Goal: Task Accomplishment & Management: Manage account settings

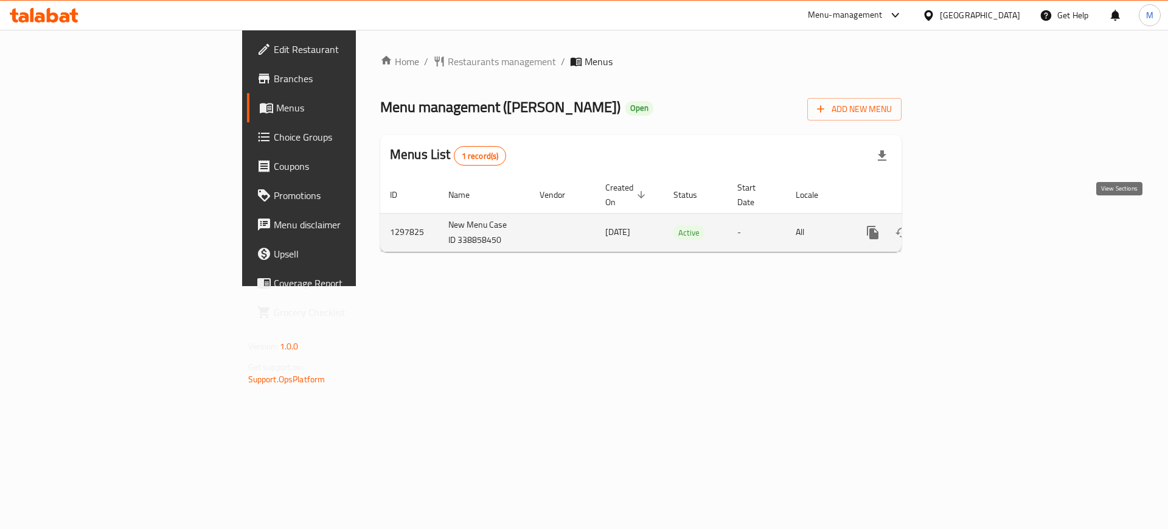
click at [975, 218] on link "enhanced table" at bounding box center [960, 232] width 29 height 29
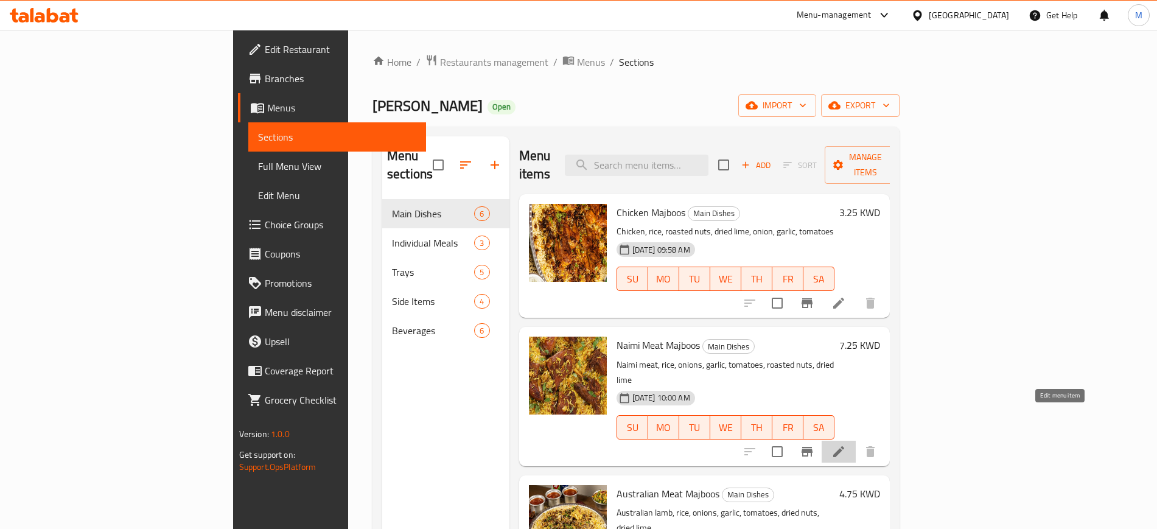
click at [844, 446] on icon at bounding box center [838, 451] width 11 height 11
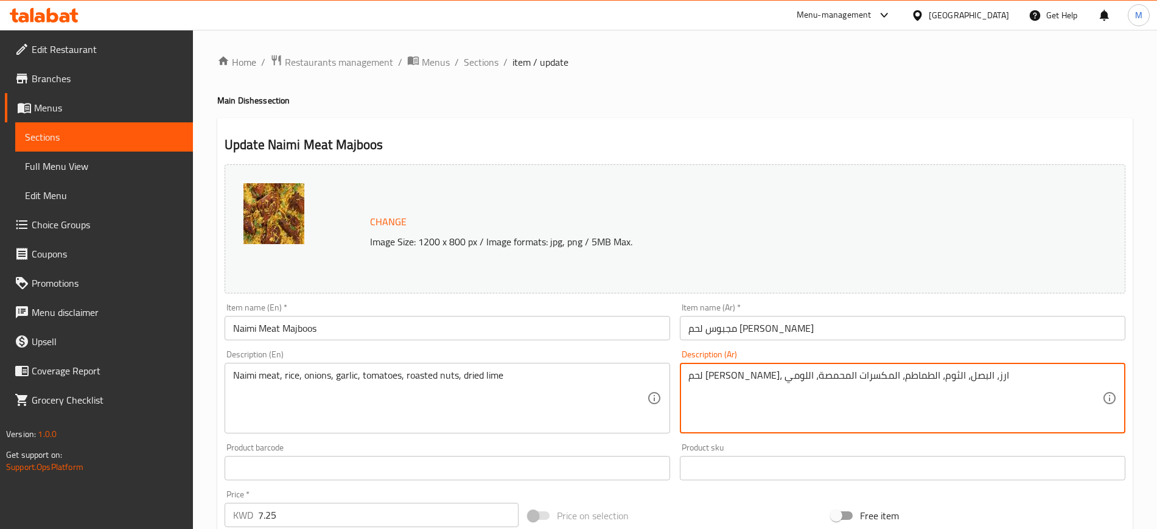
drag, startPoint x: 688, startPoint y: 378, endPoint x: 973, endPoint y: 399, distance: 286.2
click at [973, 399] on textarea "لحم [PERSON_NAME]، ارز، البصل، الثوم، الطماطم، المكسرات المحمصة، اللومي" at bounding box center [895, 398] width 414 height 58
paste textarea "جبوس لحم نعيمي مطبوخ بالتوابل الصحيحه مع أرز بسمتي مع الزعفران وماء الورد مغطى …"
type textarea "مجبوس لحم نعيمي مطبوخ بالتوابل الصحيحه مع أرز بسمتي مع الزعفران وماء الورد مغطى…"
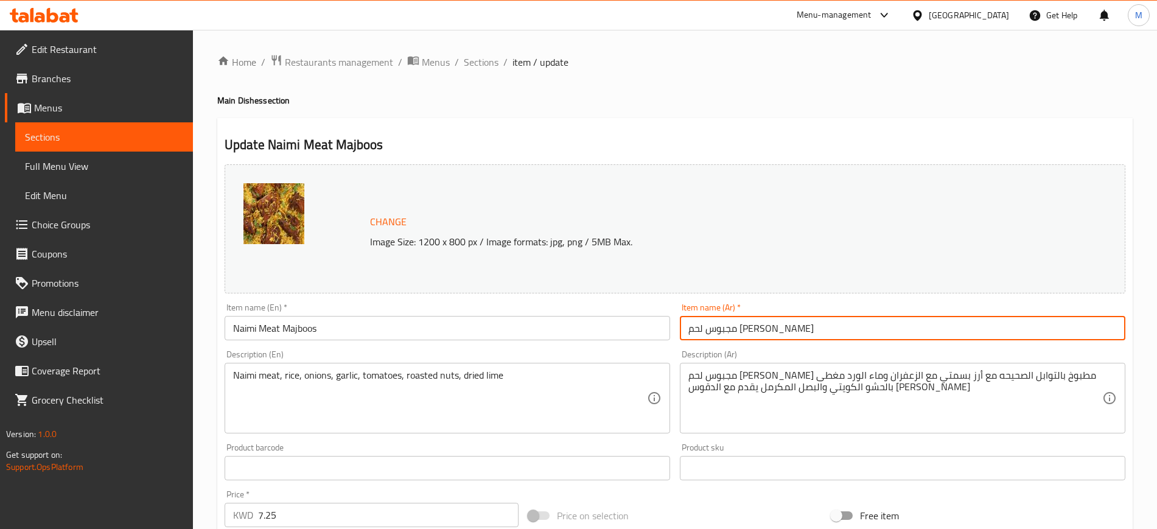
click at [889, 332] on input "مجبوس لحم نعيمي" at bounding box center [902, 328] width 445 height 24
click at [481, 69] on span "Sections" at bounding box center [481, 62] width 35 height 15
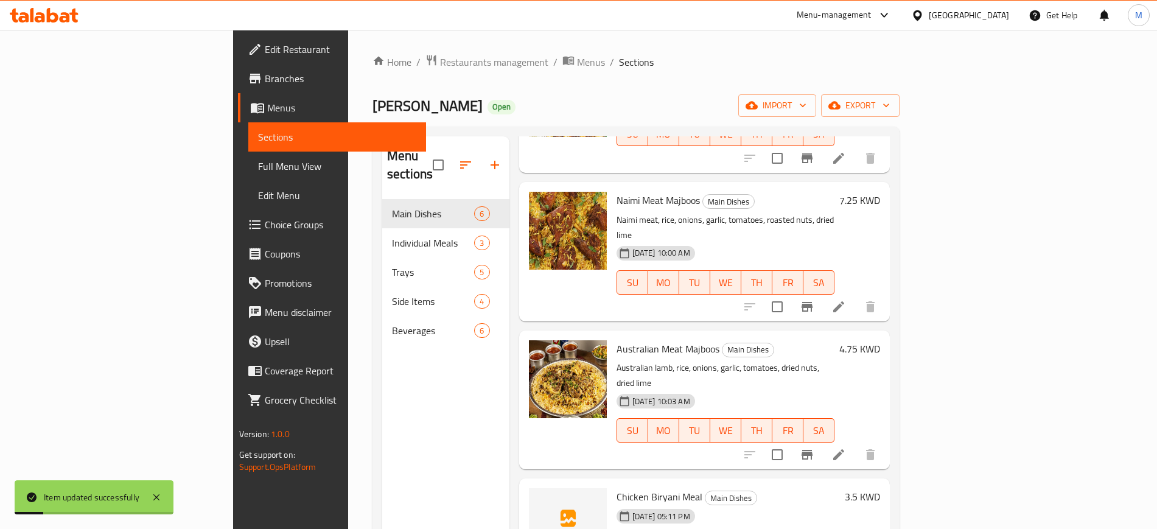
scroll to position [152, 0]
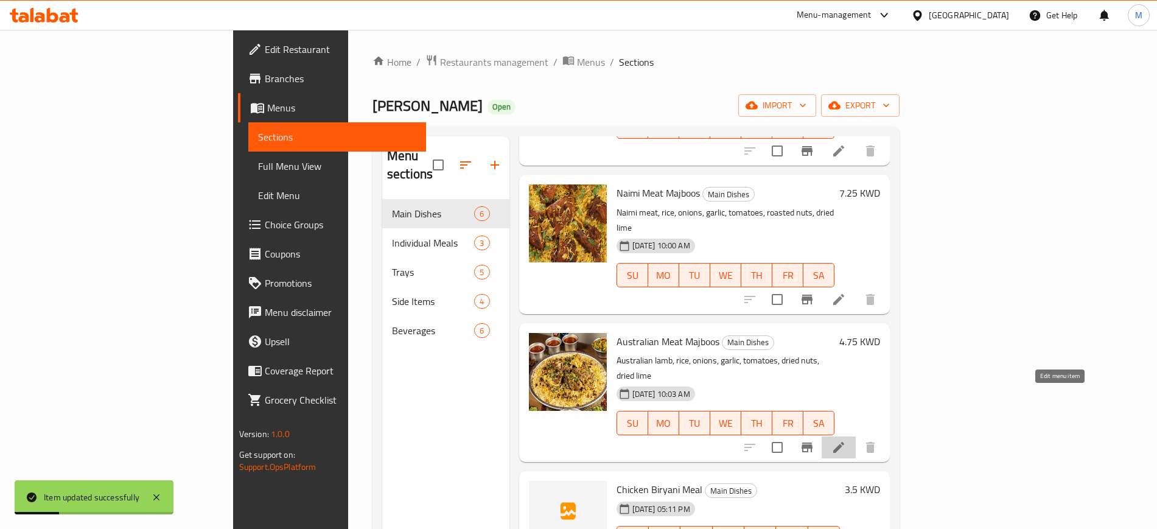
click at [846, 440] on icon at bounding box center [838, 447] width 15 height 15
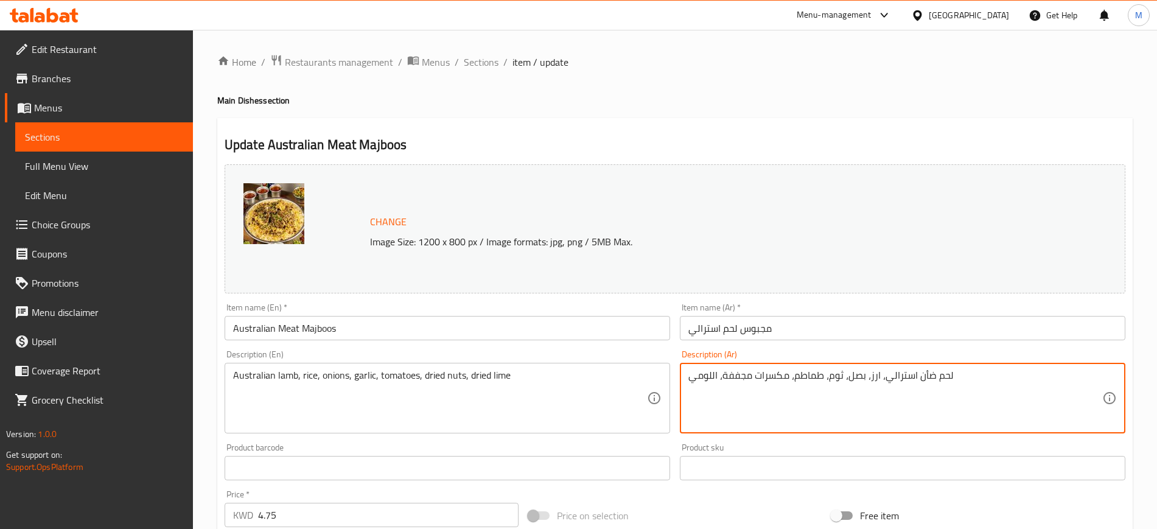
drag, startPoint x: 689, startPoint y: 383, endPoint x: 1002, endPoint y: 390, distance: 312.9
paste textarea "جبوس لحم استرالي طازج مطبوخ بالتوابل الصحيحه مع أرز بسمتي مع الزعفران وماء الور…"
type textarea "مجبوس لحم استرالي طازج مطبوخ بالتوابل الصحيحه مع أرز بسمتي مع الزعفران وماء الو…"
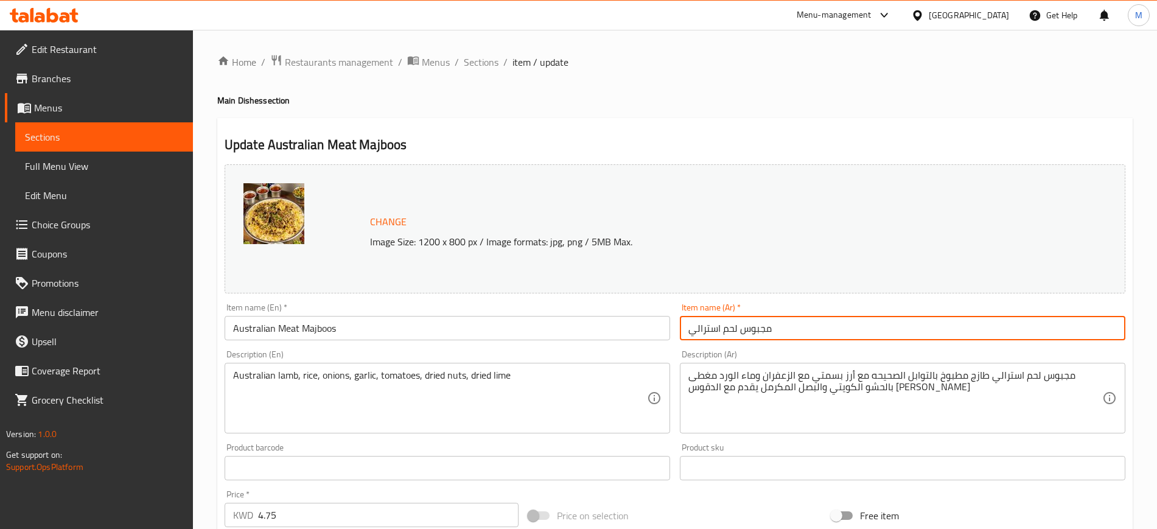
click at [845, 326] on input "مجبوس لحم استرالي" at bounding box center [902, 328] width 445 height 24
click at [493, 68] on span "Sections" at bounding box center [481, 62] width 35 height 15
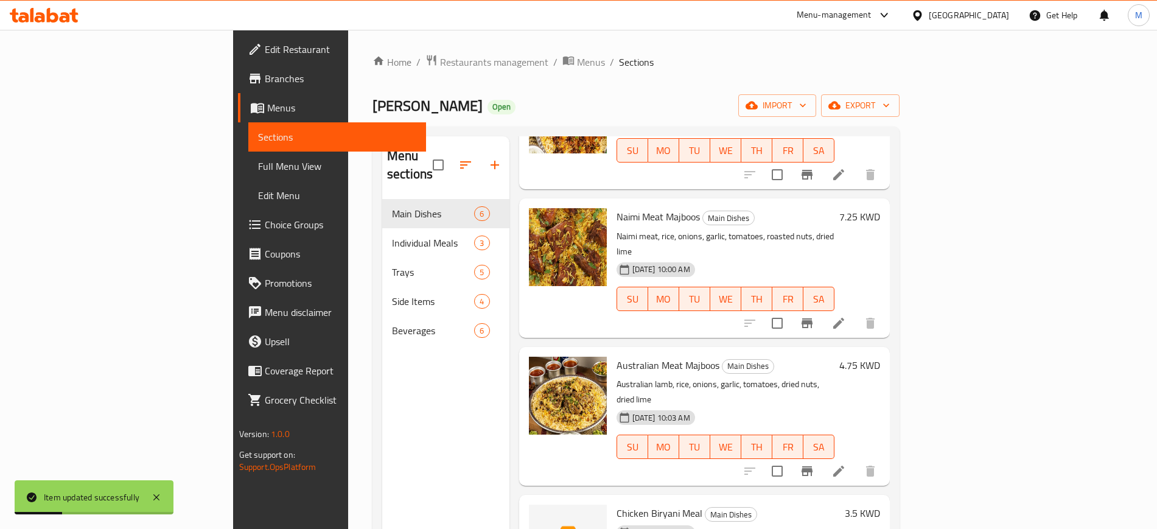
scroll to position [245, 0]
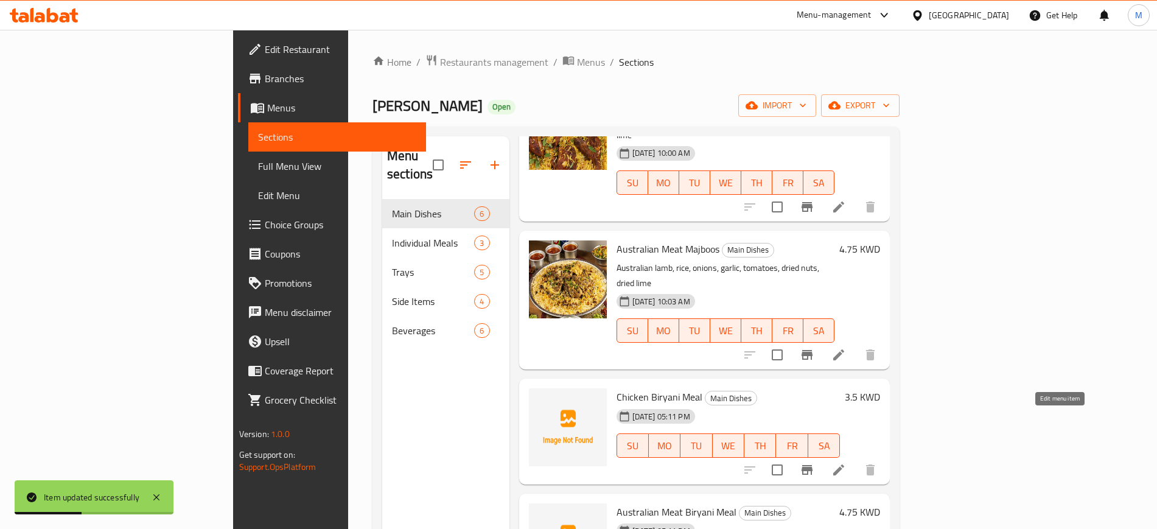
click at [846, 462] on icon at bounding box center [838, 469] width 15 height 15
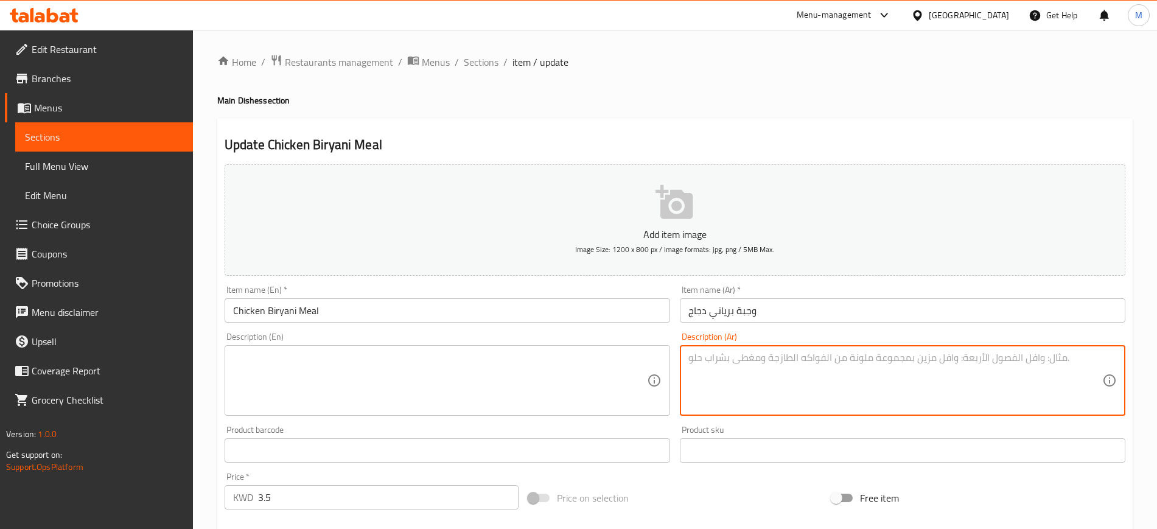
click at [752, 375] on textarea at bounding box center [895, 381] width 414 height 58
paste textarea "برياني دجاج اليوم مبرد شركة المراعي مطبوخ بالتوابل الصحيح وخلطة البرياني الخاصه…"
type textarea "برياني دجاج اليوم مبرد شركة المراعي مطبوخ بالتوابل الصحيح وخلطة البرياني الخاصه…"
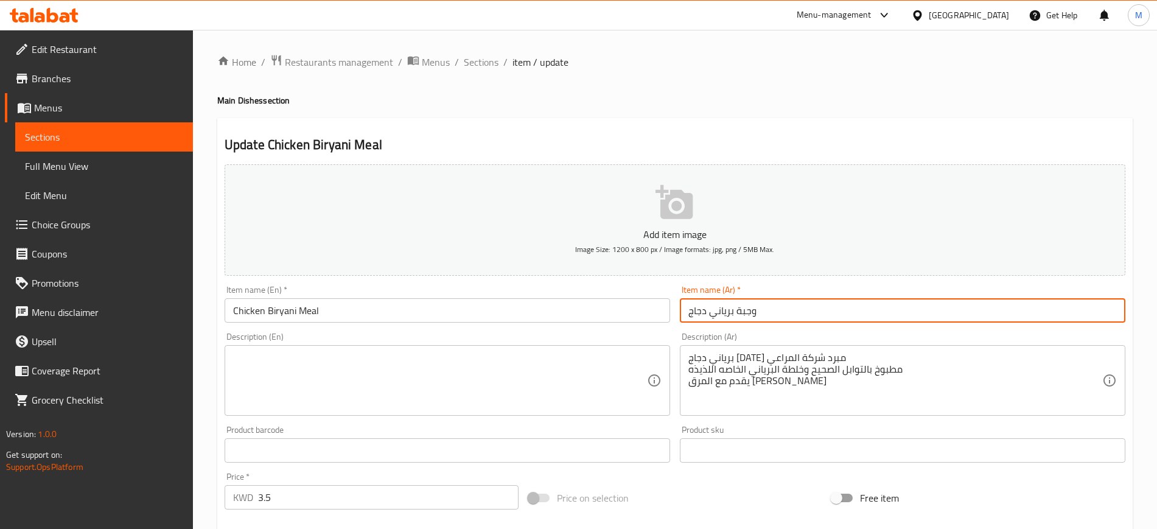
click at [821, 302] on input "وجبة برياني دجاج" at bounding box center [902, 310] width 445 height 24
click at [344, 369] on textarea at bounding box center [440, 381] width 414 height 58
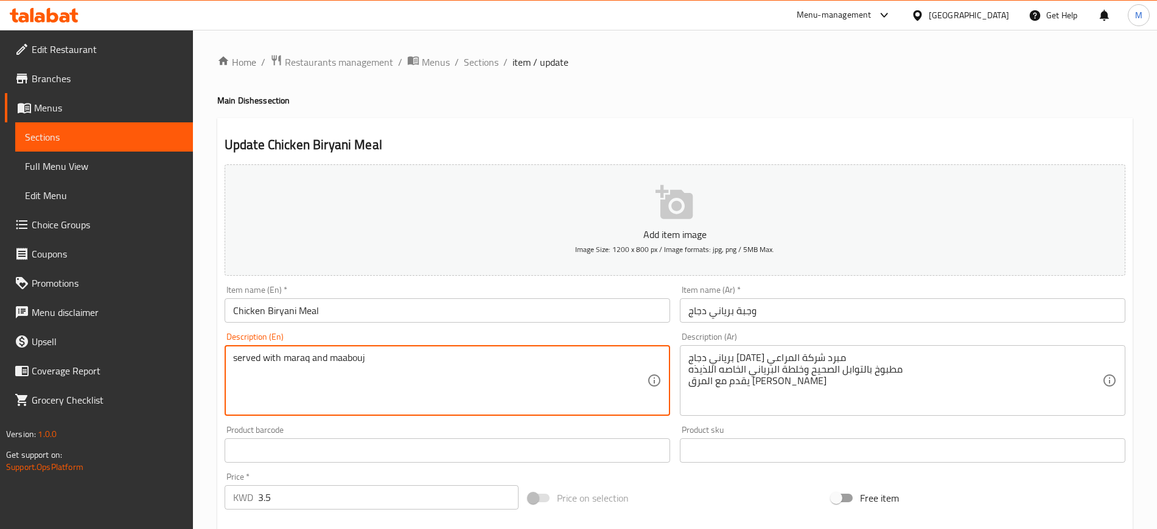
type textarea "served with maraq and maabouj"
click at [353, 302] on input "Chicken Biryani Meal" at bounding box center [447, 310] width 445 height 24
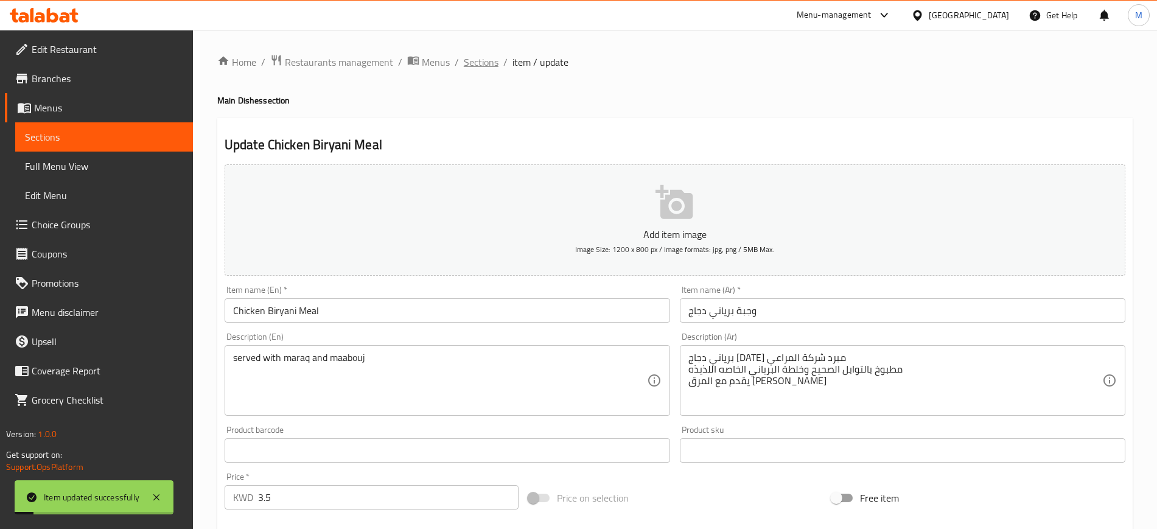
click at [485, 60] on span "Sections" at bounding box center [481, 62] width 35 height 15
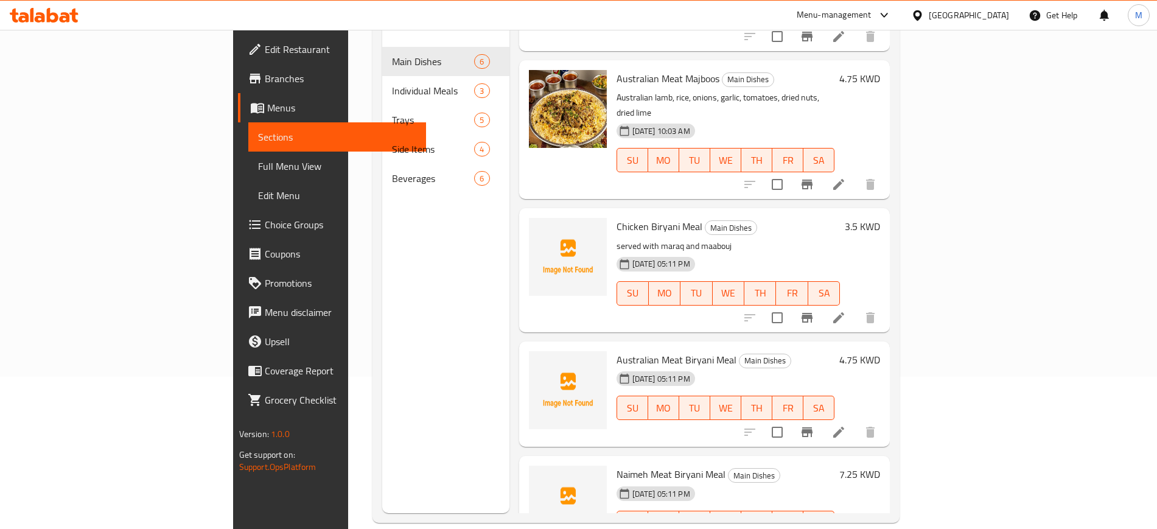
scroll to position [170, 0]
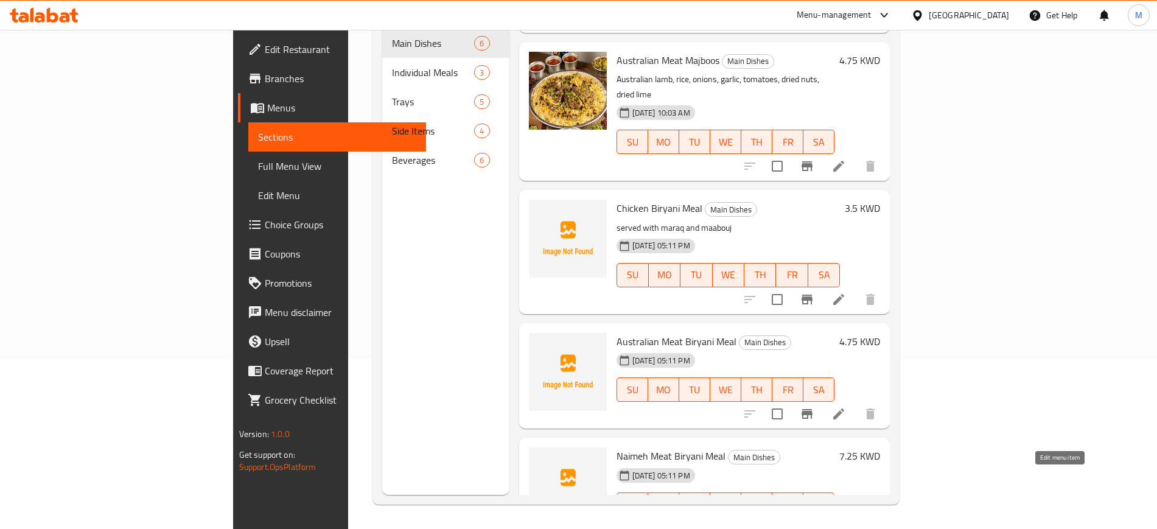
click at [846, 522] on icon at bounding box center [838, 529] width 15 height 15
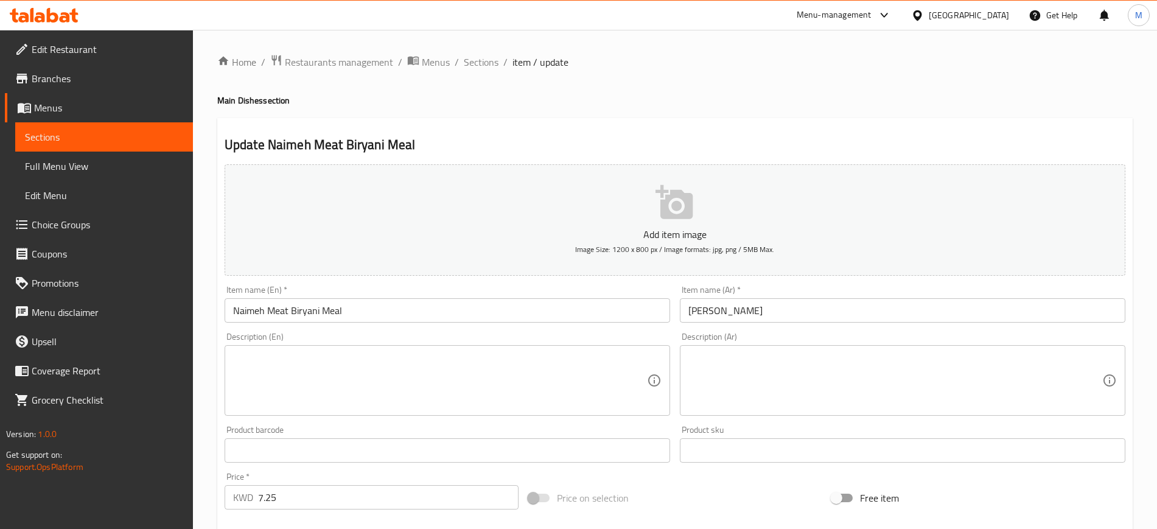
click at [840, 375] on textarea at bounding box center [895, 381] width 414 height 58
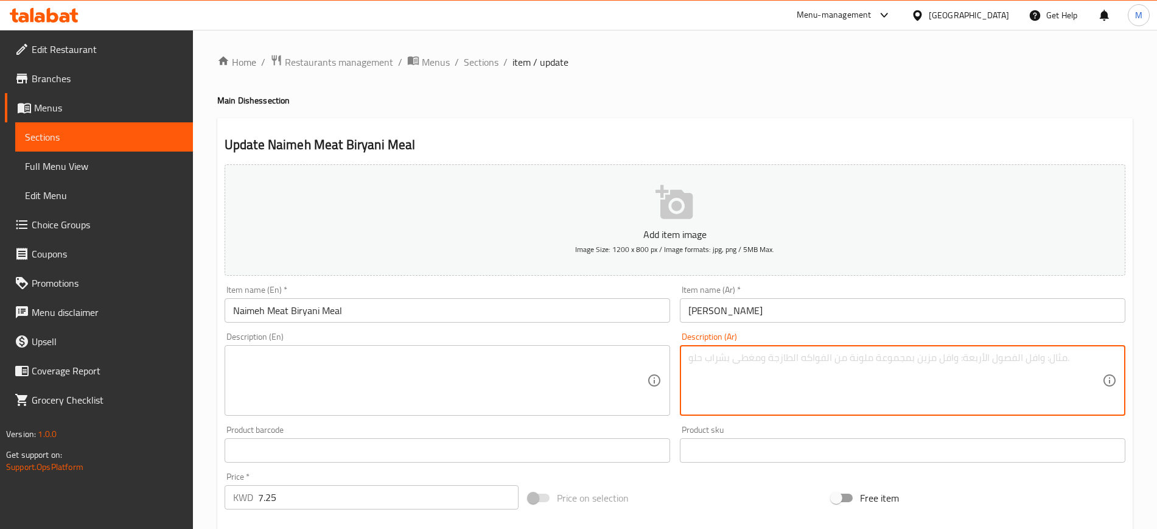
paste textarea "برياني لحم نعيمي طازج مطبوخ بالتوابل الصحيح وخلطة البرياني الخاصه اللذيذه يقدم …"
type textarea "برياني لحم نعيمي طازج مطبوخ بالتوابل الصحيح وخلطة البرياني الخاصه اللذيذه يقدم …"
click at [388, 358] on textarea at bounding box center [440, 381] width 414 height 58
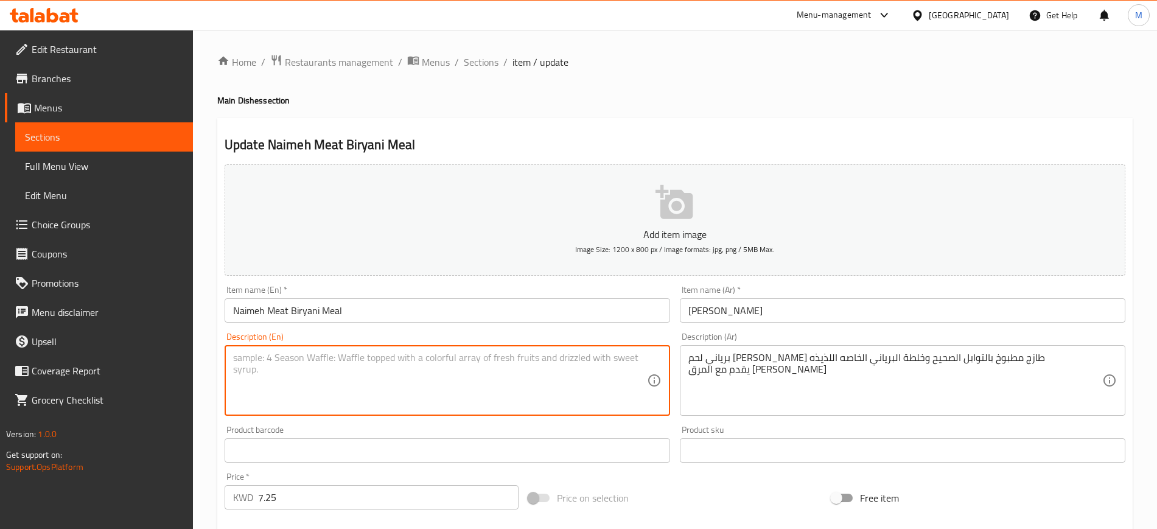
click at [371, 302] on input "Naimeh Meat Biryani Meal" at bounding box center [447, 310] width 445 height 24
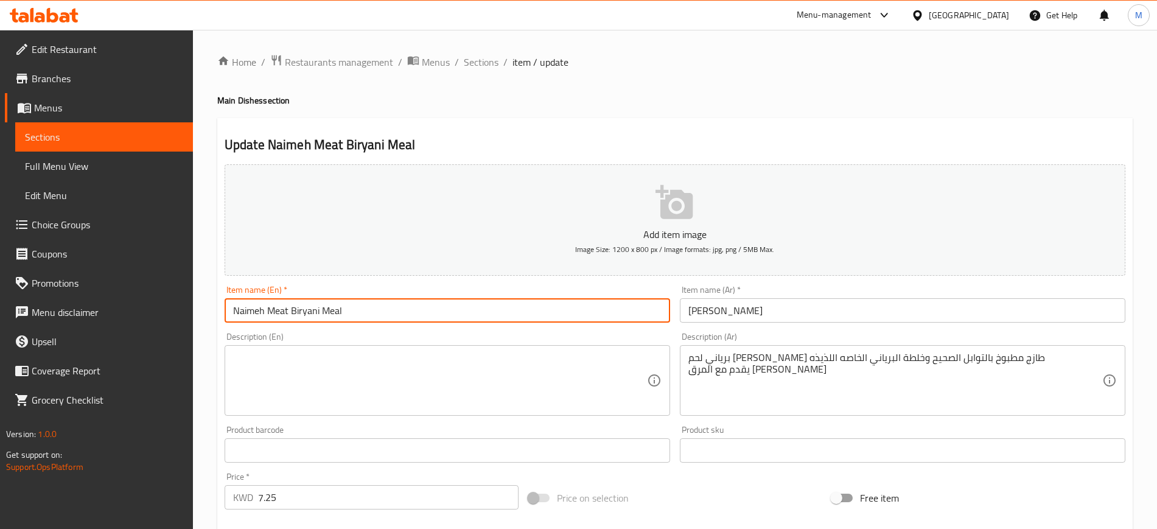
click at [264, 313] on input "Naimeh Meat Biryani Meal" at bounding box center [447, 310] width 445 height 24
type input "Naimi Meat Biryani Meal"
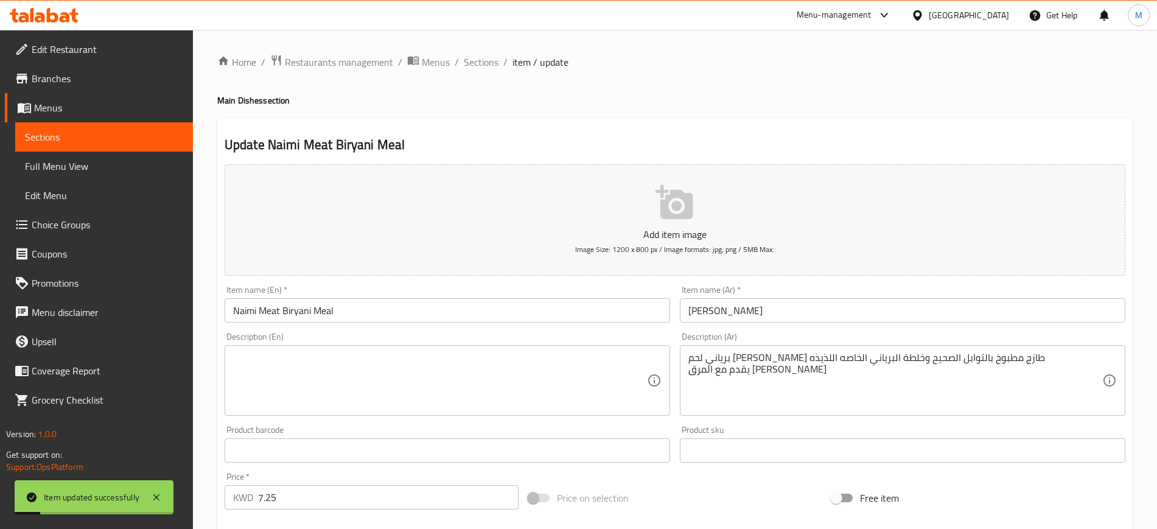
drag, startPoint x: 472, startPoint y: 60, endPoint x: 498, endPoint y: 79, distance: 32.6
click at [472, 60] on span "Sections" at bounding box center [481, 62] width 35 height 15
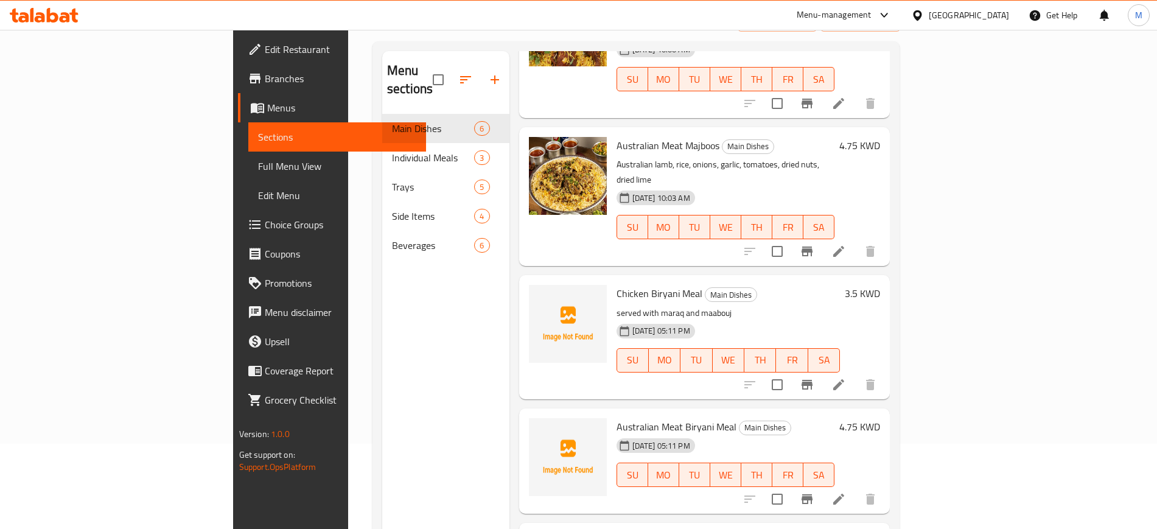
scroll to position [170, 0]
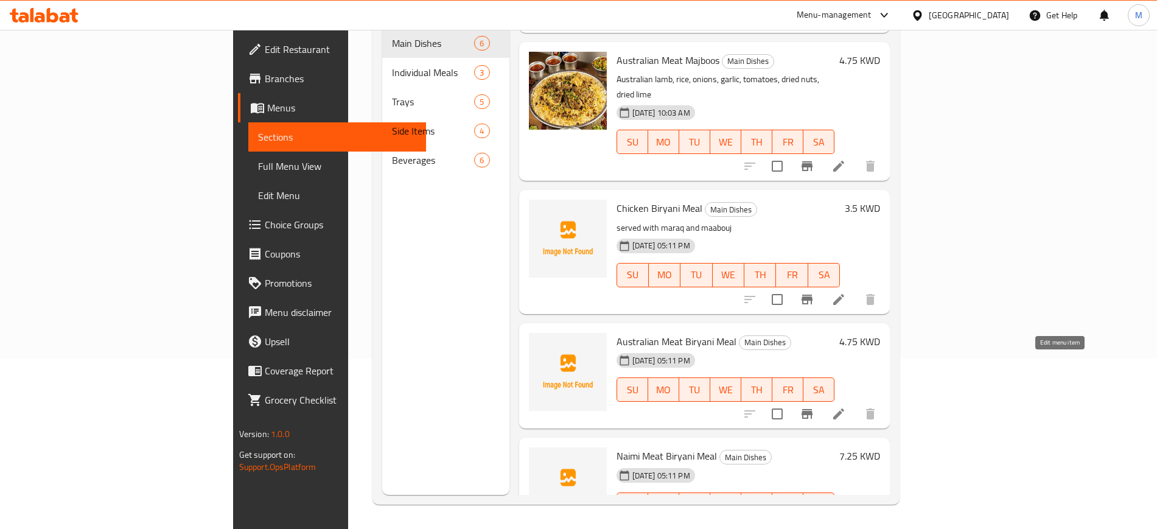
click at [846, 406] on icon at bounding box center [838, 413] width 15 height 15
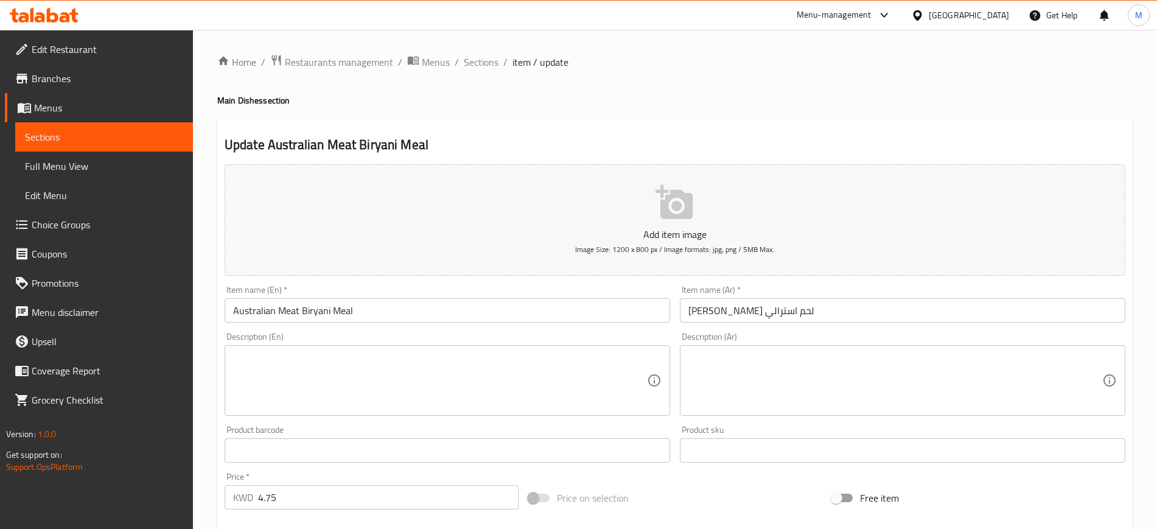
click at [747, 349] on div "Description (Ar)" at bounding box center [902, 380] width 445 height 71
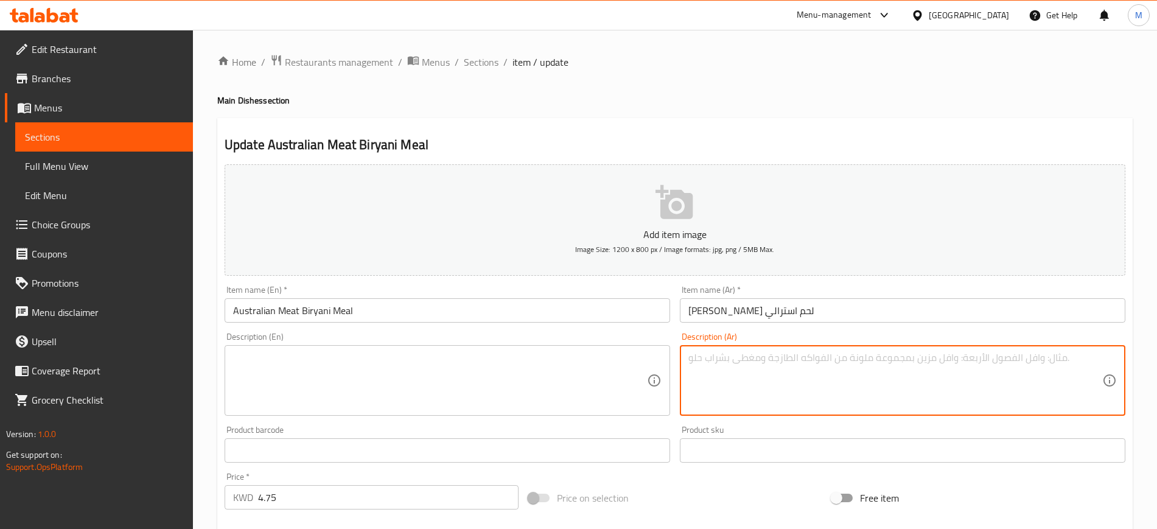
paste textarea "برياني لحم استرالي طازج مطبوخ بالتوابل الصحيح وخلطة البرياني الخاصه اللذيذه يقد…"
type textarea "برياني لحم استرالي طازج مطبوخ بالتوابل الصحيح وخلطة البرياني الخاصه اللذيذه يقد…"
click at [487, 396] on textarea at bounding box center [440, 381] width 414 height 58
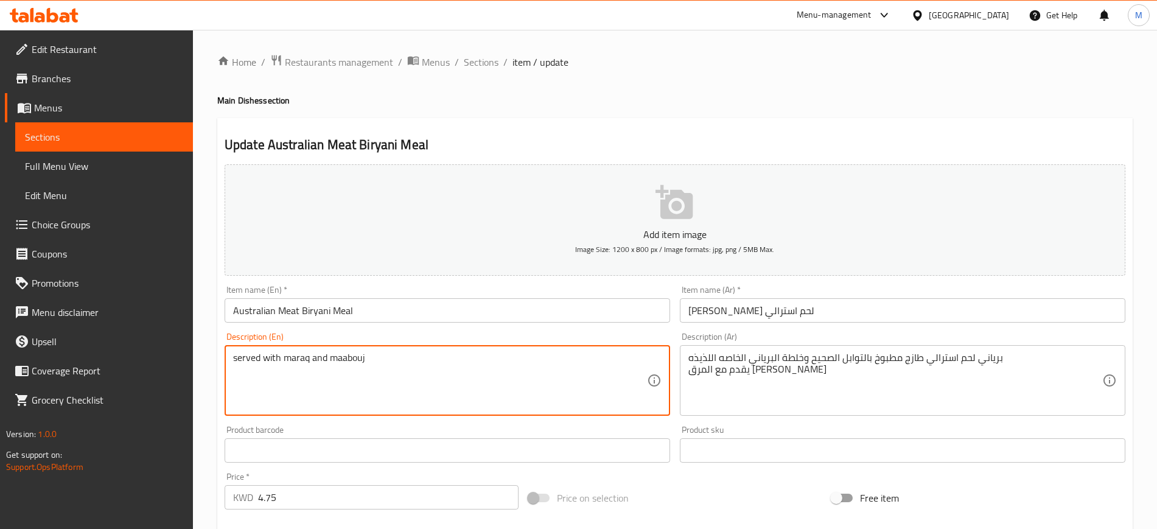
type textarea "served with maraq and maabouj"
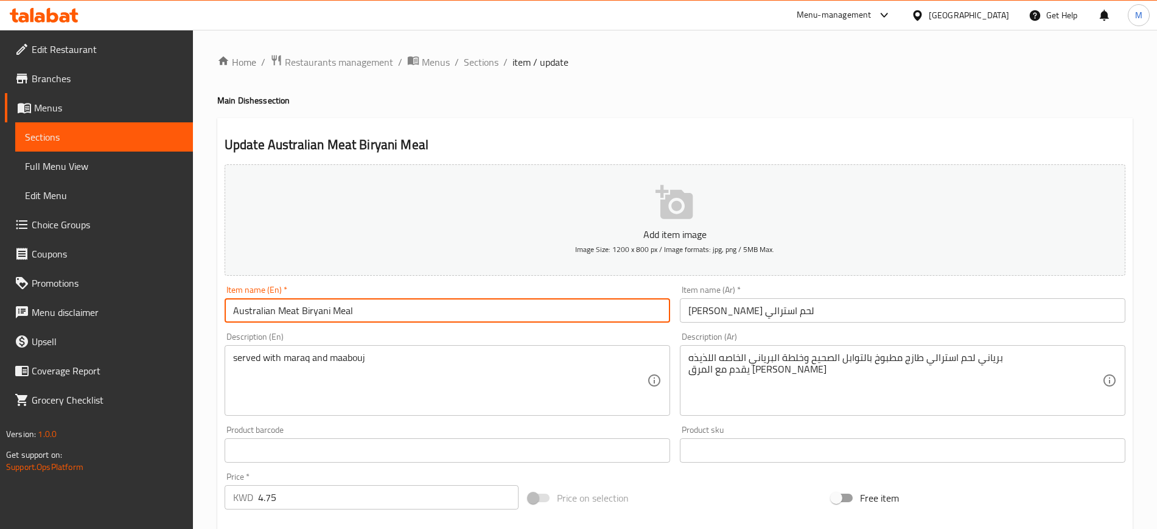
click at [484, 315] on input "Australian Meat Biryani Meal" at bounding box center [447, 310] width 445 height 24
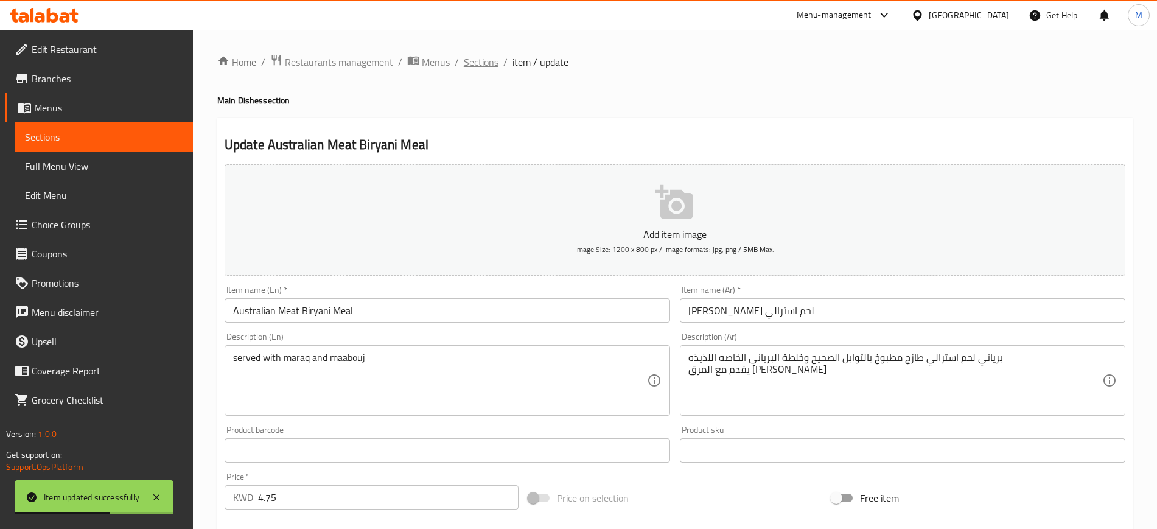
click at [478, 69] on span "Sections" at bounding box center [481, 62] width 35 height 15
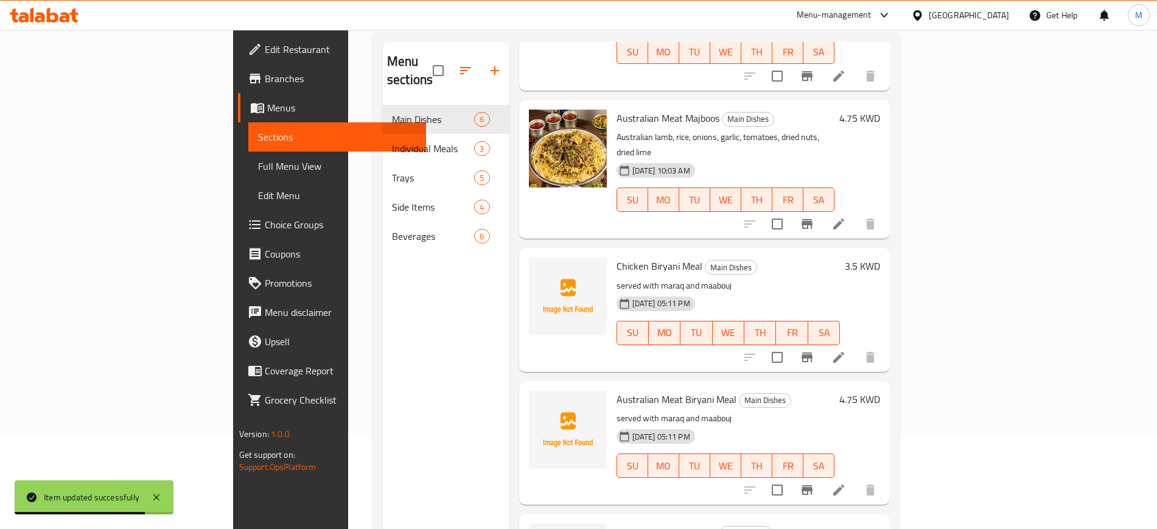
scroll to position [170, 0]
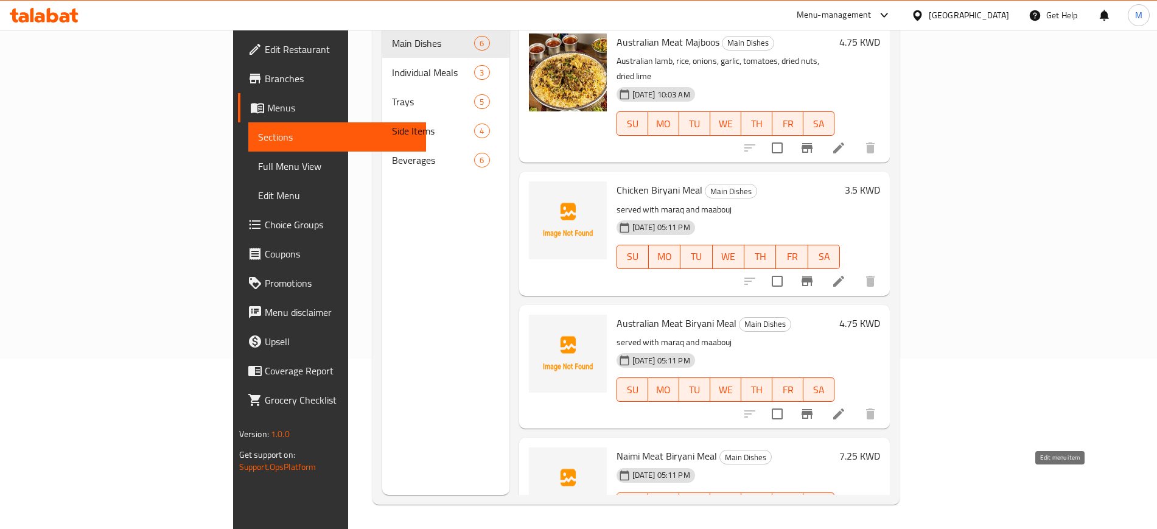
click at [844, 523] on icon at bounding box center [838, 528] width 11 height 11
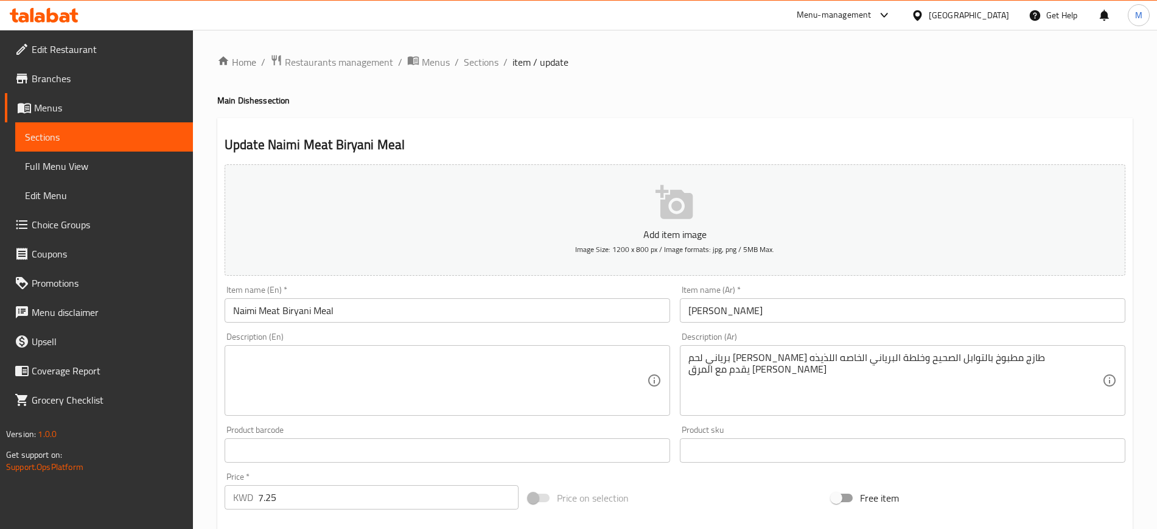
click at [347, 381] on textarea at bounding box center [440, 381] width 414 height 58
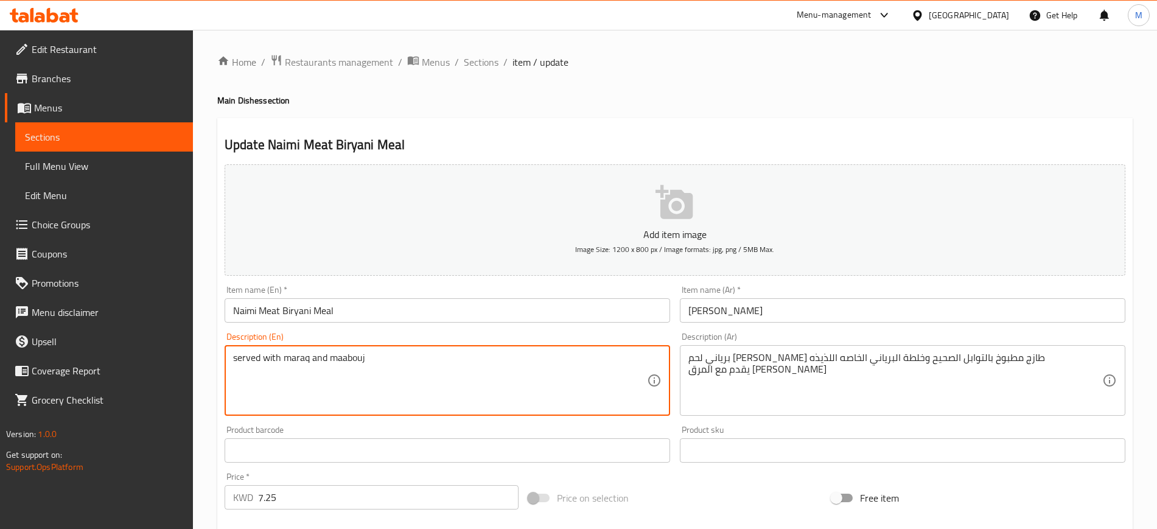
type textarea "served with maraq and maabouj"
click at [401, 309] on input "Naimi Meat Biryani Meal" at bounding box center [447, 310] width 445 height 24
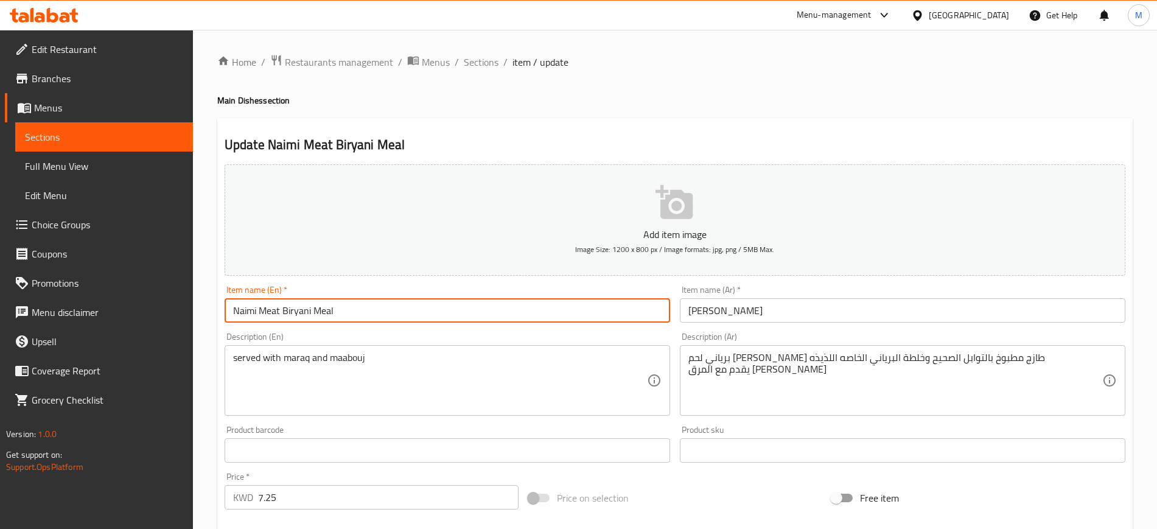
click at [485, 67] on span "Sections" at bounding box center [481, 62] width 35 height 15
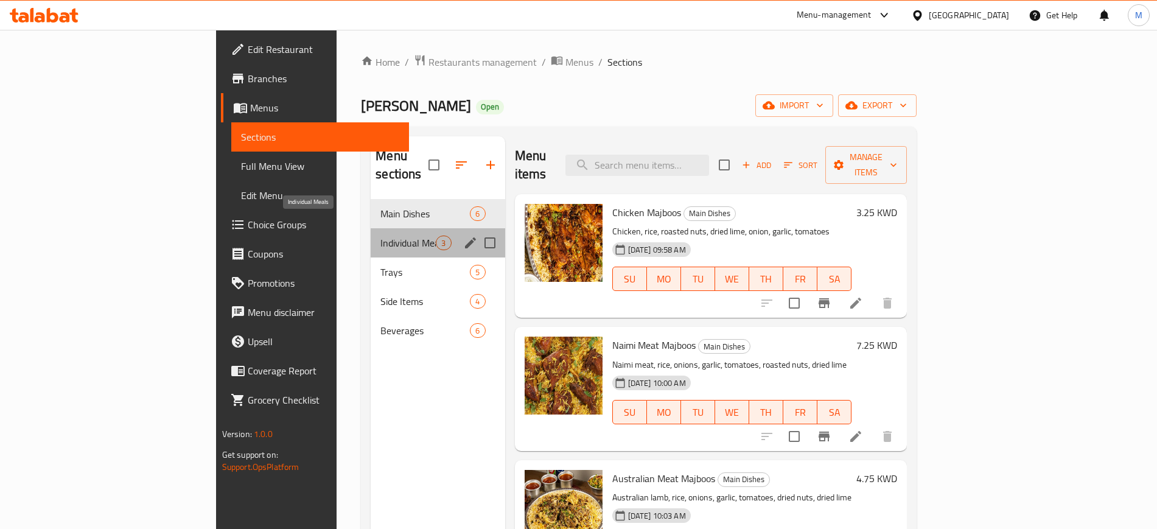
click at [380, 236] on span "Individual Meals" at bounding box center [407, 243] width 55 height 15
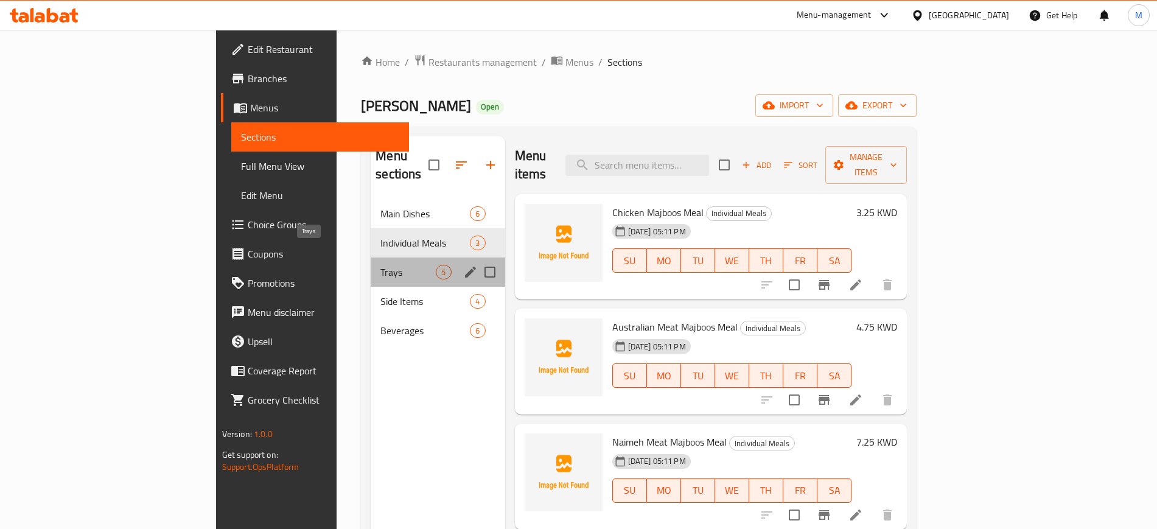
click at [380, 265] on span "Trays" at bounding box center [407, 272] width 55 height 15
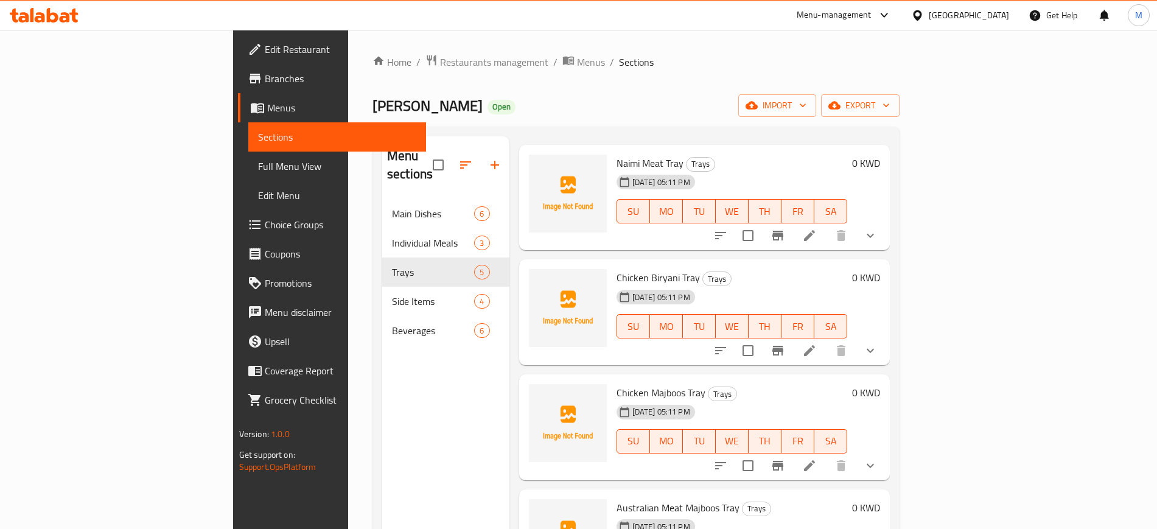
scroll to position [75, 0]
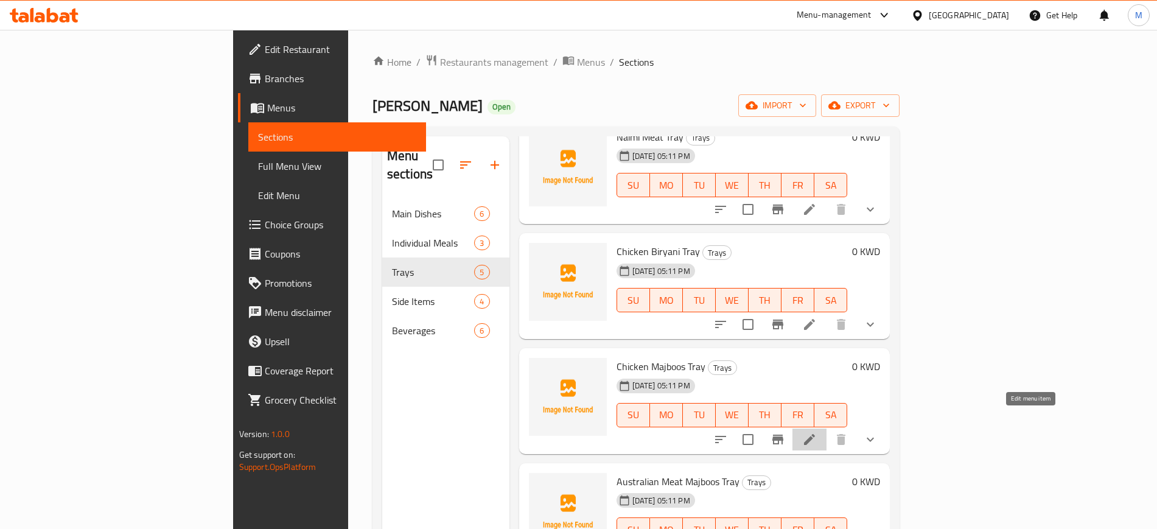
click at [815, 434] on icon at bounding box center [809, 439] width 11 height 11
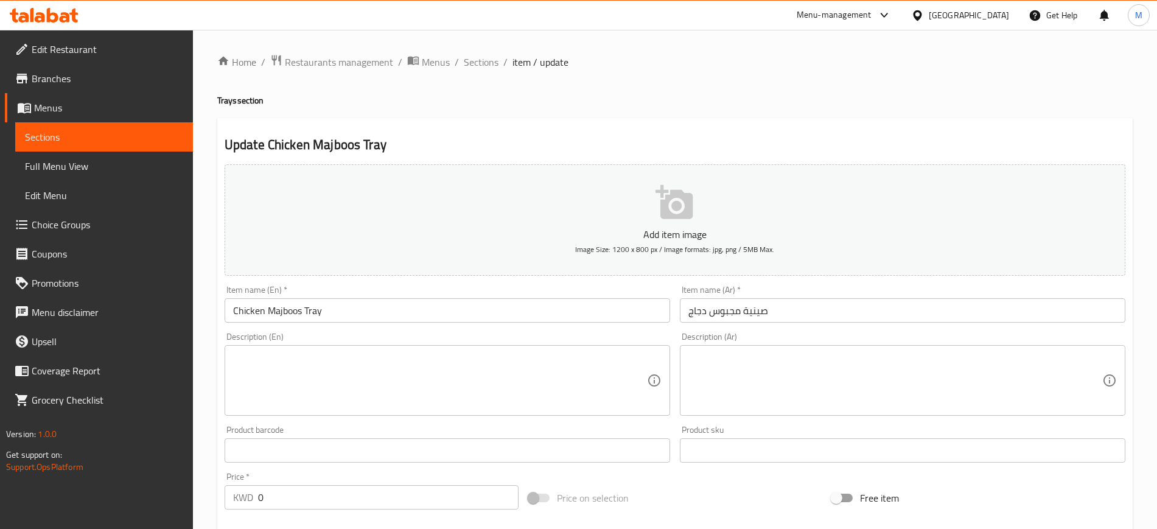
click at [817, 380] on textarea at bounding box center [895, 381] width 414 height 58
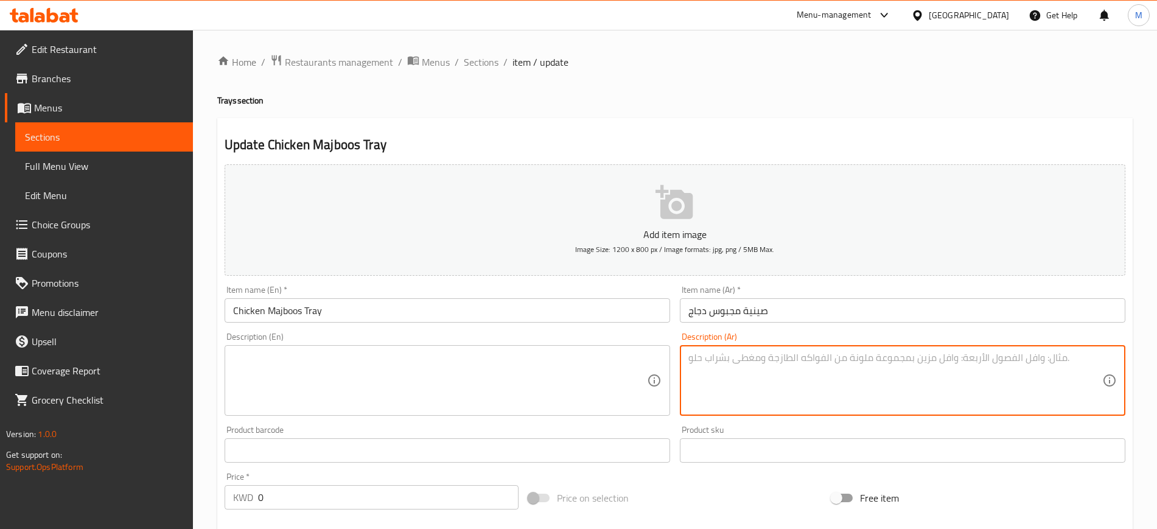
paste textarea "صينية مجبوس دجاج اليوم شركة المراعي مبرد مطبوخ بالتوابل الصحيحه مع أرز بسمتي مع…"
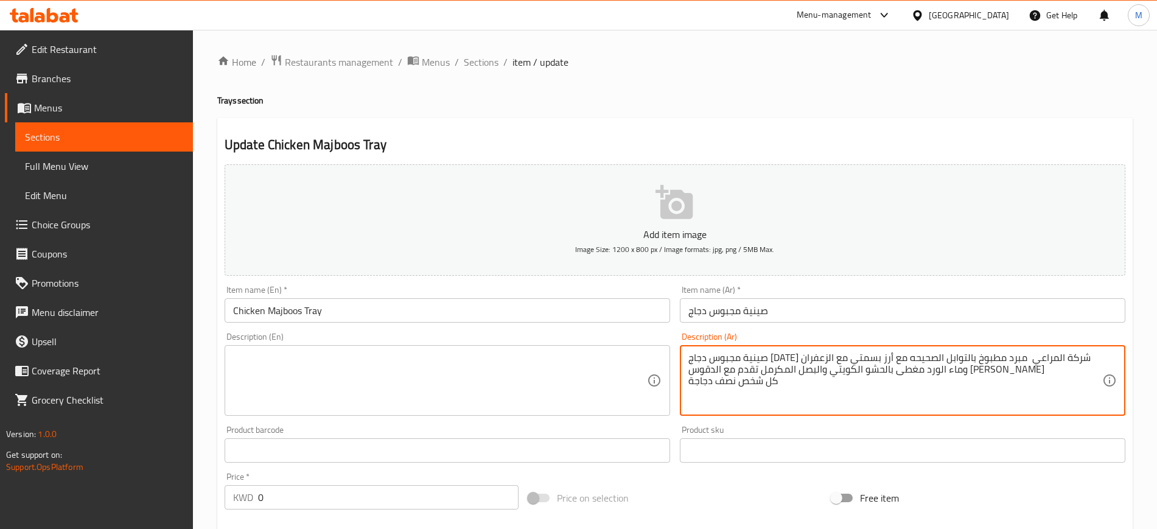
type textarea "صينية مجبوس دجاج اليوم شركة المراعي مبرد مطبوخ بالتوابل الصحيحه مع أرز بسمتي مع…"
click at [786, 296] on div "Item name (Ar)   * صينية مجبوس دجاج Item name (Ar) *" at bounding box center [902, 303] width 445 height 37
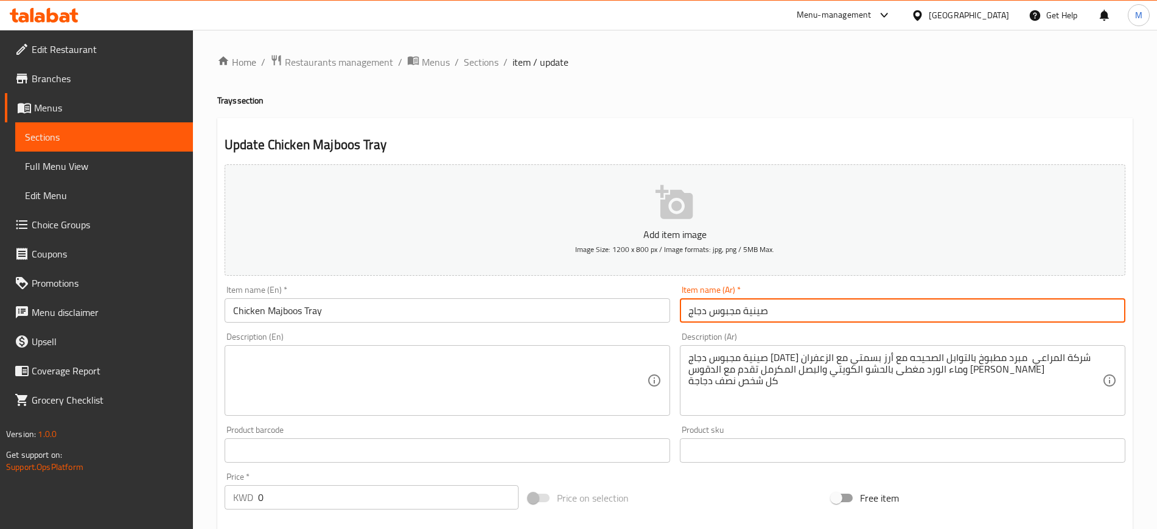
click at [798, 315] on input "صينية مجبوس دجاج" at bounding box center [902, 310] width 445 height 24
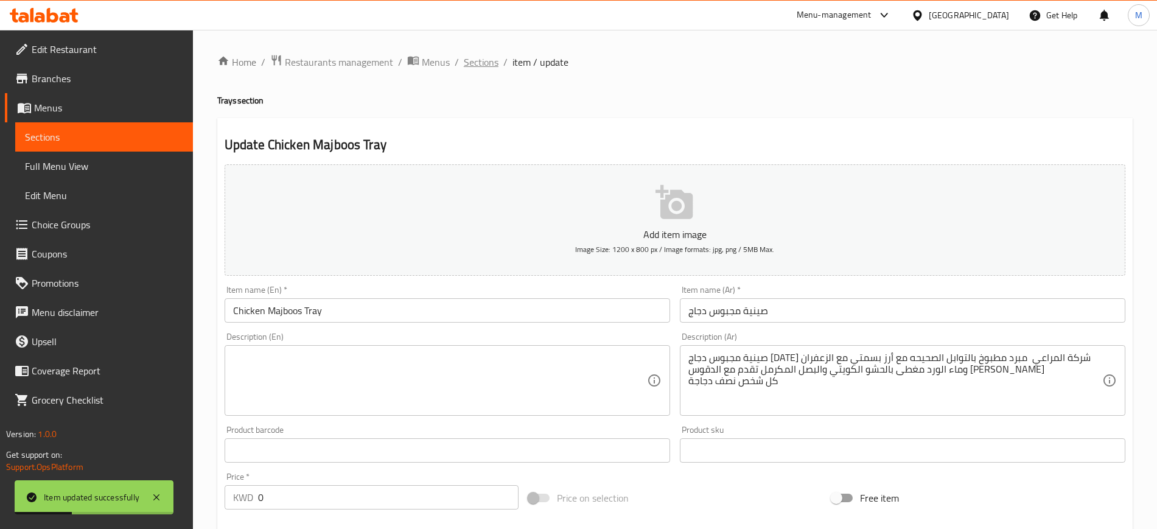
click at [494, 63] on span "Sections" at bounding box center [481, 62] width 35 height 15
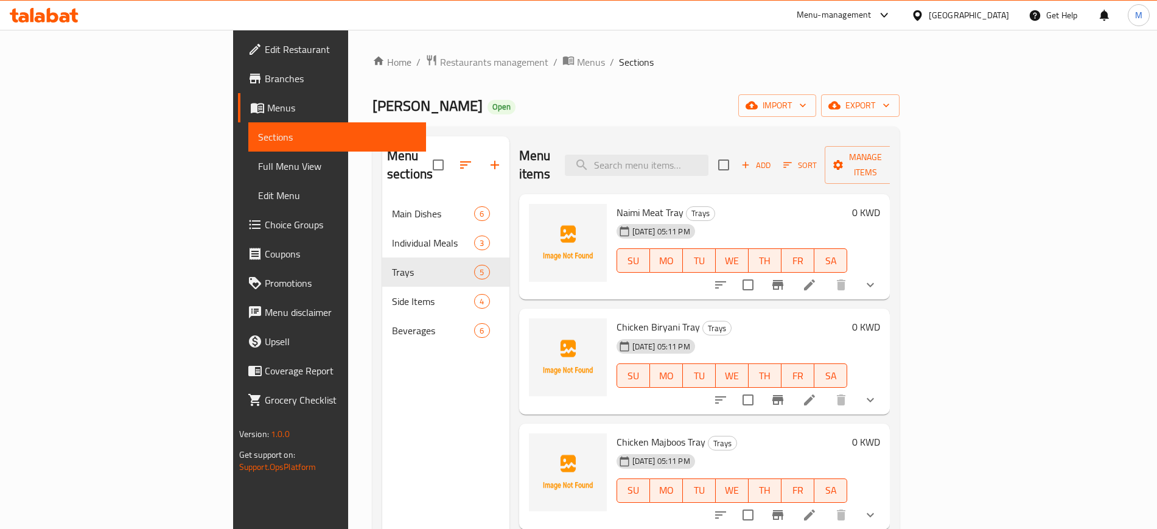
click at [826, 274] on li at bounding box center [809, 285] width 34 height 22
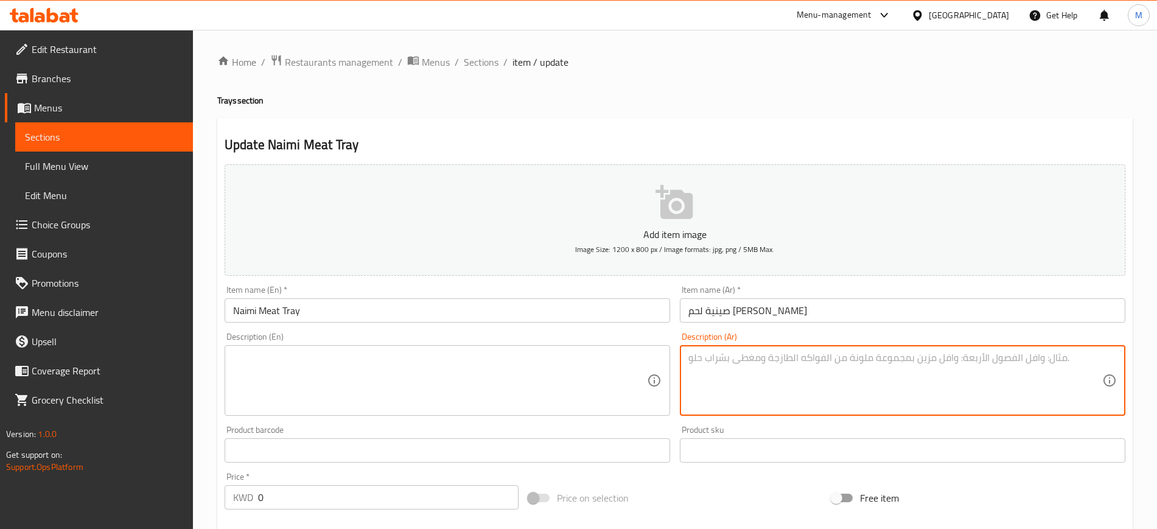
click at [757, 366] on textarea at bounding box center [895, 381] width 414 height 58
paste textarea "صينية مجبوس لحم نعيمي مطبوخ بالتوابل الصحيحه مع أرز بسمتي مع الزعفران وماء الور…"
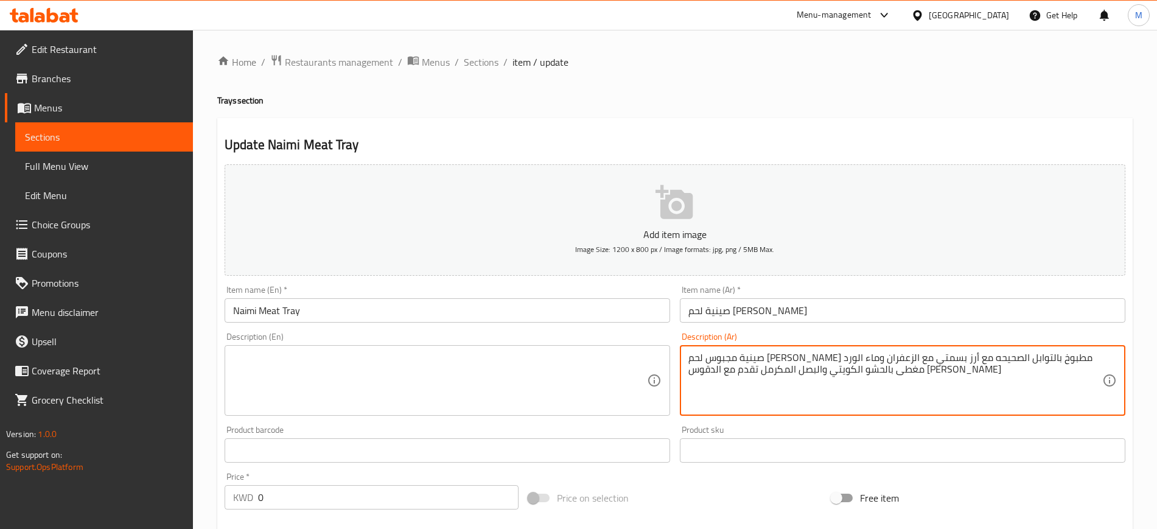
type textarea "صينية مجبوس لحم نعيمي مطبوخ بالتوابل الصحيحه مع أرز بسمتي مع الزعفران وماء الور…"
click at [812, 313] on input "صينية لحم نعيمي" at bounding box center [902, 310] width 445 height 24
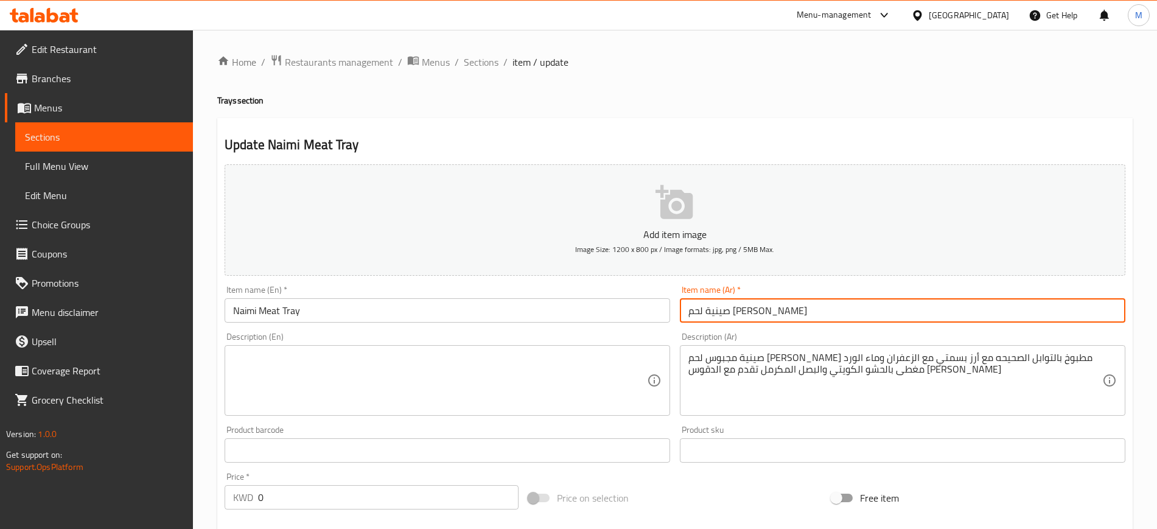
click at [492, 60] on span "Sections" at bounding box center [481, 62] width 35 height 15
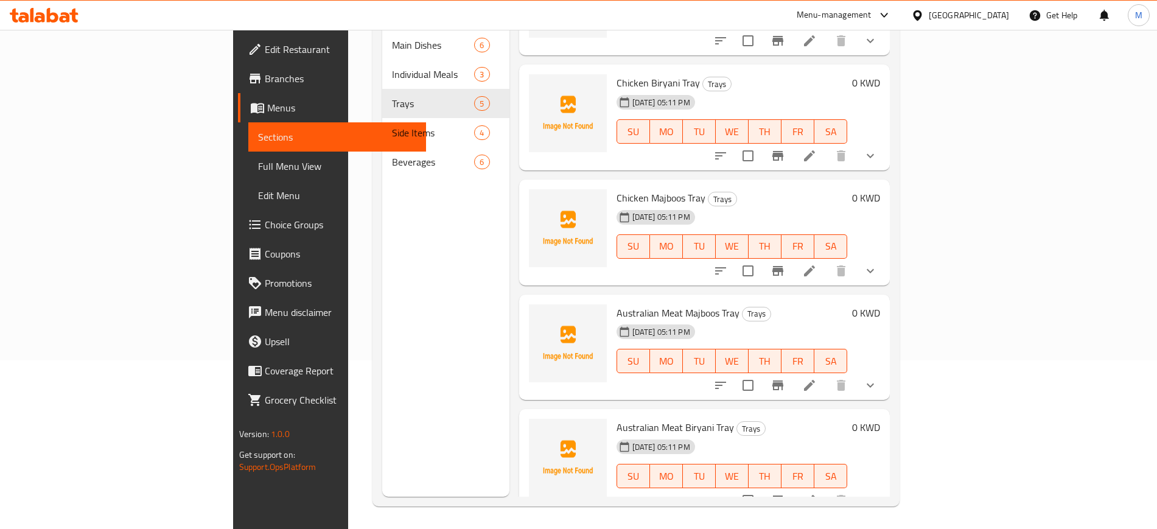
scroll to position [170, 0]
click at [817, 376] on icon at bounding box center [809, 383] width 15 height 15
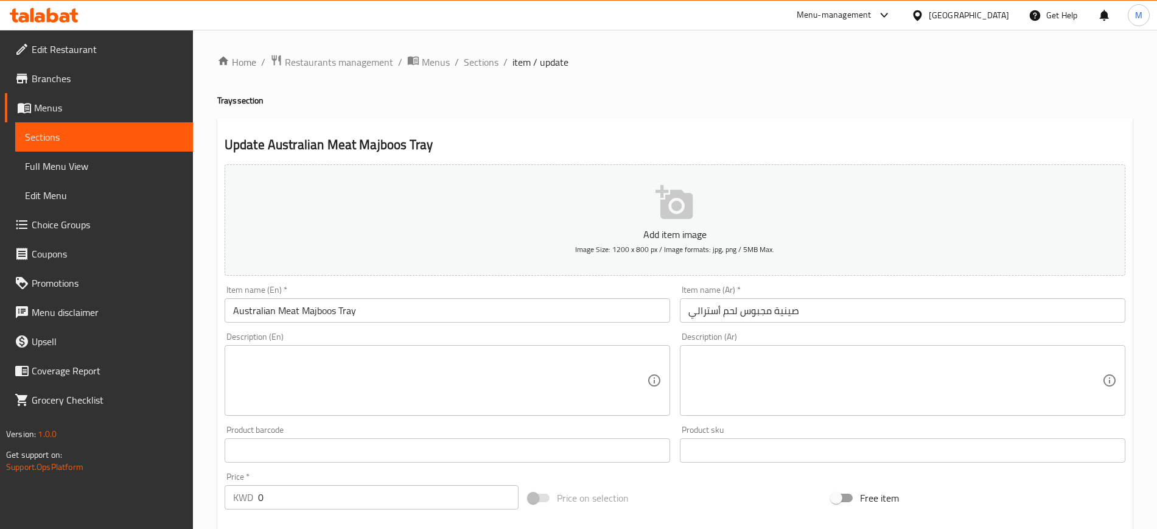
click at [790, 386] on textarea at bounding box center [895, 381] width 414 height 58
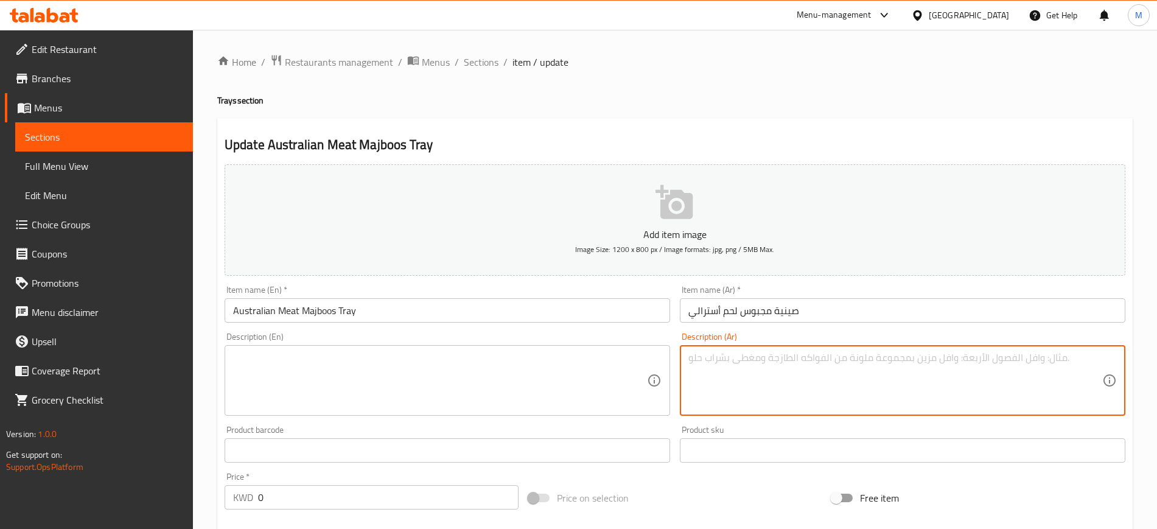
paste textarea "صينية مجبوس لحم استرالي طازج مطبوخ بالتوابل الصحيحه مع أرز بسمتي مع الزعفران وم…"
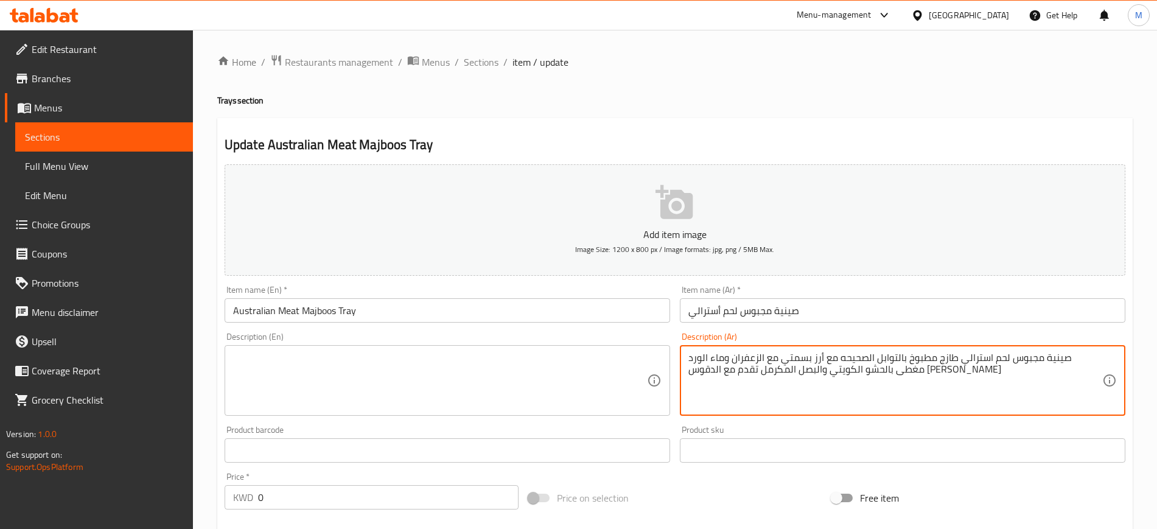
type textarea "صينية مجبوس لحم استرالي طازج مطبوخ بالتوابل الصحيحه مع أرز بسمتي مع الزعفران وم…"
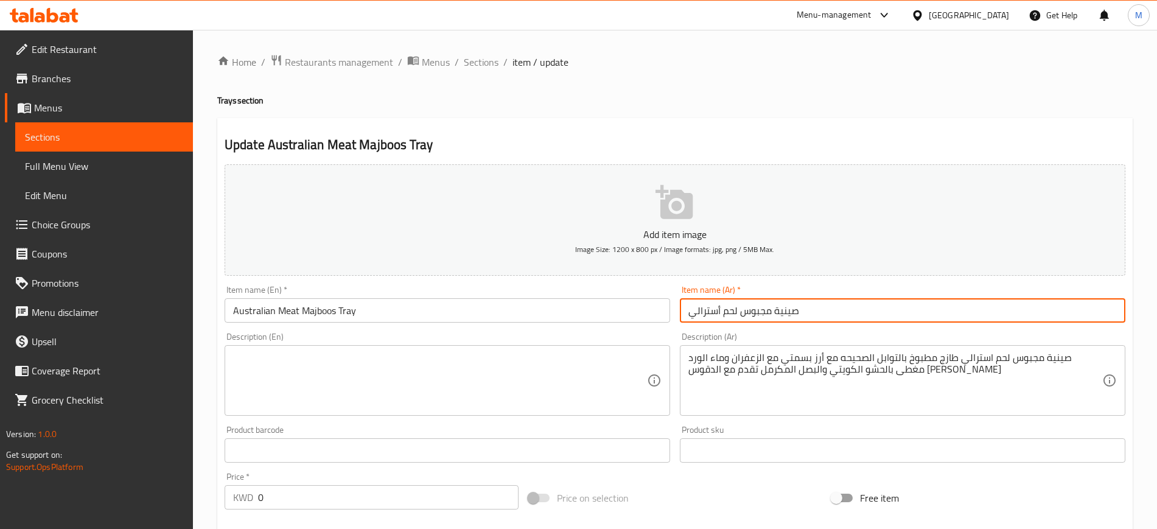
click at [871, 307] on input "صينية مجبوس لحم أسترالي" at bounding box center [902, 310] width 445 height 24
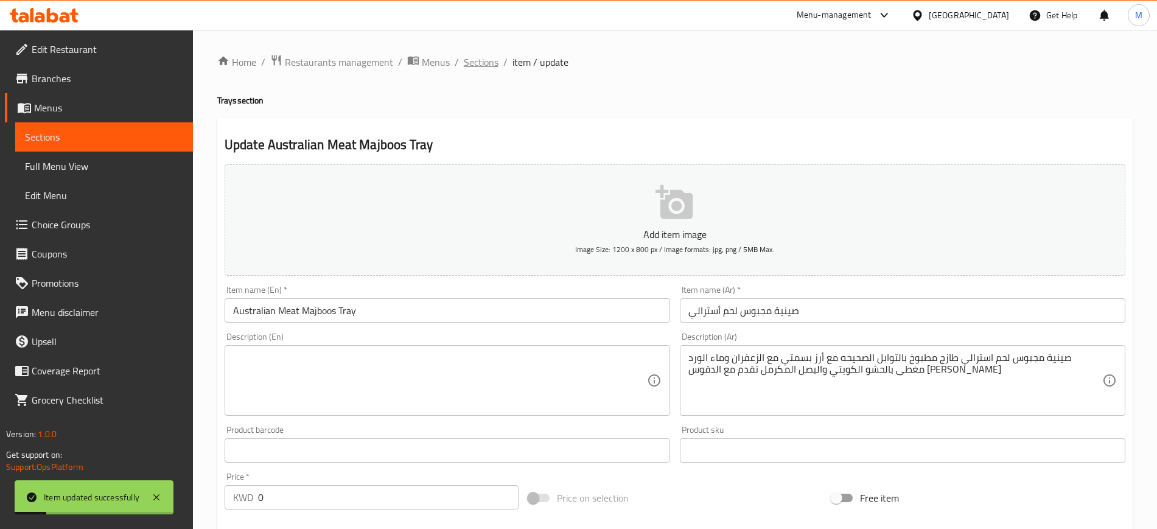
click at [484, 55] on span "Sections" at bounding box center [481, 62] width 35 height 15
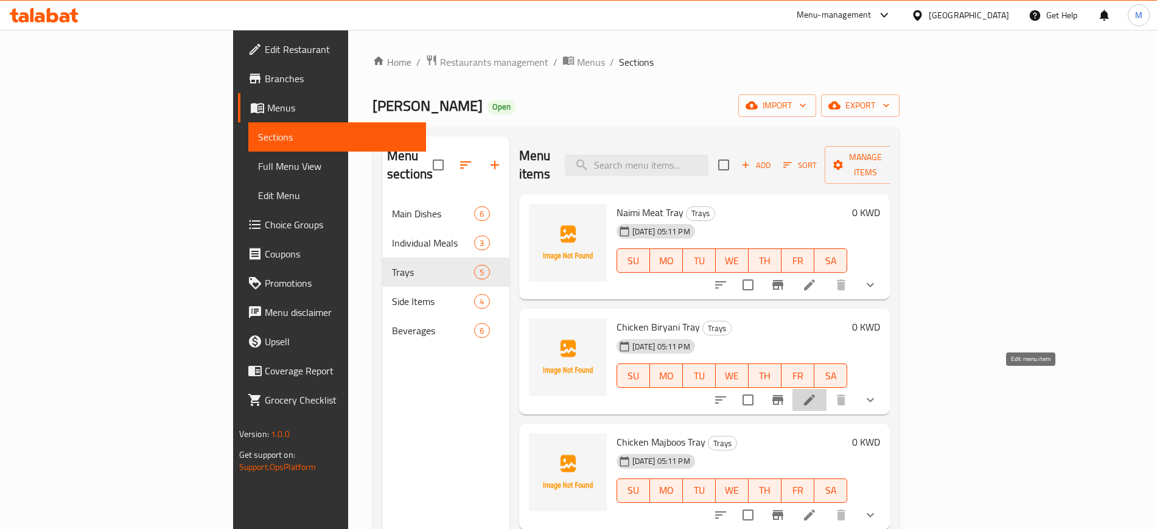
click at [817, 393] on icon at bounding box center [809, 400] width 15 height 15
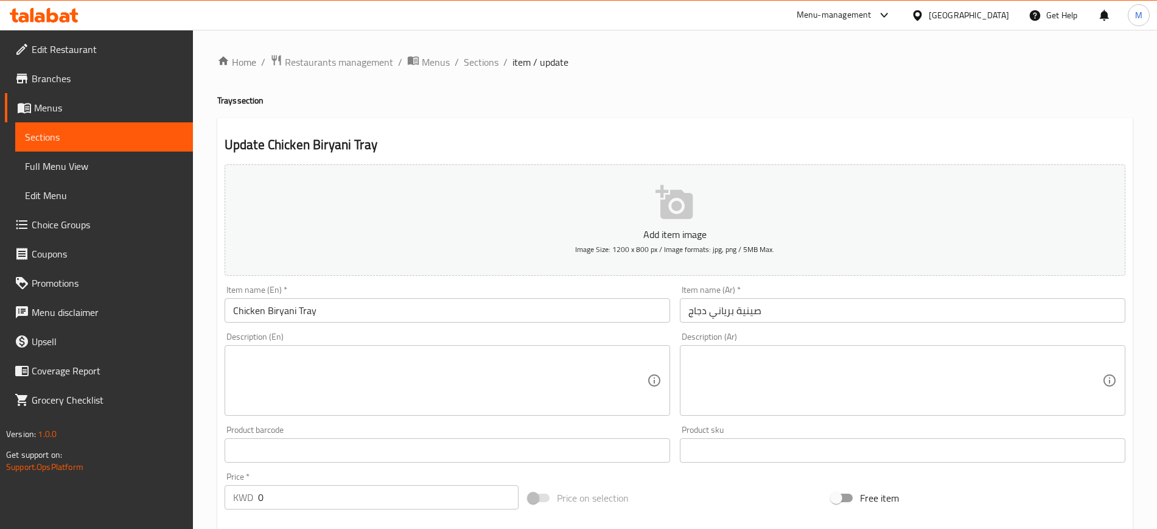
click at [791, 391] on textarea at bounding box center [895, 381] width 414 height 58
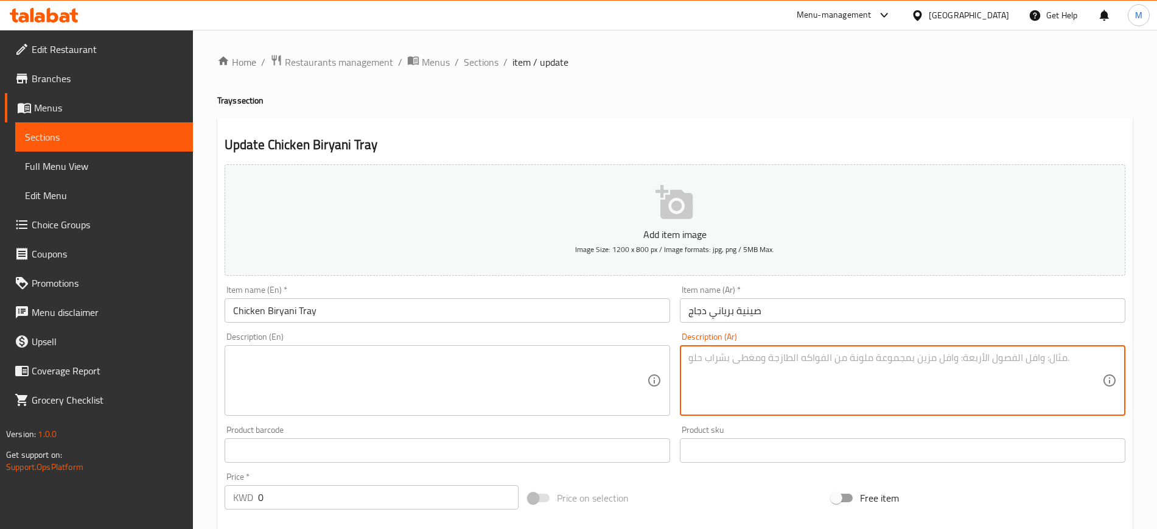
paste textarea "صينية برياني دجاج اليوم مبرد مطبوخ بالتوابل الصحيحه وخلطة البرياني الخاصه اللذي…"
type textarea "صينية برياني دجاج اليوم مبرد مطبوخ بالتوابل الصحيحه وخلطة البرياني الخاصه اللذي…"
click at [797, 299] on input "صينية برياني دجاج" at bounding box center [902, 310] width 445 height 24
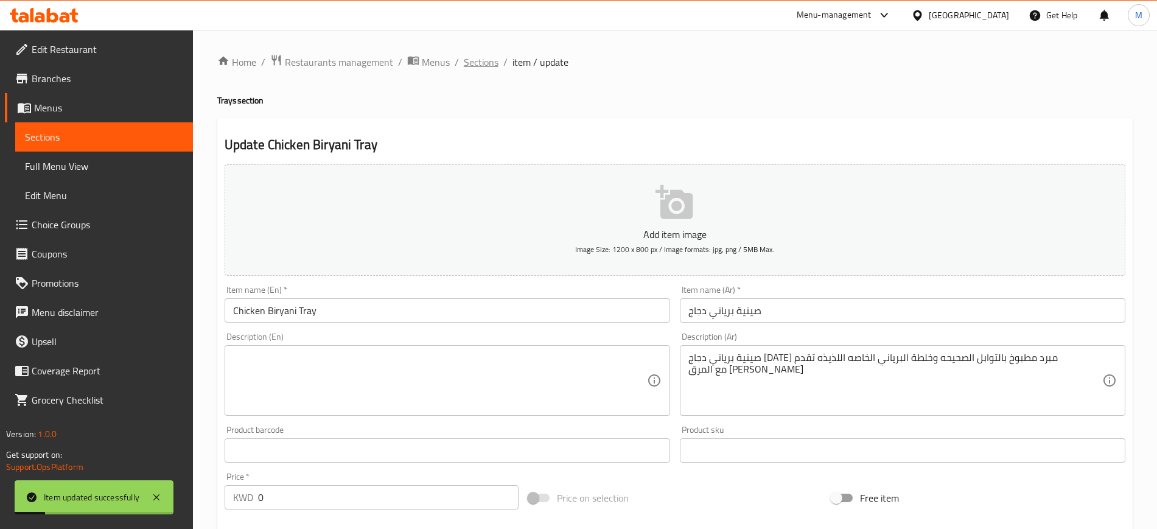
click at [480, 55] on span "Sections" at bounding box center [481, 62] width 35 height 15
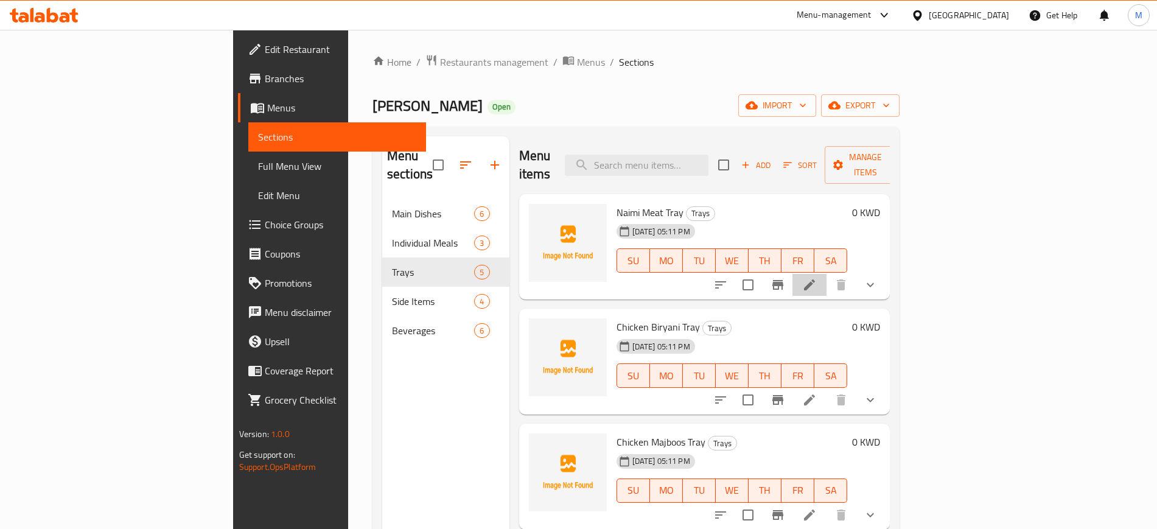
click at [826, 274] on li at bounding box center [809, 285] width 34 height 22
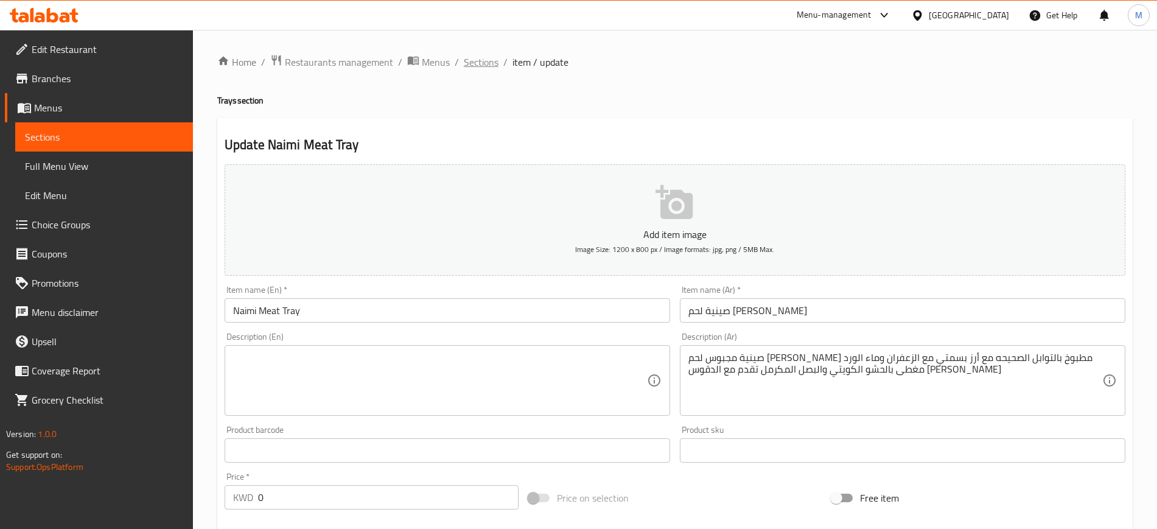
click at [487, 64] on span "Sections" at bounding box center [481, 62] width 35 height 15
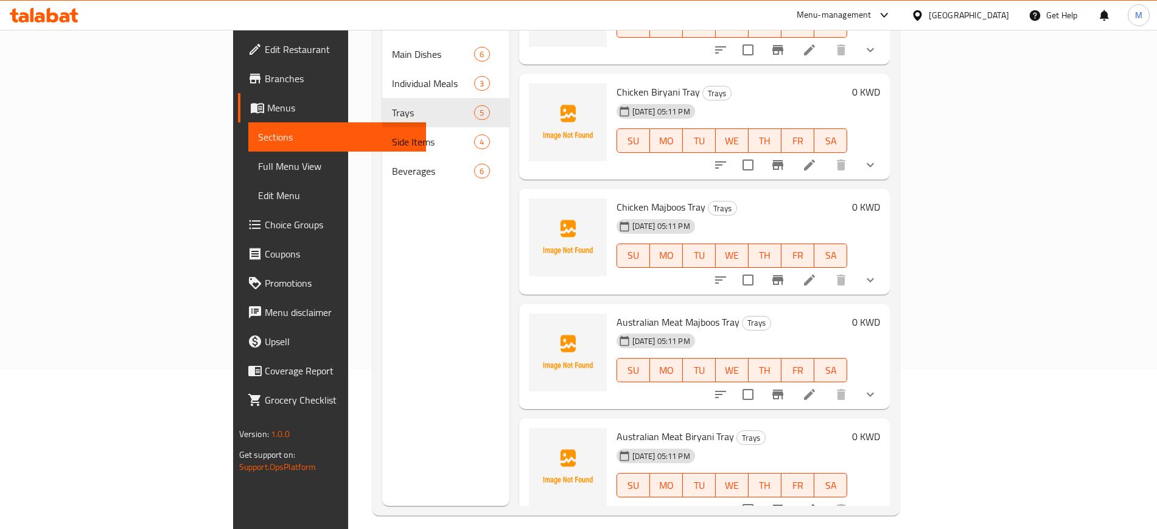
scroll to position [170, 0]
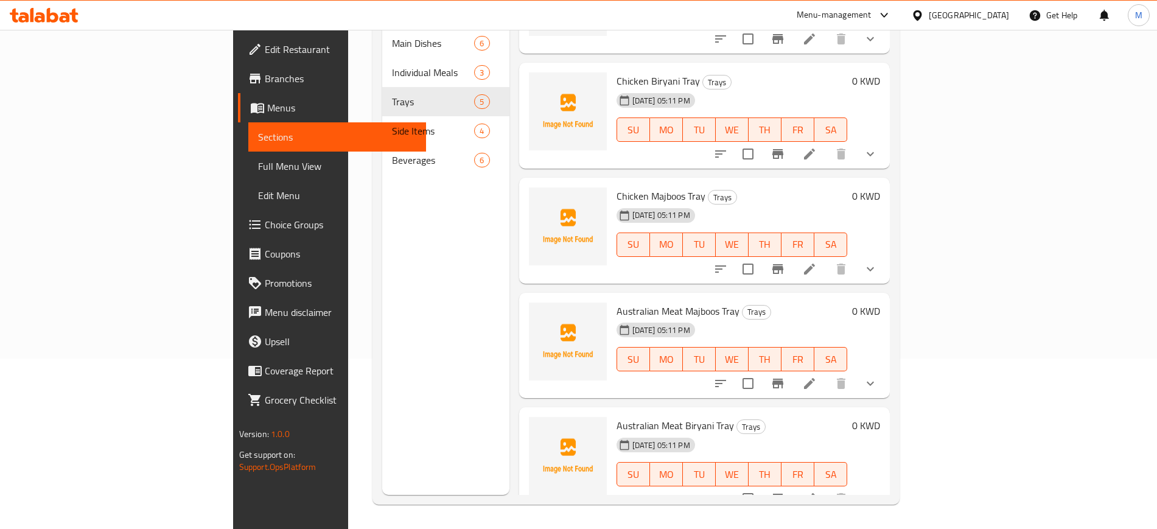
click at [853, 412] on div "Australian Meat Biryani Tray Trays 23-09-2025 05:11 PM SU MO TU WE TH FR SA" at bounding box center [732, 460] width 241 height 96
click at [815, 493] on icon at bounding box center [809, 498] width 11 height 11
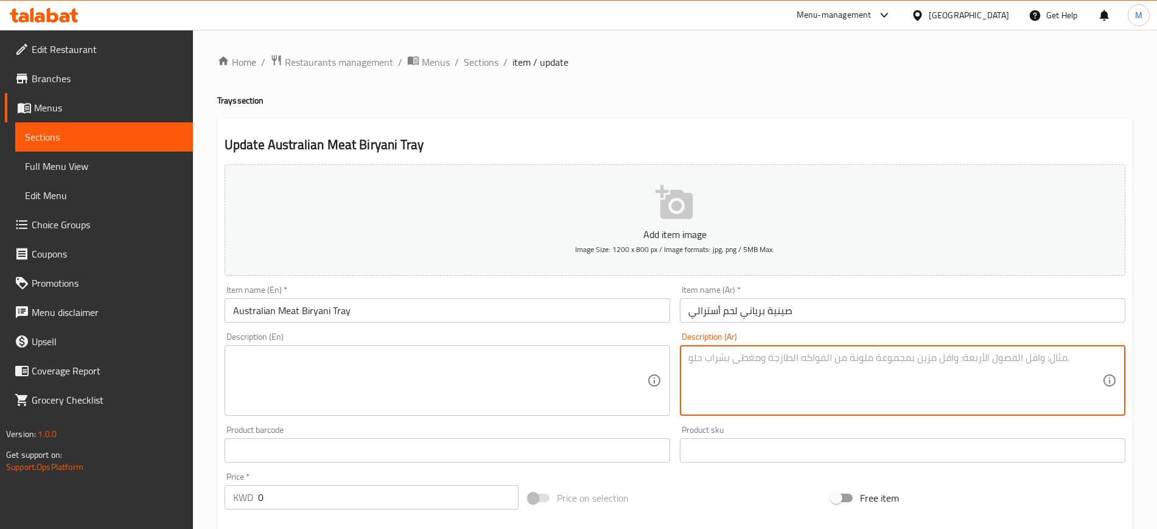
click at [782, 378] on textarea at bounding box center [895, 381] width 414 height 58
paste textarea "صينية برياني لحم استرالي طازج مطبوخ بالتوابل الصحيحه وخلطة البرياني الخاصه اللذ…"
type textarea "صينية برياني لحم استرالي طازج مطبوخ بالتوابل الصحيحه وخلطة البرياني الخاصه اللذ…"
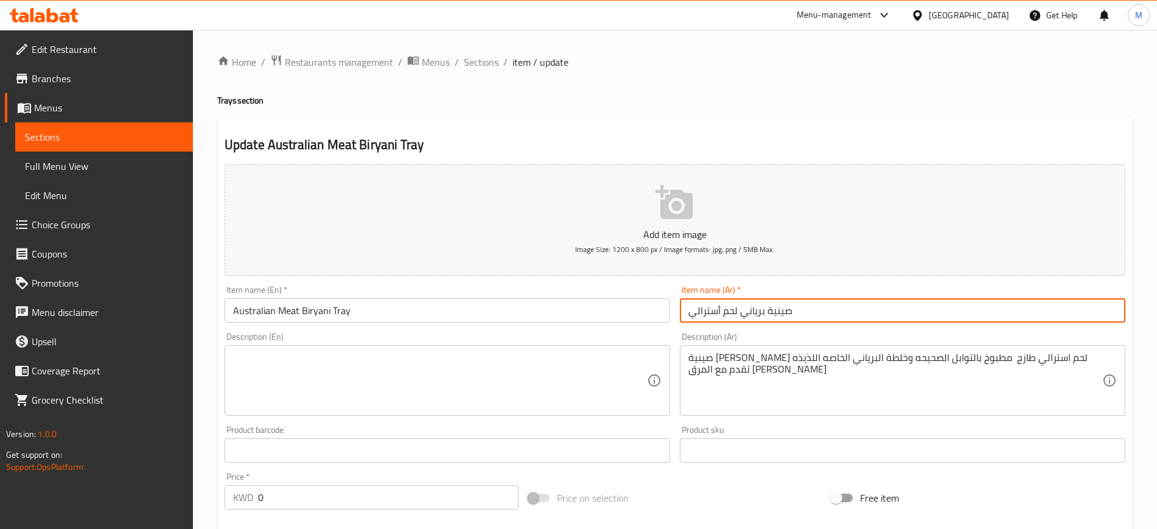
click at [853, 307] on input "صينية برياني لحم أسترالي" at bounding box center [902, 310] width 445 height 24
click at [491, 64] on span "Sections" at bounding box center [481, 62] width 35 height 15
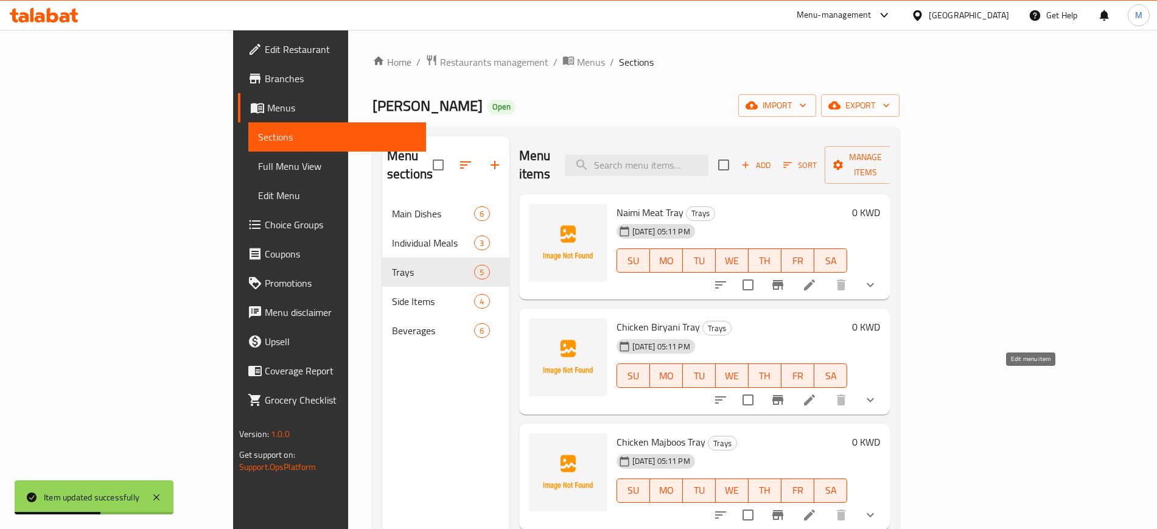
click at [817, 393] on icon at bounding box center [809, 400] width 15 height 15
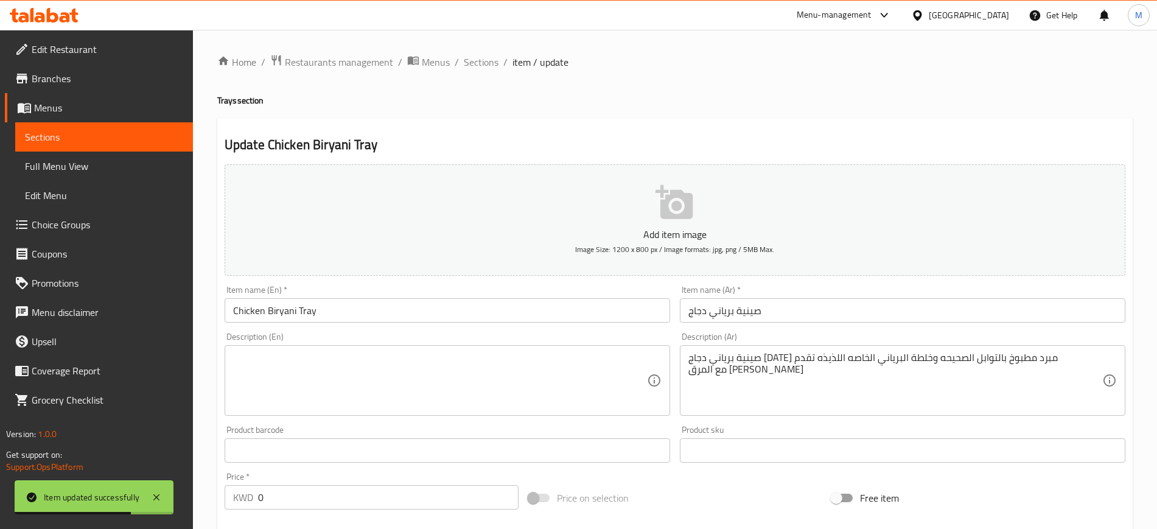
drag, startPoint x: 484, startPoint y: 53, endPoint x: 550, endPoint y: 91, distance: 75.6
click at [484, 55] on span "Sections" at bounding box center [481, 62] width 35 height 15
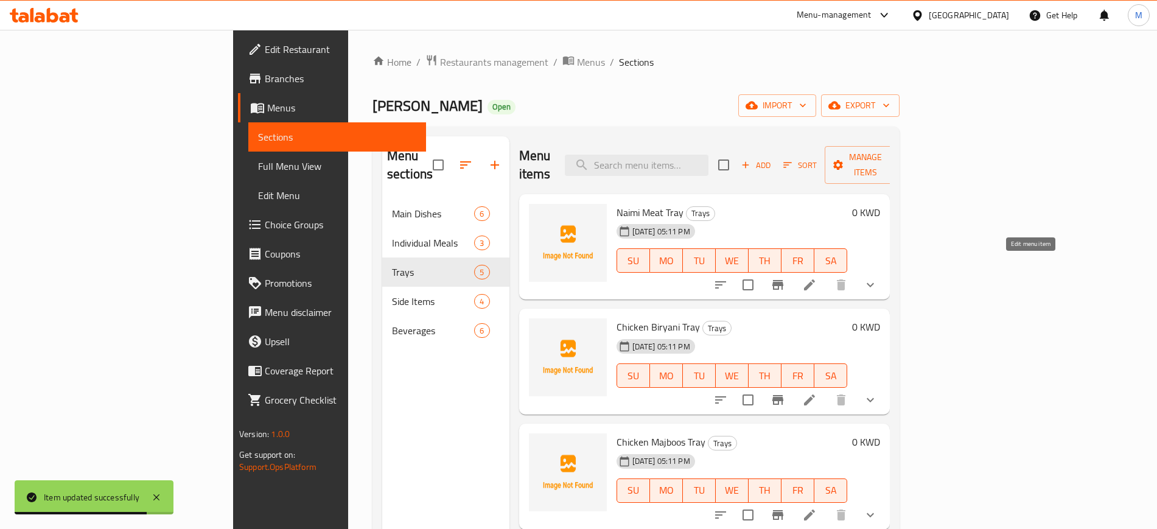
click at [817, 277] on icon at bounding box center [809, 284] width 15 height 15
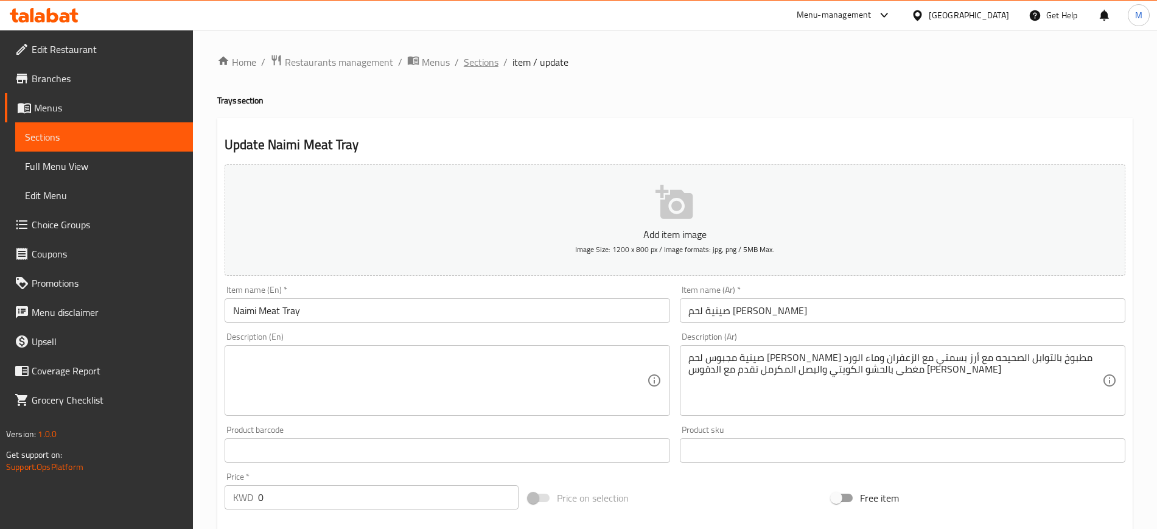
click at [478, 63] on span "Sections" at bounding box center [481, 62] width 35 height 15
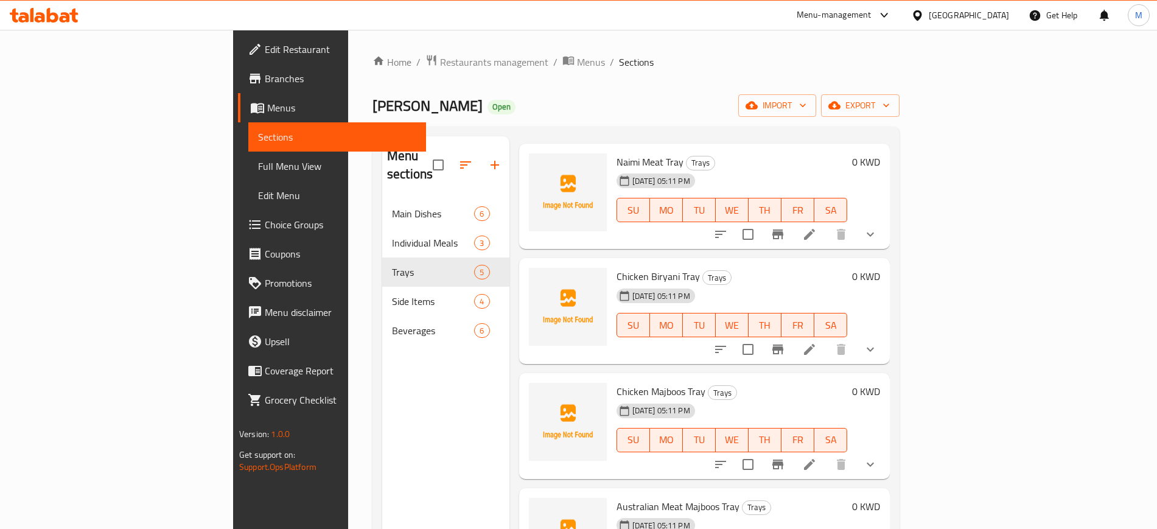
scroll to position [75, 0]
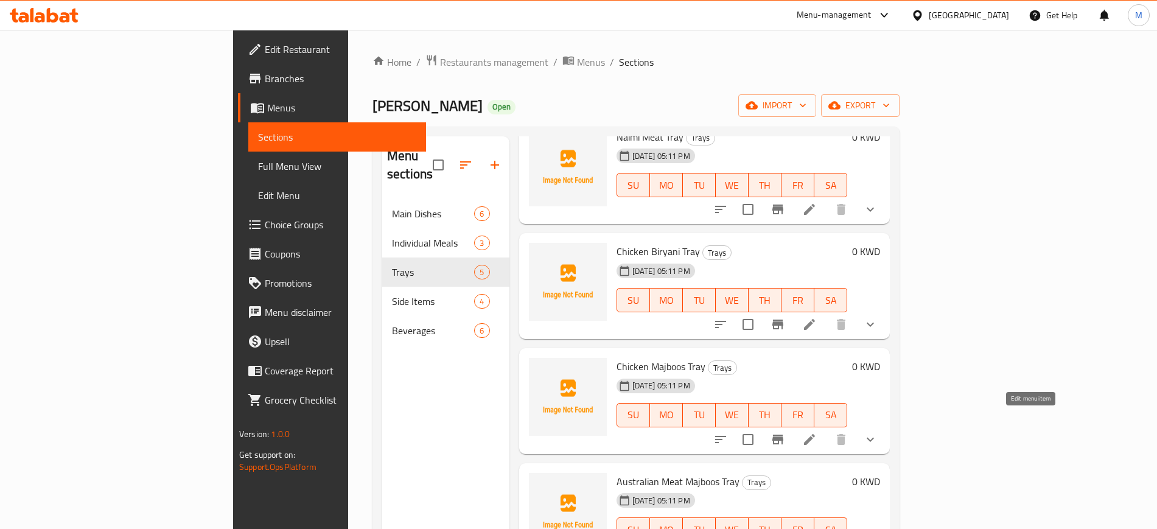
click at [817, 432] on icon at bounding box center [809, 439] width 15 height 15
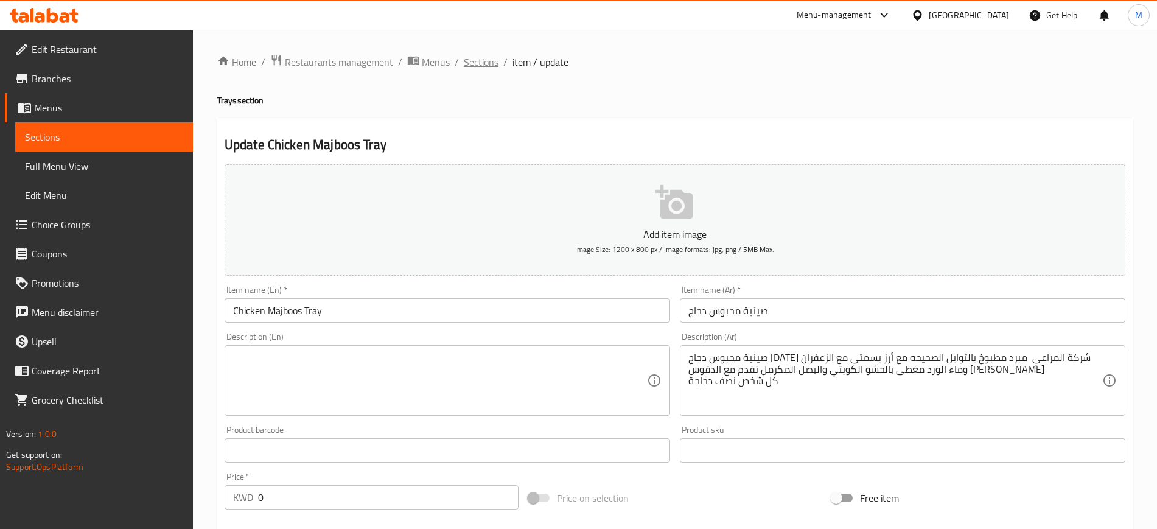
click at [473, 60] on span "Sections" at bounding box center [481, 62] width 35 height 15
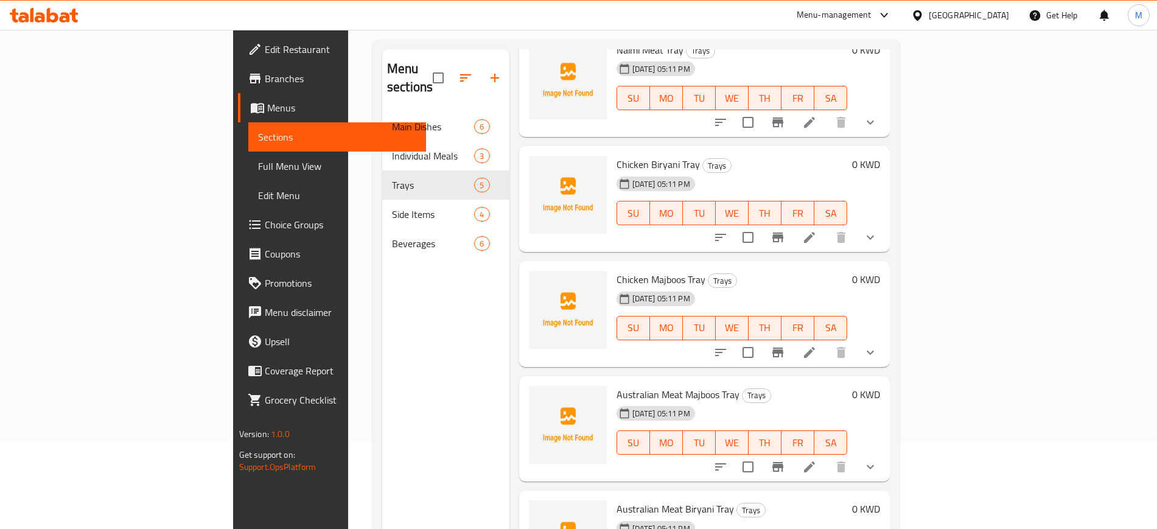
scroll to position [170, 0]
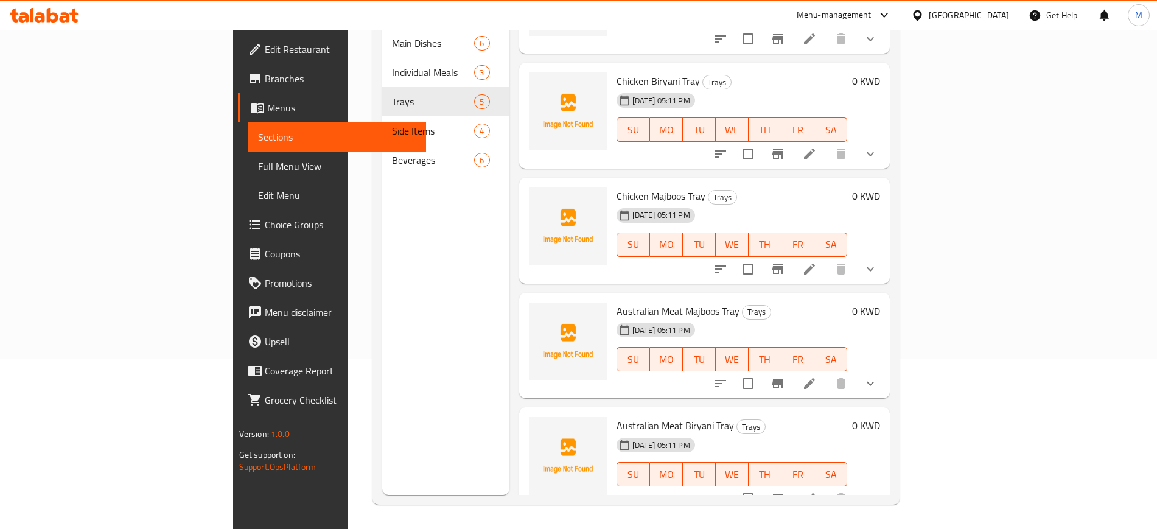
click at [815, 378] on icon at bounding box center [809, 383] width 11 height 11
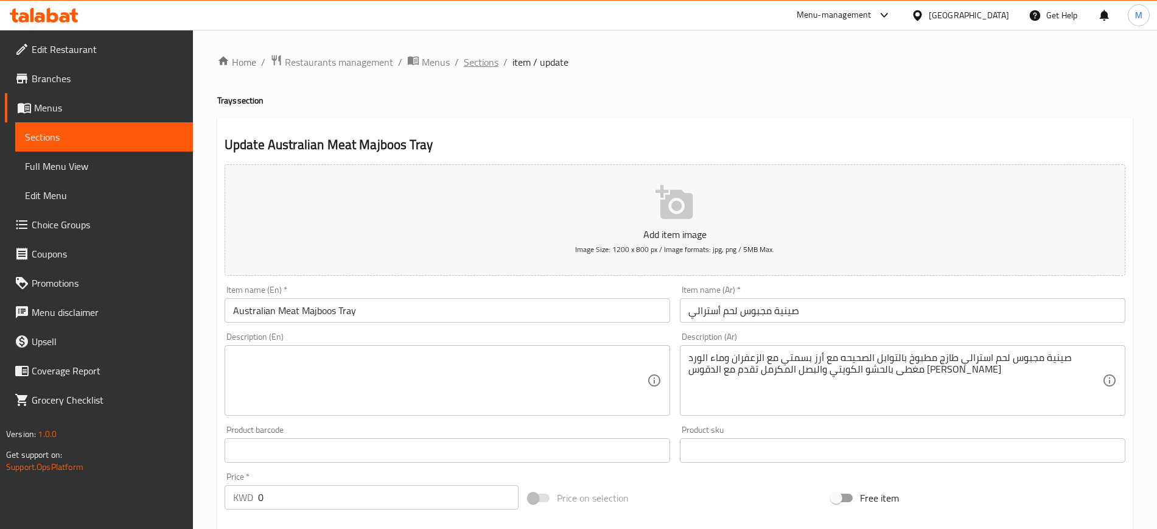
click at [480, 60] on span "Sections" at bounding box center [481, 62] width 35 height 15
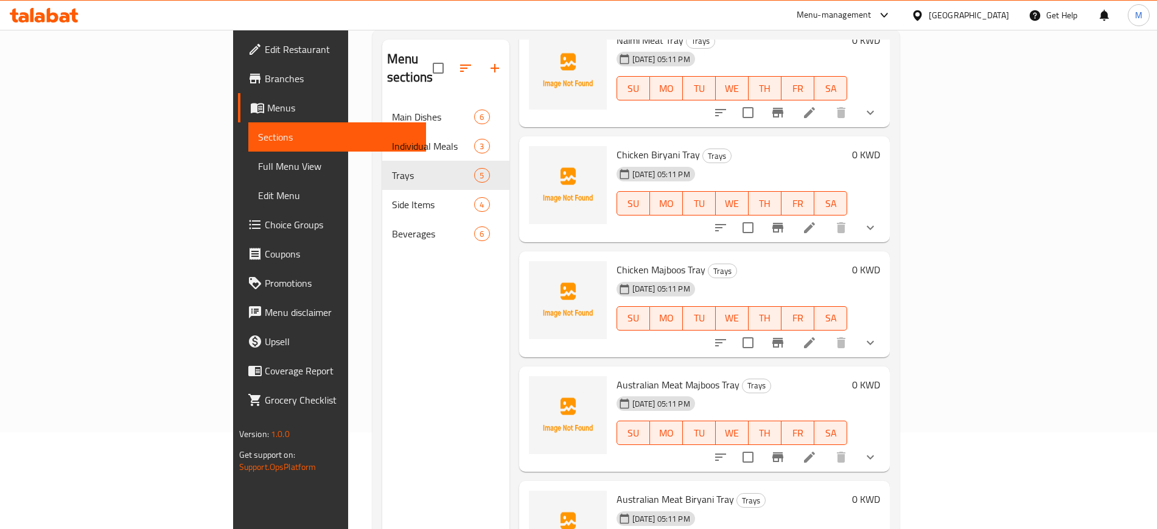
scroll to position [170, 0]
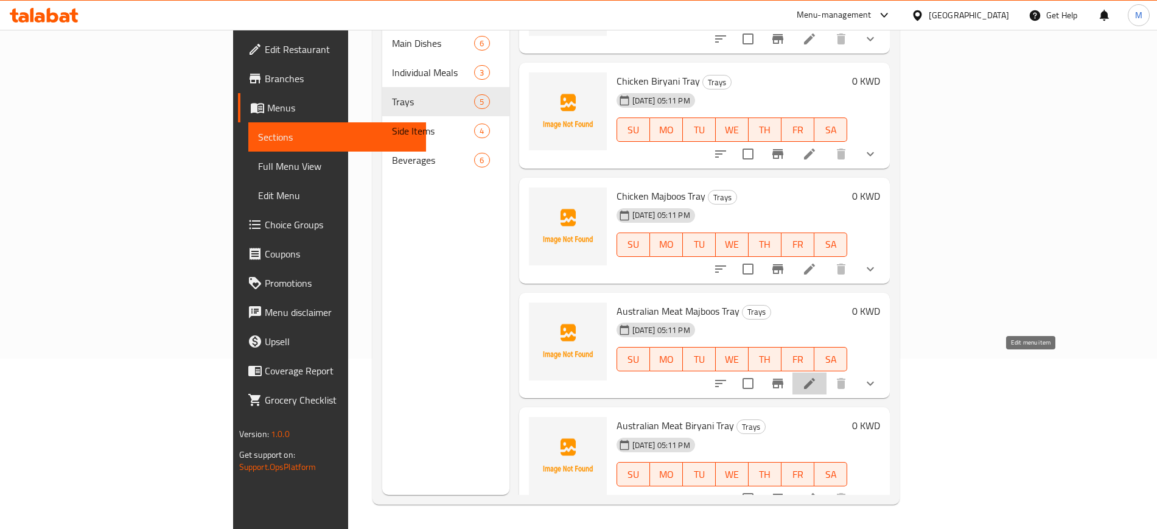
click at [817, 376] on icon at bounding box center [809, 383] width 15 height 15
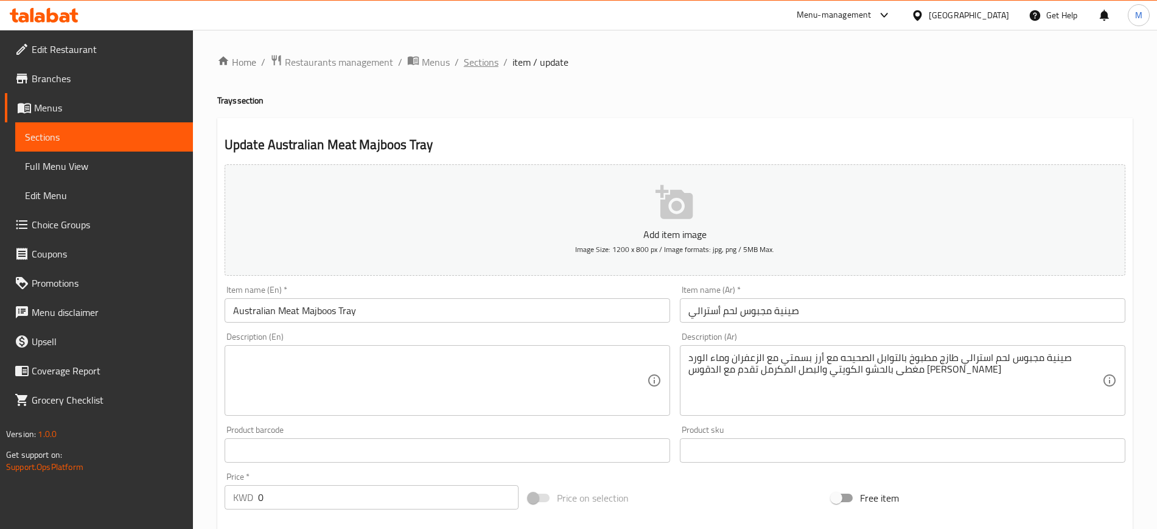
click at [474, 63] on span "Sections" at bounding box center [481, 62] width 35 height 15
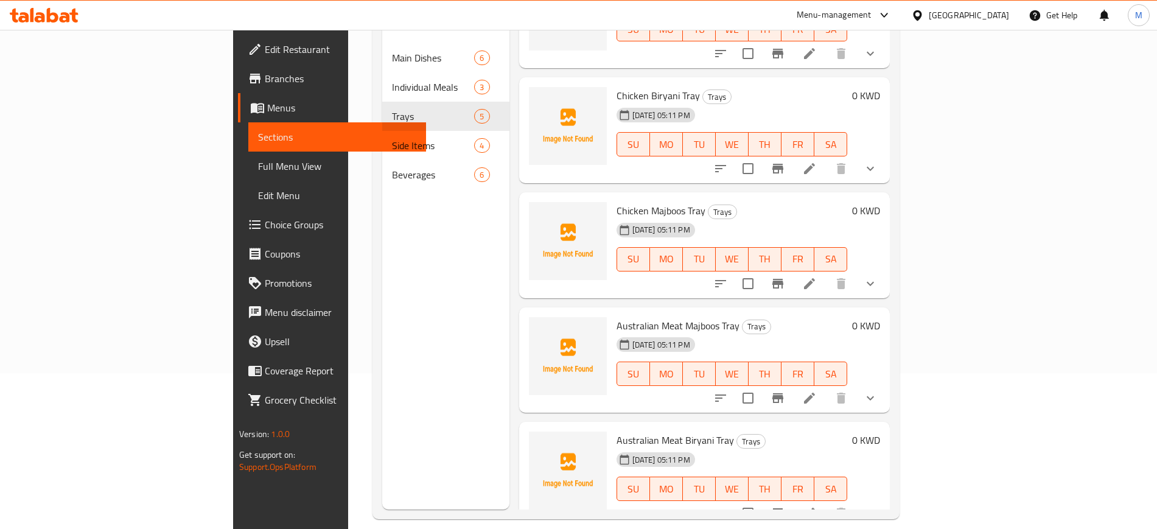
scroll to position [170, 0]
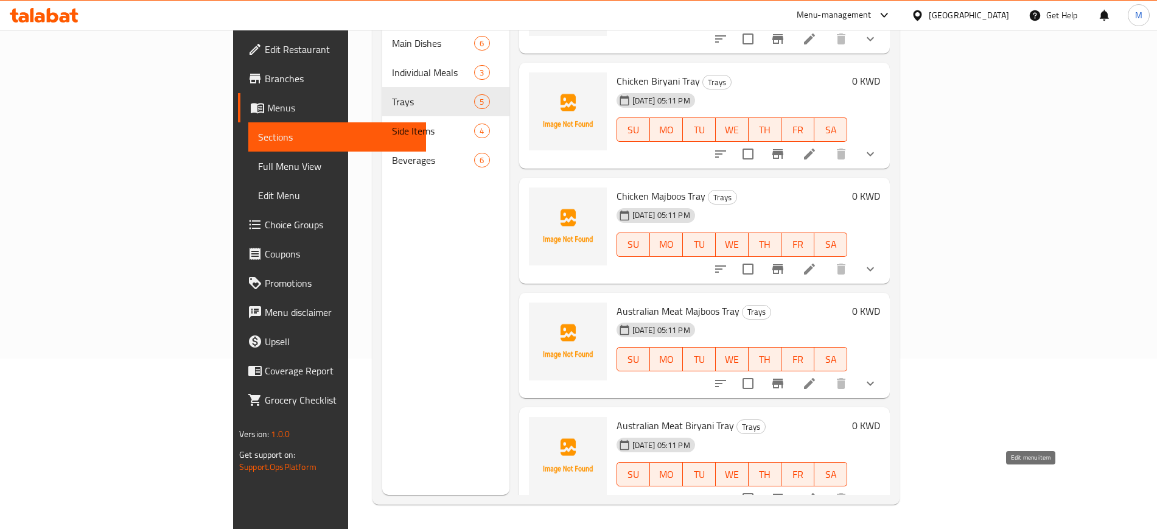
click at [817, 491] on icon at bounding box center [809, 498] width 15 height 15
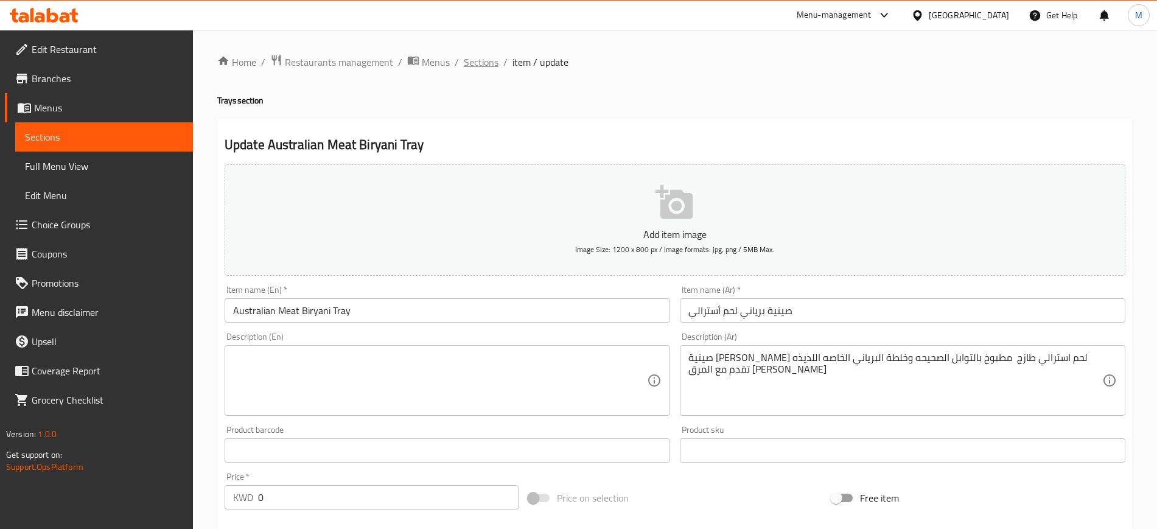
click at [484, 63] on span "Sections" at bounding box center [481, 62] width 35 height 15
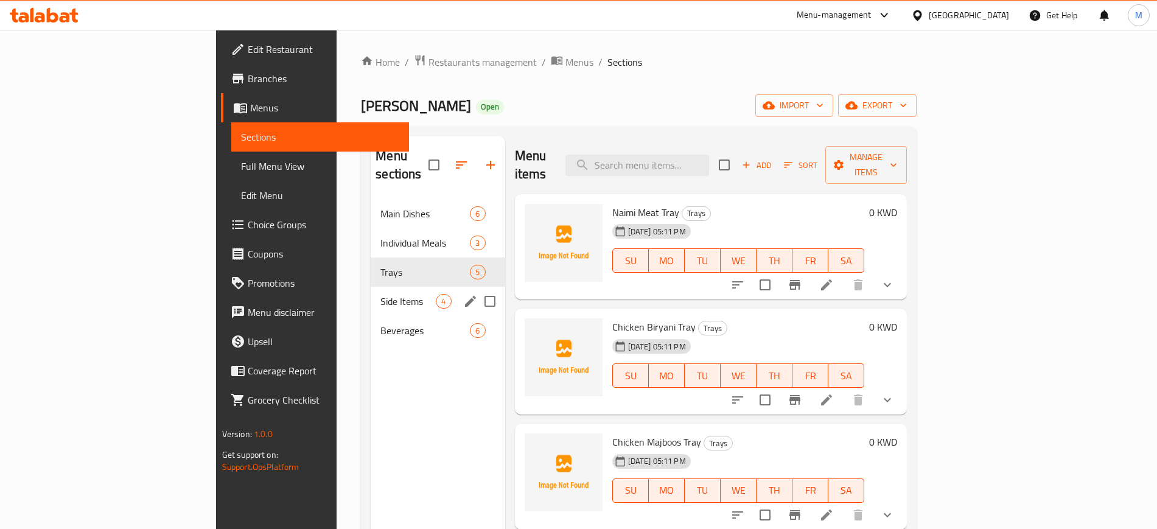
click at [380, 294] on span "Side Items" at bounding box center [407, 301] width 55 height 15
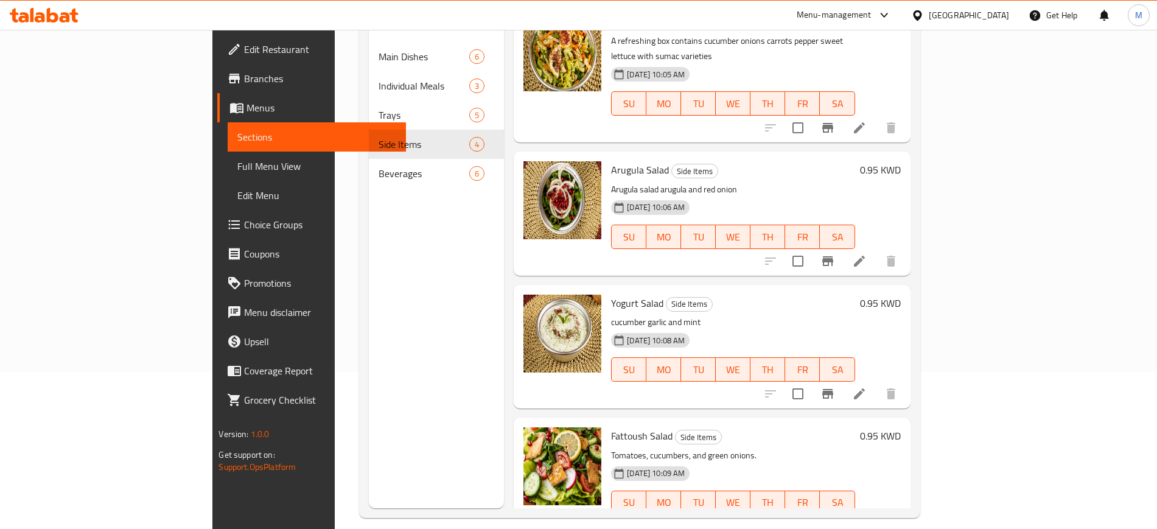
scroll to position [170, 0]
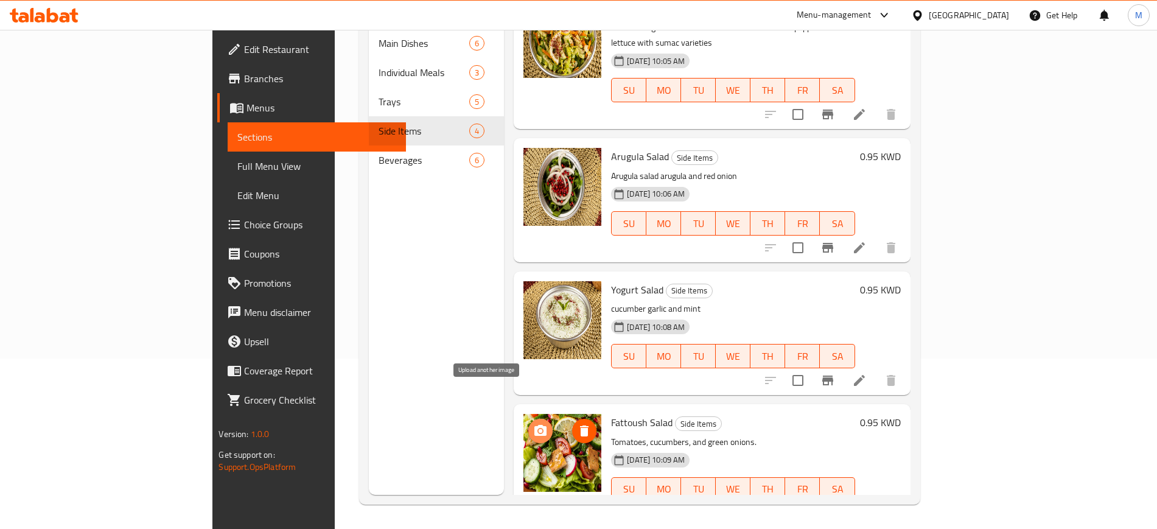
click at [534, 425] on icon "upload picture" at bounding box center [540, 430] width 12 height 11
click at [539, 429] on circle "upload picture" at bounding box center [541, 431] width 4 height 4
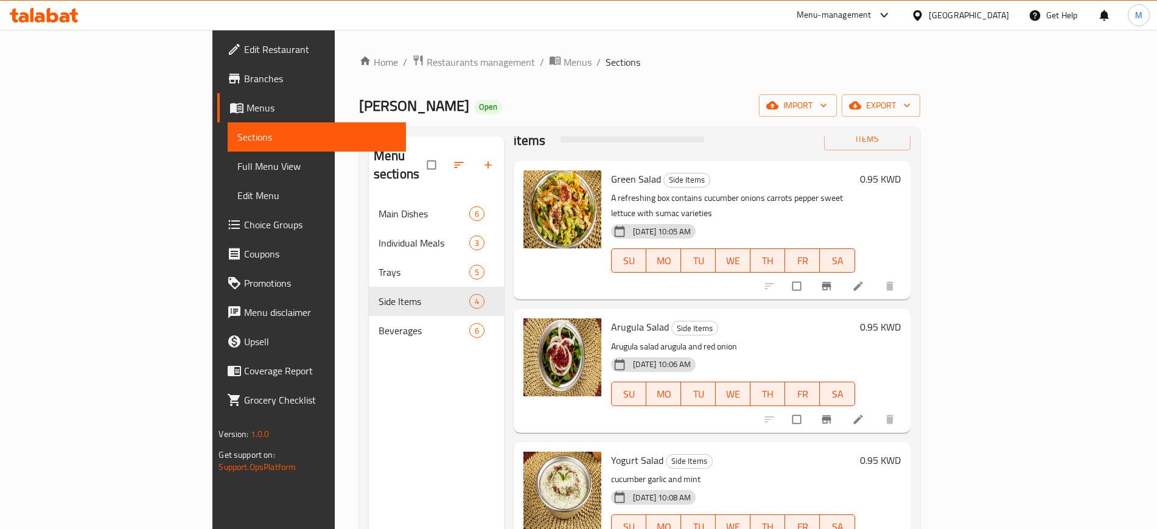
scroll to position [170, 0]
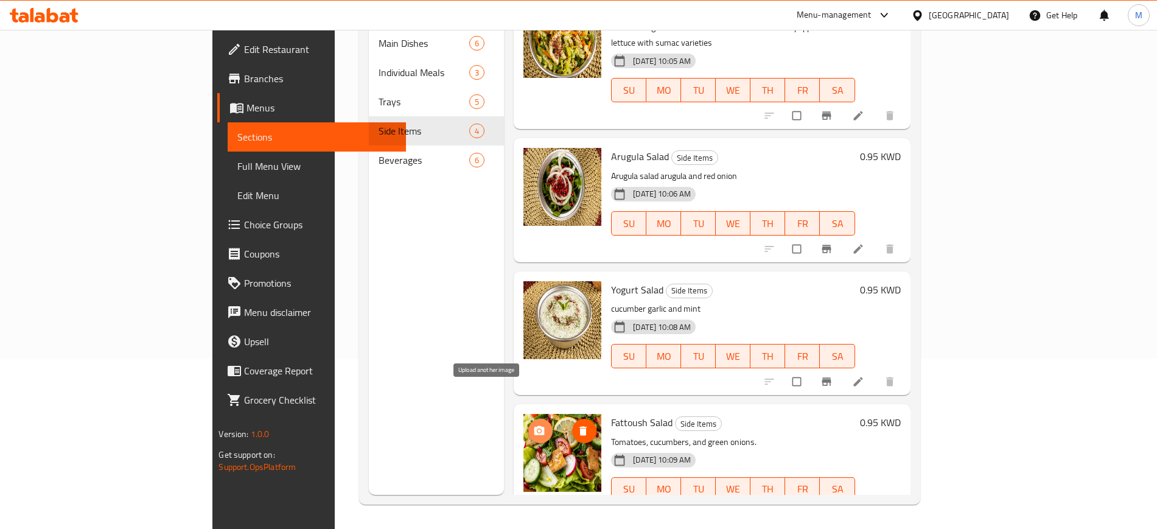
click at [528, 425] on span "upload picture" at bounding box center [540, 431] width 24 height 12
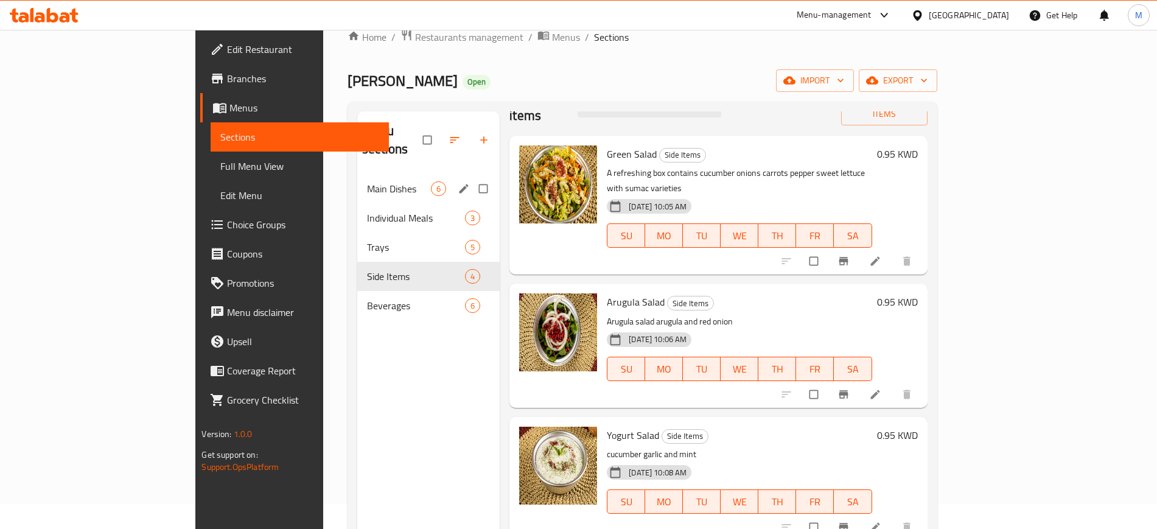
scroll to position [0, 0]
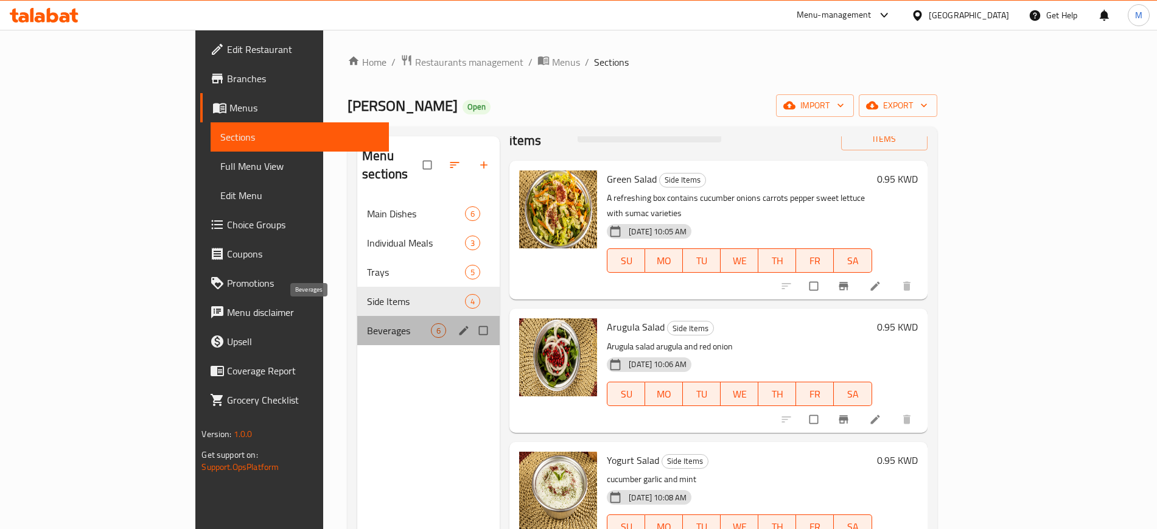
click at [367, 323] on span "Beverages" at bounding box center [399, 330] width 64 height 15
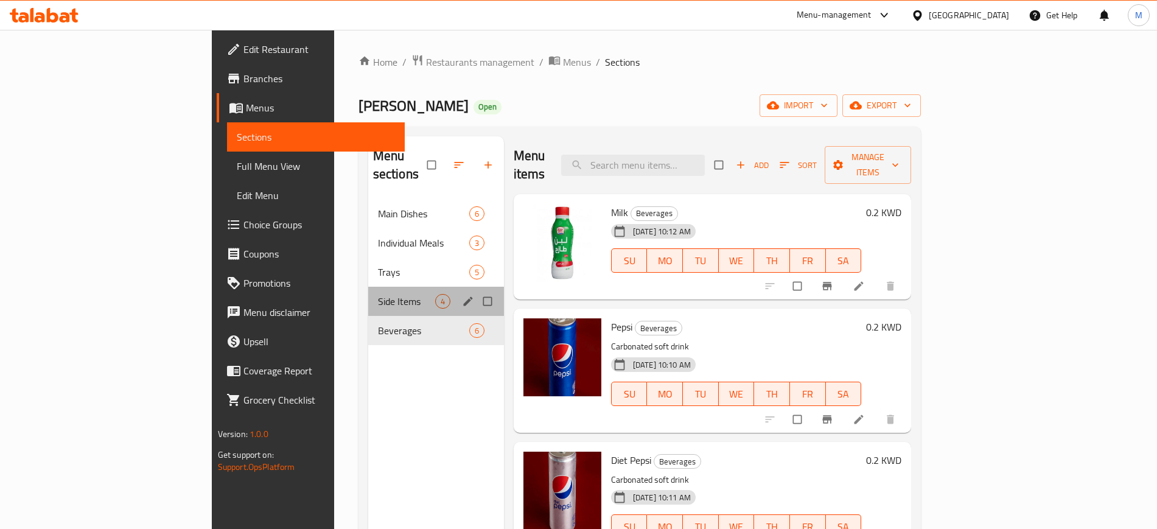
click at [368, 287] on div "Side Items 4" at bounding box center [436, 301] width 136 height 29
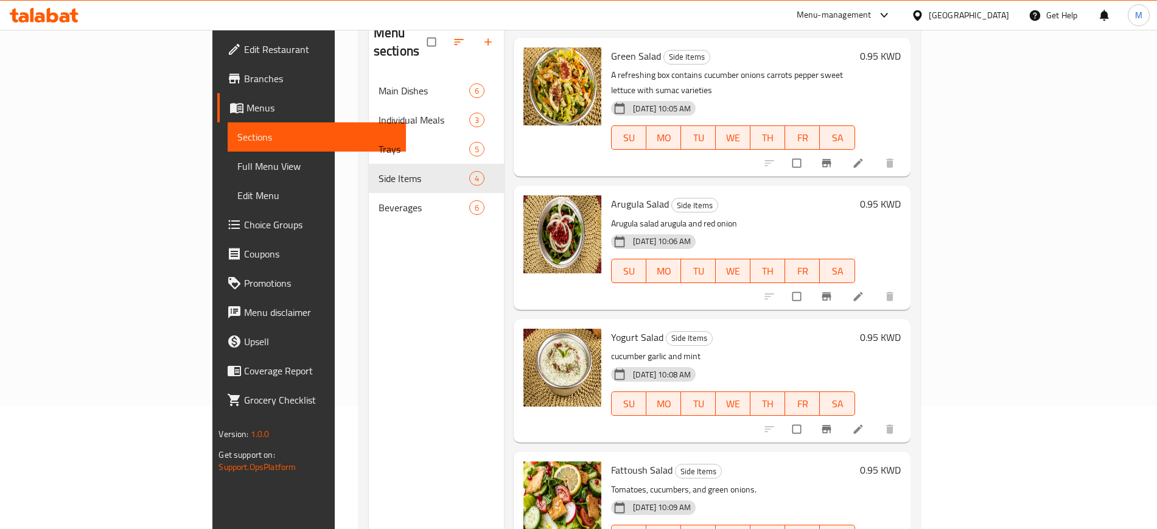
scroll to position [170, 0]
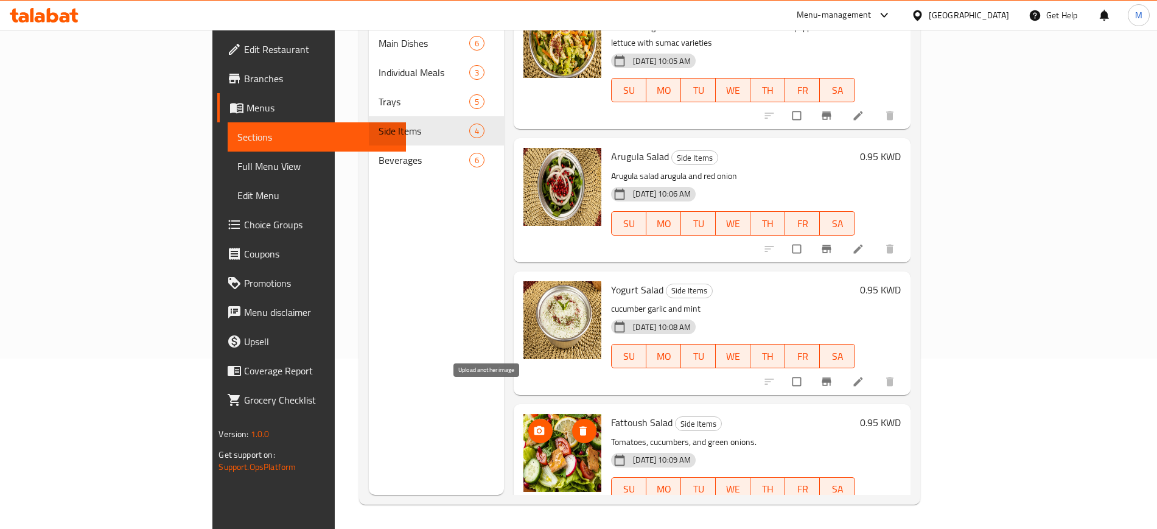
click at [533, 425] on icon "upload picture" at bounding box center [539, 431] width 12 height 12
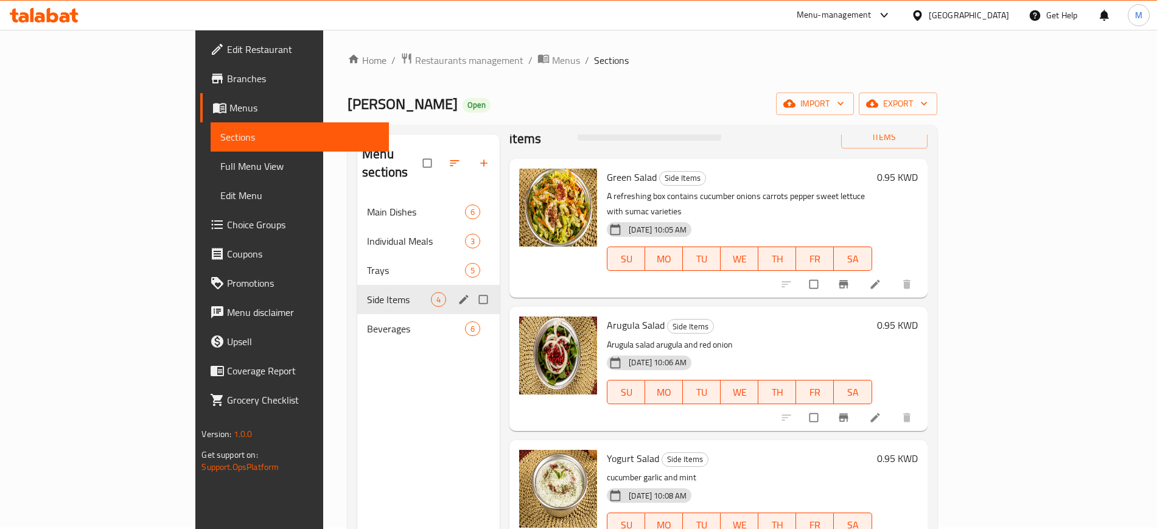
scroll to position [0, 0]
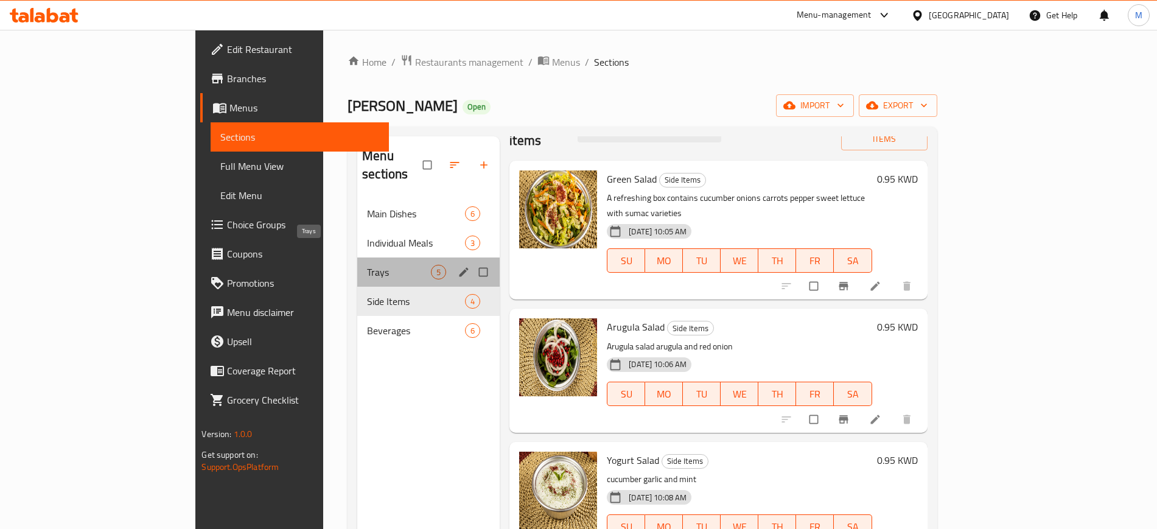
click at [367, 265] on span "Trays" at bounding box center [399, 272] width 64 height 15
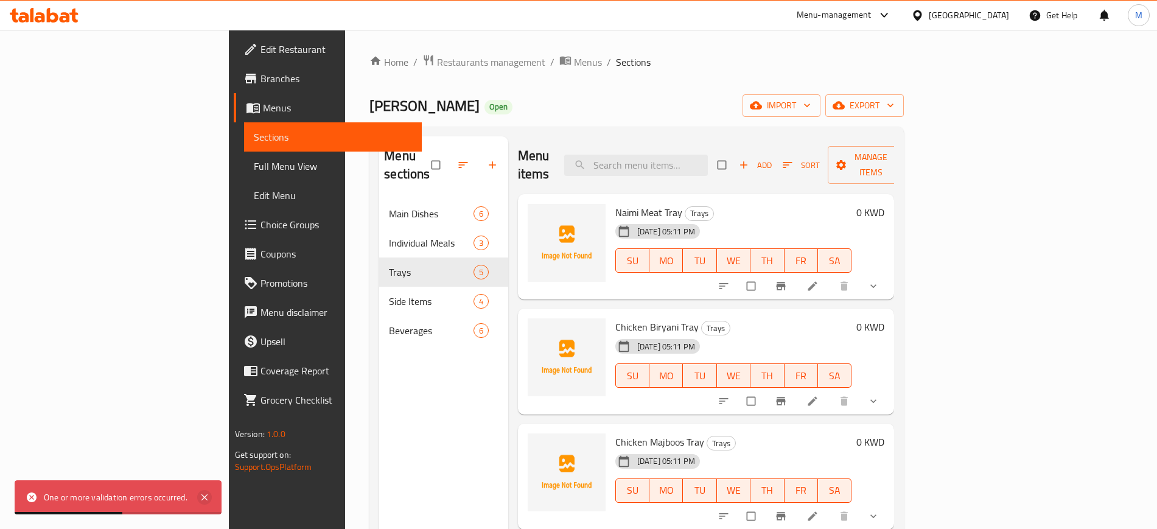
click at [203, 495] on icon at bounding box center [204, 497] width 6 height 6
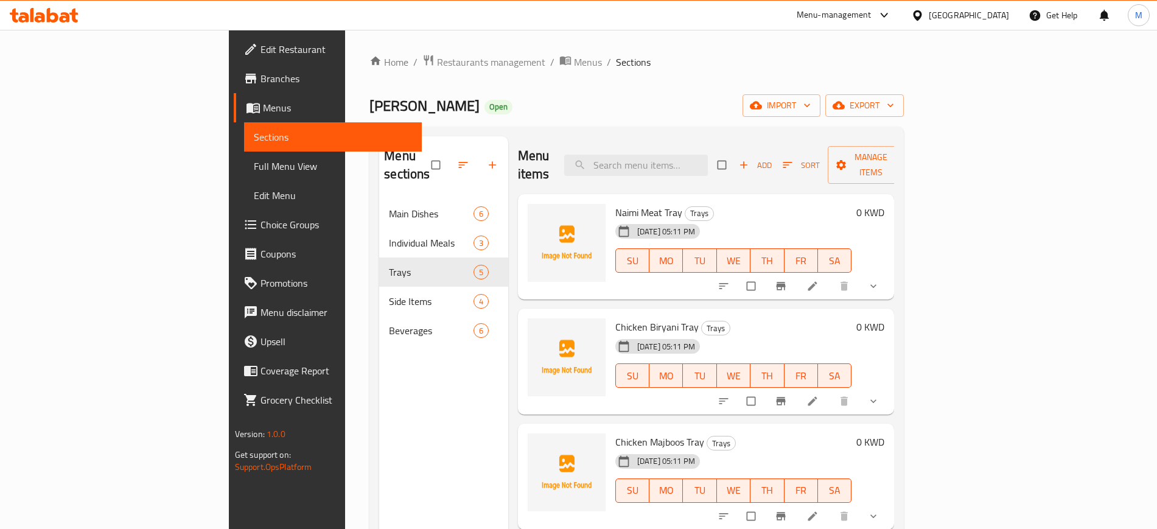
click at [747, 219] on div "23-09-2025 05:11 PM SU MO TU WE TH FR SA" at bounding box center [733, 252] width 246 height 66
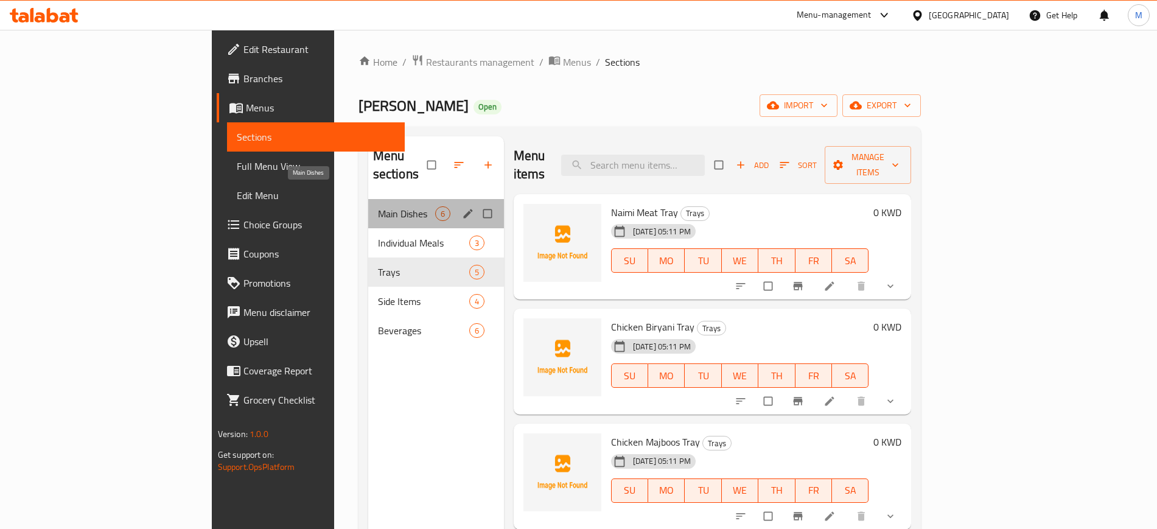
click at [378, 206] on span "Main Dishes" at bounding box center [406, 213] width 57 height 15
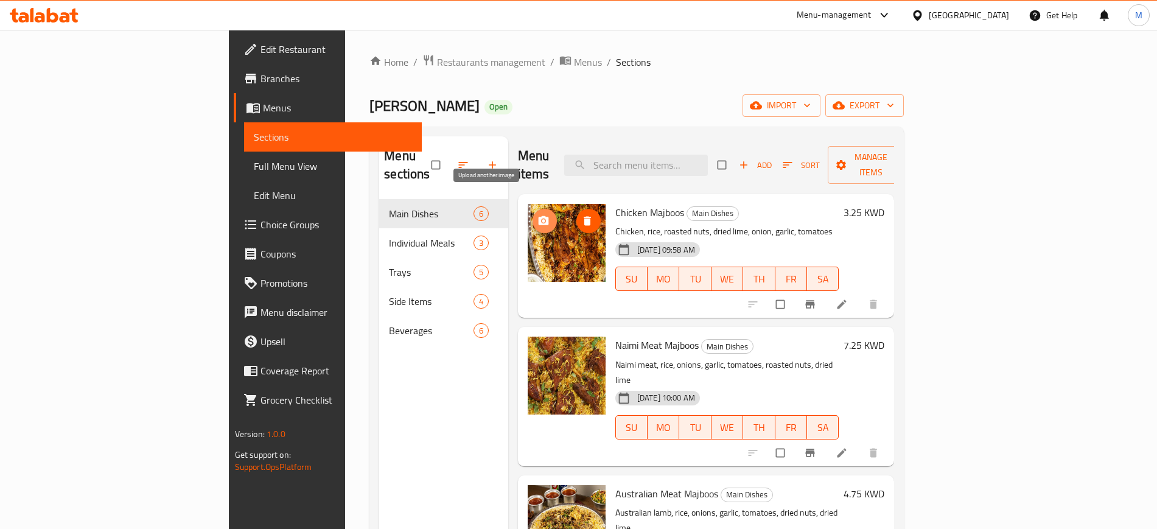
click at [537, 215] on icon "upload picture" at bounding box center [543, 221] width 12 height 12
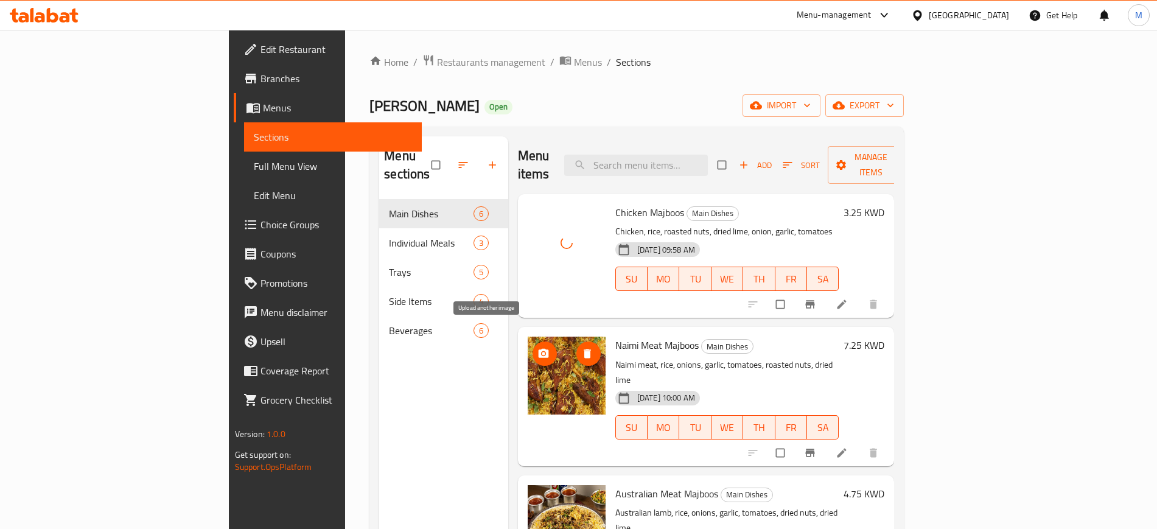
click at [537, 347] on icon "upload picture" at bounding box center [543, 353] width 12 height 12
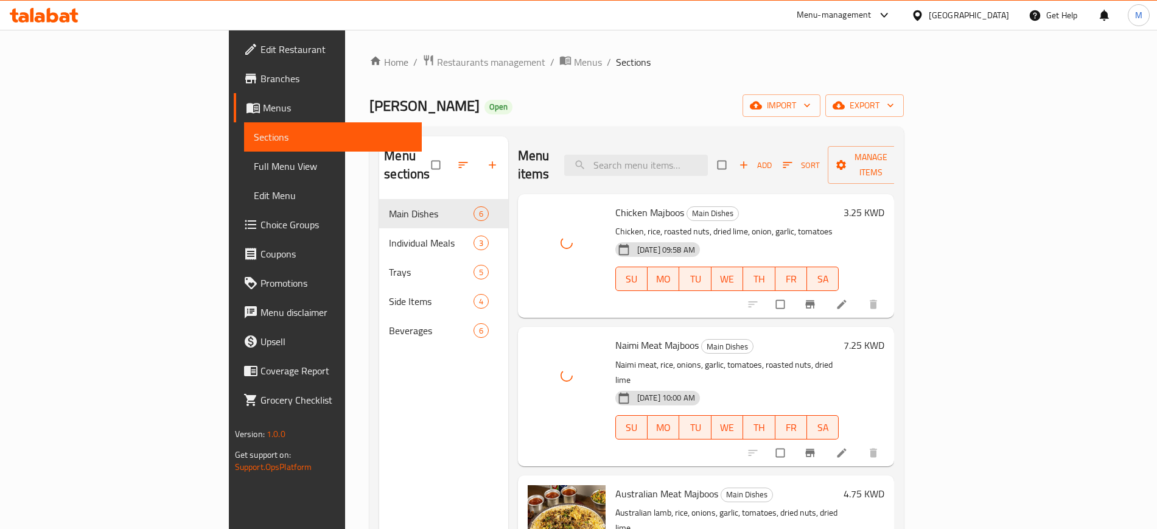
scroll to position [76, 0]
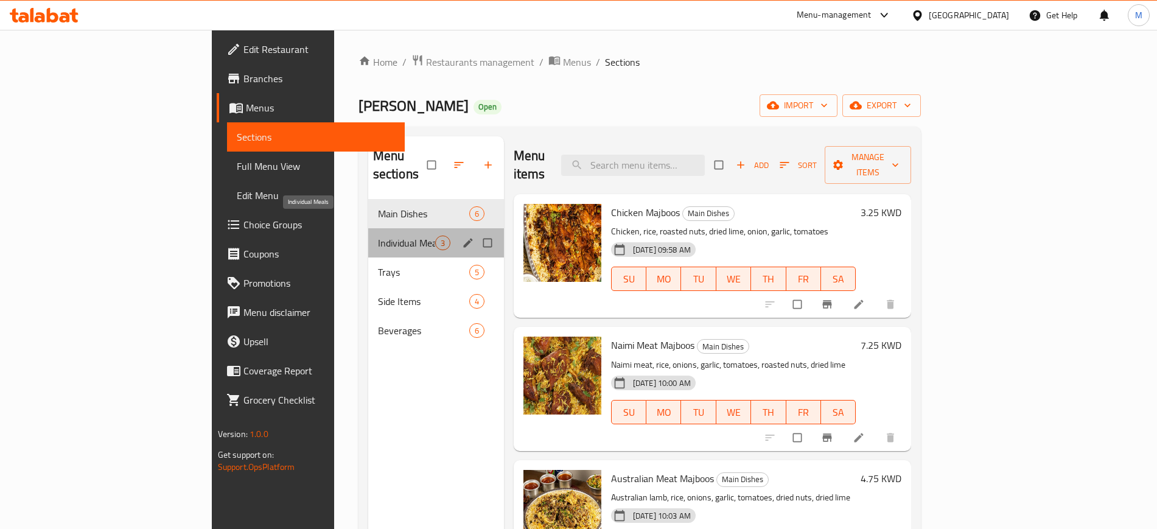
click at [378, 236] on span "Individual Meals" at bounding box center [406, 243] width 57 height 15
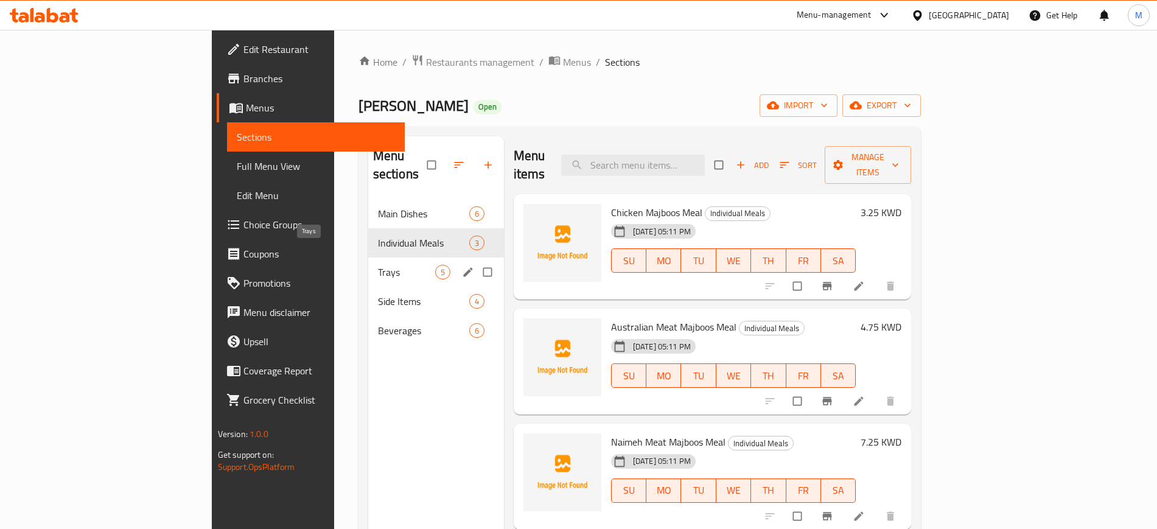
click at [378, 265] on span "Trays" at bounding box center [406, 272] width 57 height 15
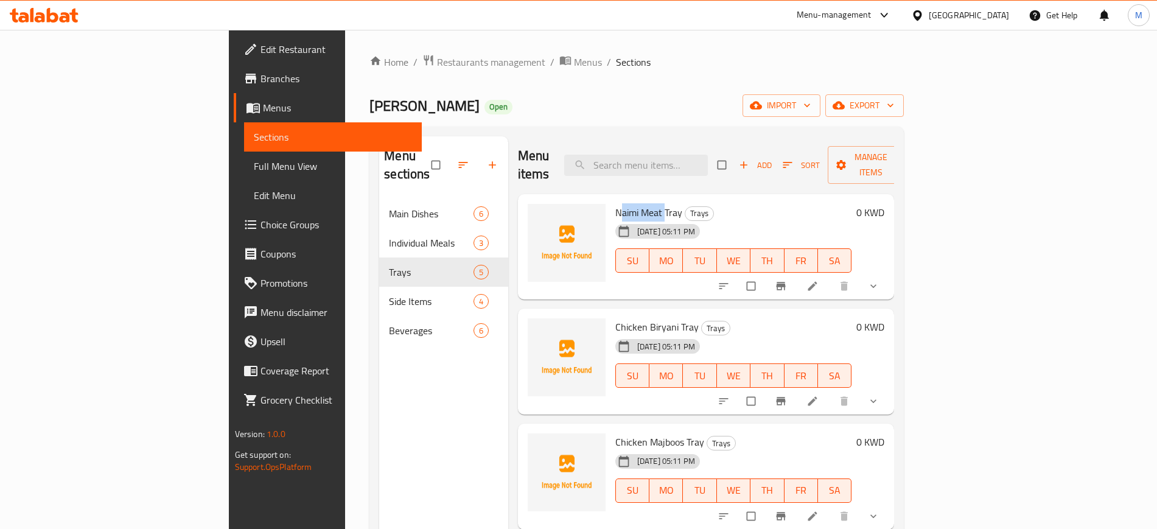
drag, startPoint x: 563, startPoint y: 195, endPoint x: 609, endPoint y: 190, distance: 45.8
click at [615, 203] on span "Naimi Meat Tray" at bounding box center [648, 212] width 67 height 18
click at [620, 203] on span "Naimi Meat Tray" at bounding box center [648, 212] width 67 height 18
drag, startPoint x: 620, startPoint y: 194, endPoint x: 570, endPoint y: 200, distance: 50.9
click at [615, 203] on span "Naimi Meat Tray" at bounding box center [648, 212] width 67 height 18
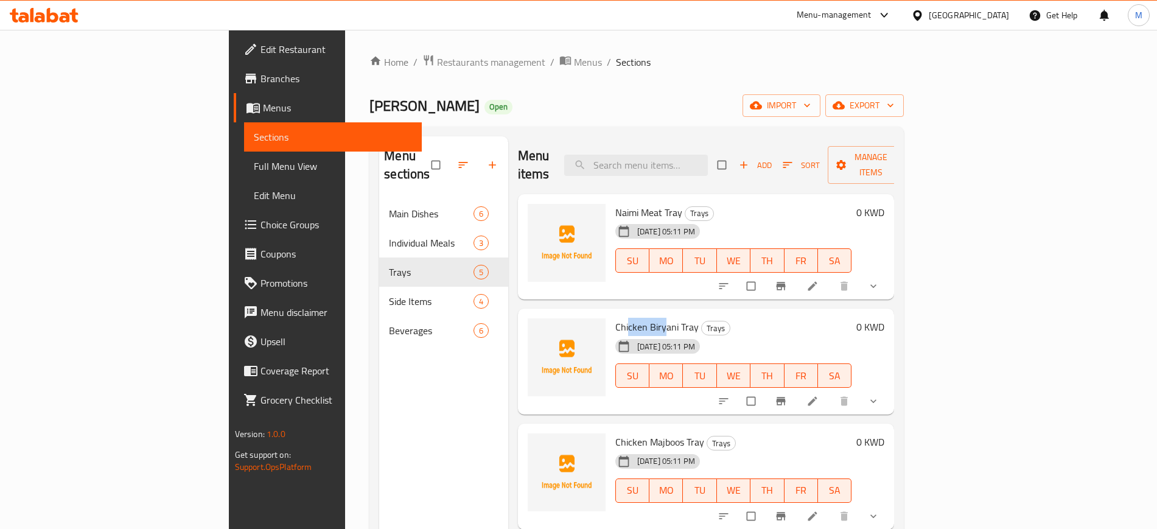
drag, startPoint x: 582, startPoint y: 303, endPoint x: 571, endPoint y: 302, distance: 11.0
click at [615, 318] on span "Chicken Biryani Tray" at bounding box center [656, 327] width 83 height 18
click at [615, 203] on span "Naimi Meat Tray" at bounding box center [648, 212] width 67 height 18
click at [821, 280] on link at bounding box center [813, 286] width 15 height 12
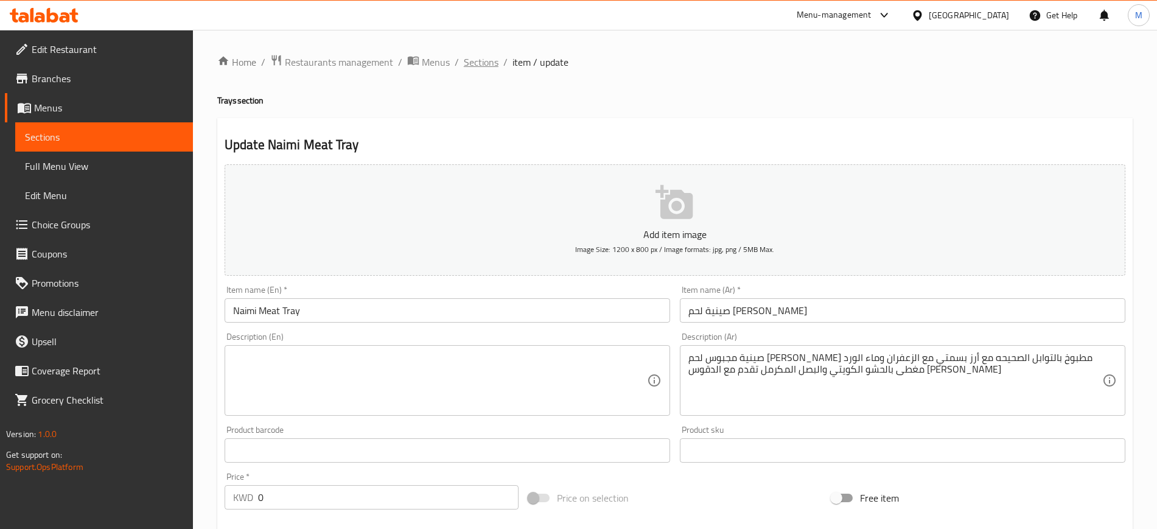
click at [485, 55] on span "Sections" at bounding box center [481, 62] width 35 height 15
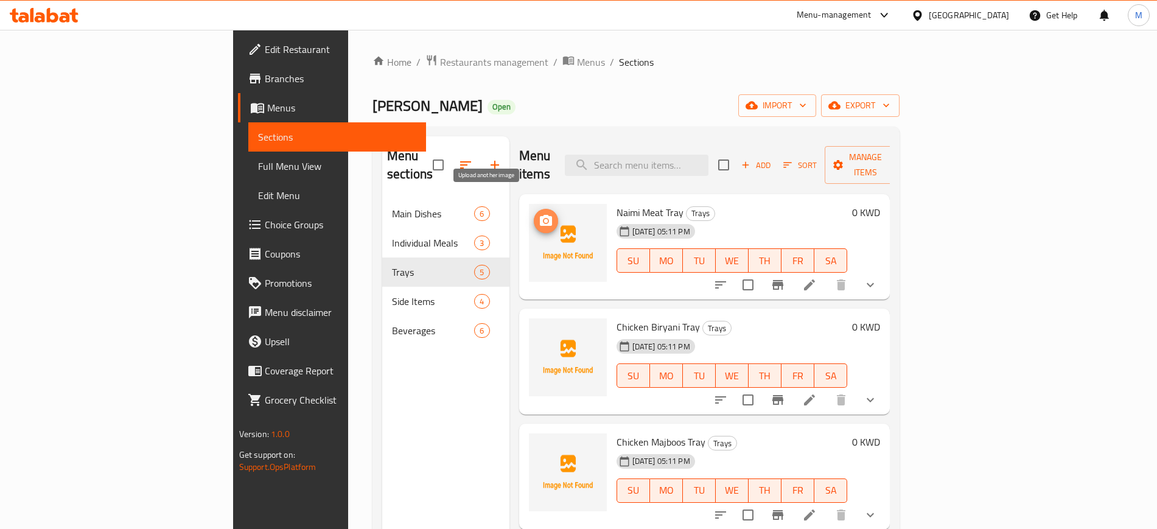
click at [543, 219] on circle "upload picture" at bounding box center [545, 221] width 4 height 4
click at [540, 215] on icon "upload picture" at bounding box center [546, 220] width 12 height 11
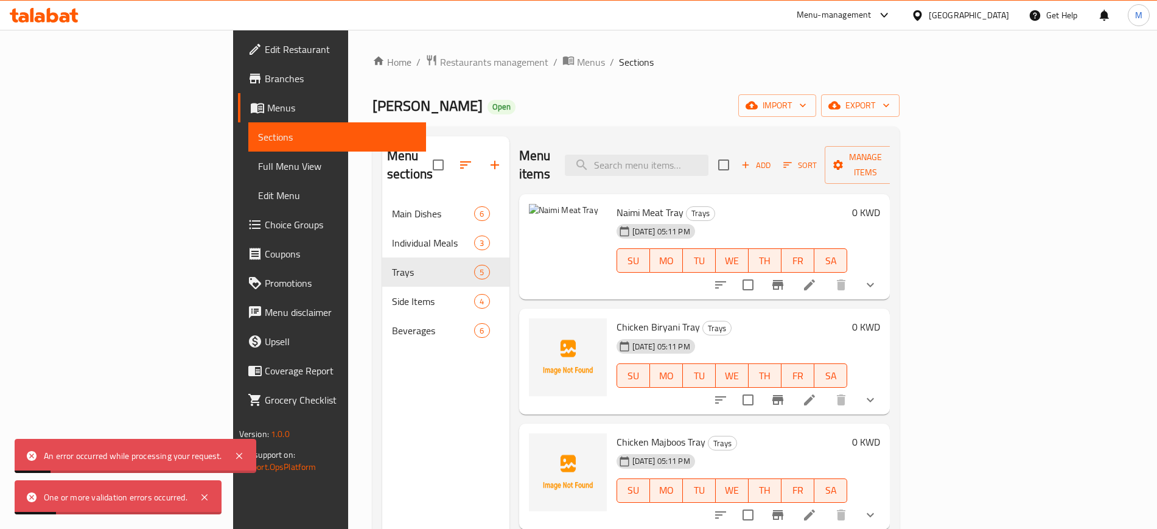
drag, startPoint x: 239, startPoint y: 457, endPoint x: 224, endPoint y: 475, distance: 22.9
click at [238, 457] on icon at bounding box center [239, 455] width 15 height 15
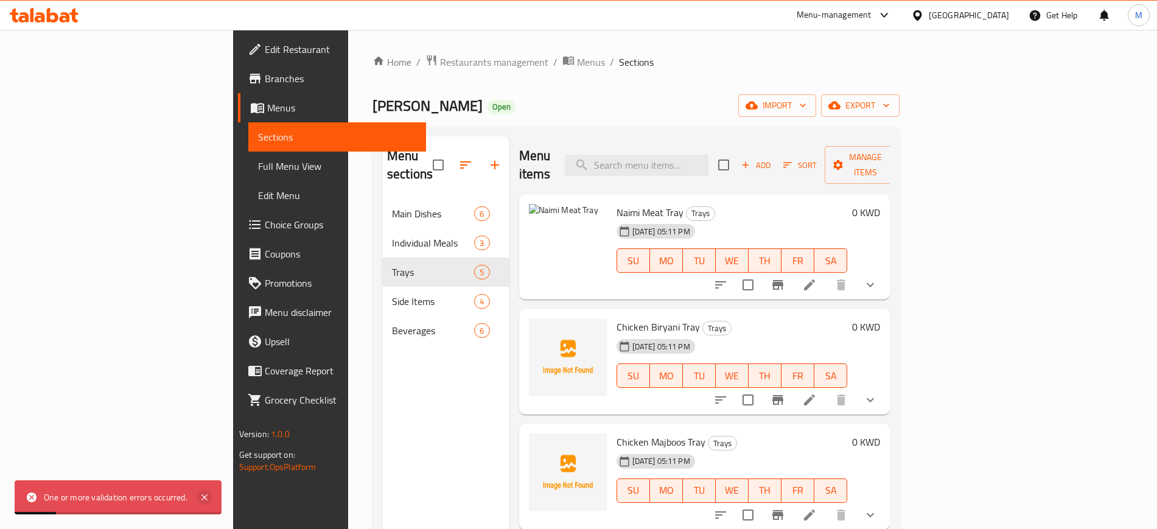
click at [205, 492] on icon at bounding box center [204, 497] width 15 height 15
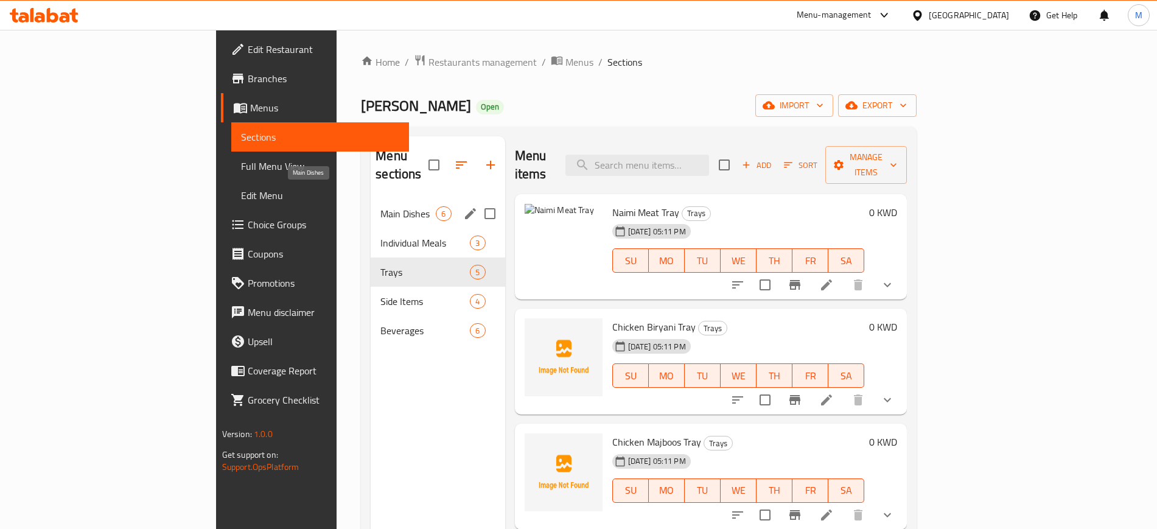
click at [380, 206] on span "Main Dishes" at bounding box center [407, 213] width 55 height 15
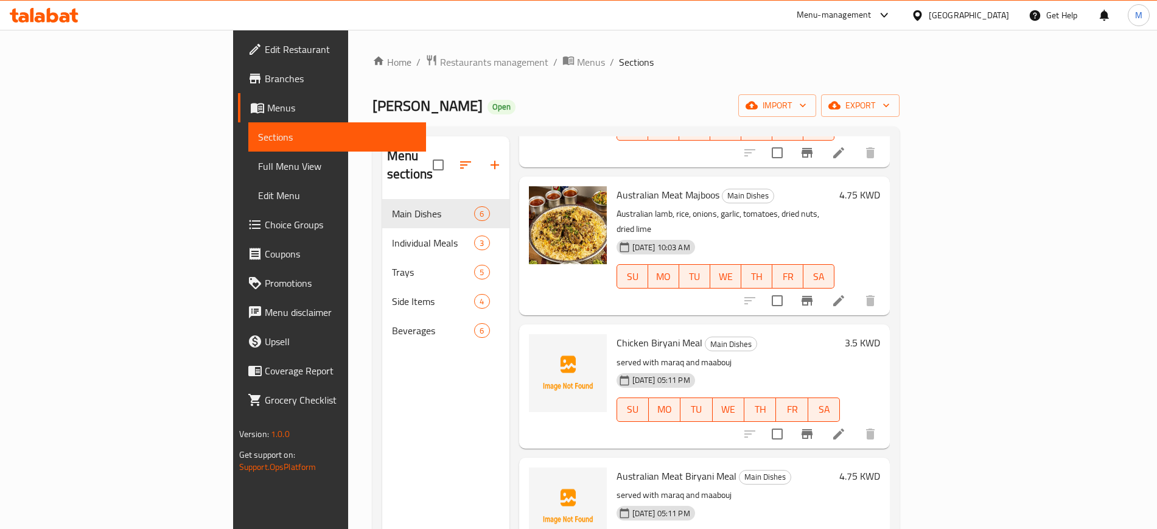
scroll to position [299, 0]
click at [540, 344] on icon "upload picture" at bounding box center [546, 349] width 12 height 11
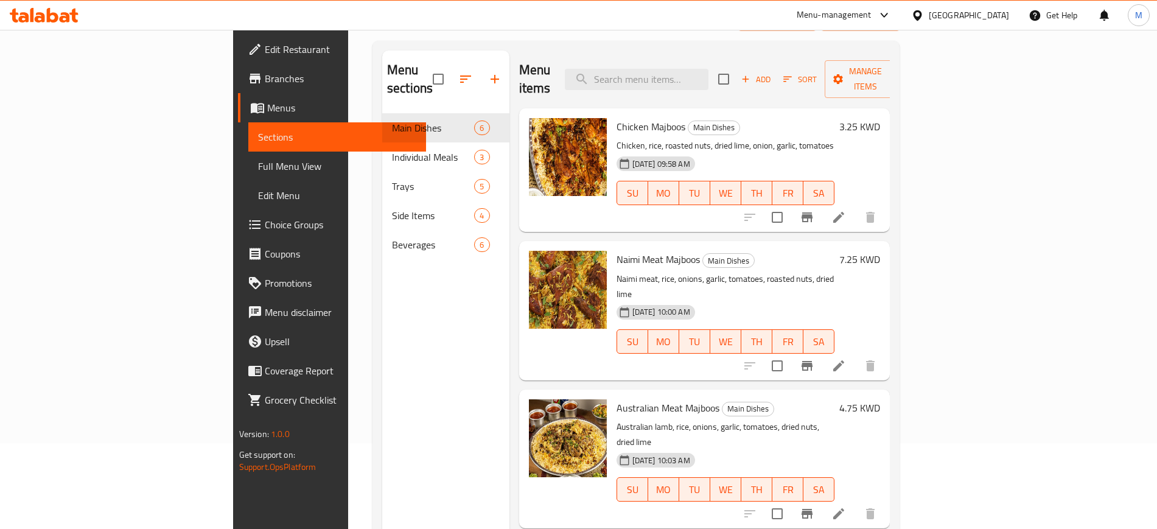
scroll to position [0, 0]
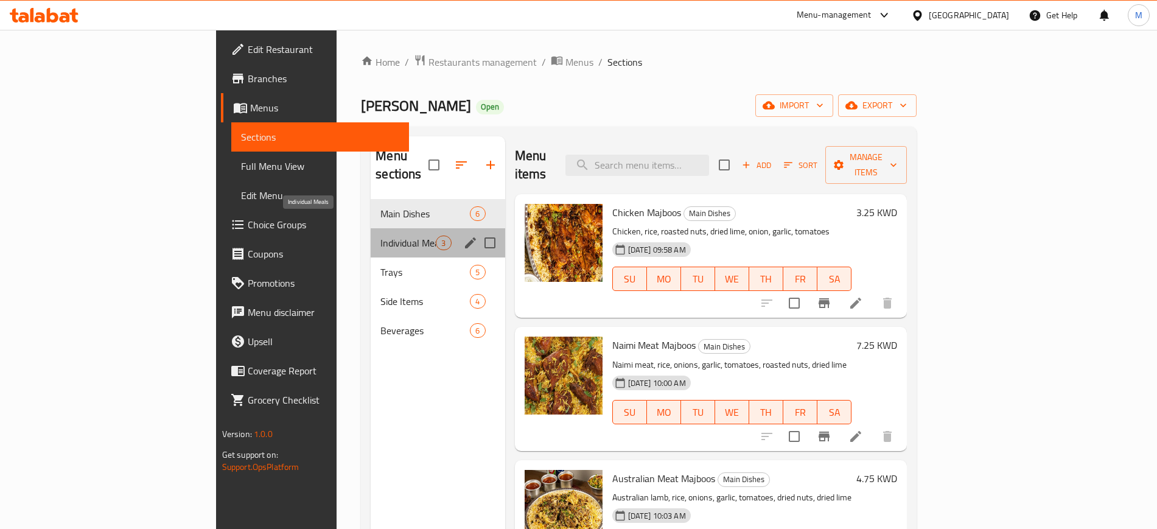
click at [380, 236] on span "Individual Meals" at bounding box center [407, 243] width 55 height 15
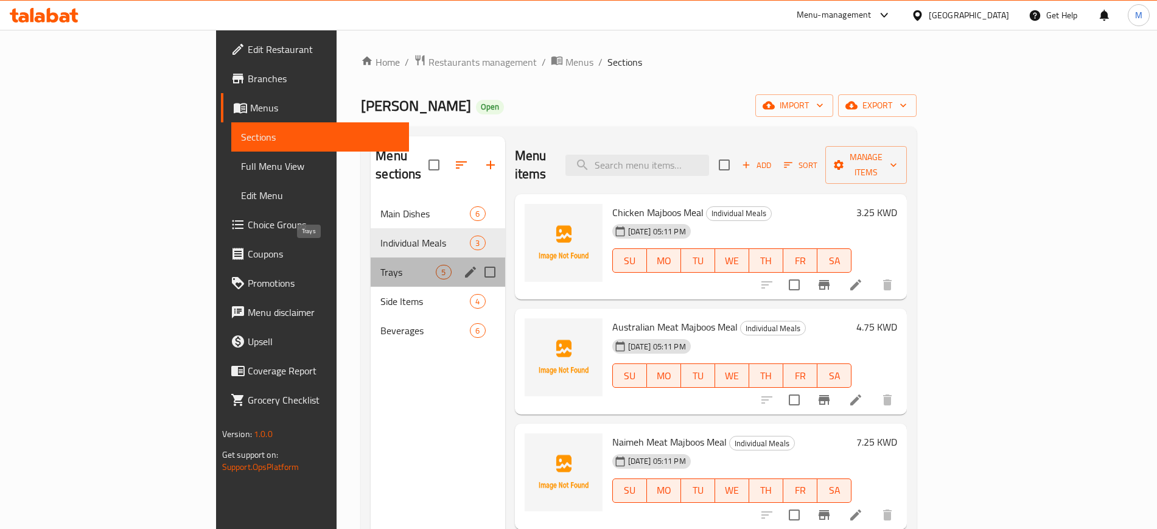
click at [380, 265] on span "Trays" at bounding box center [407, 272] width 55 height 15
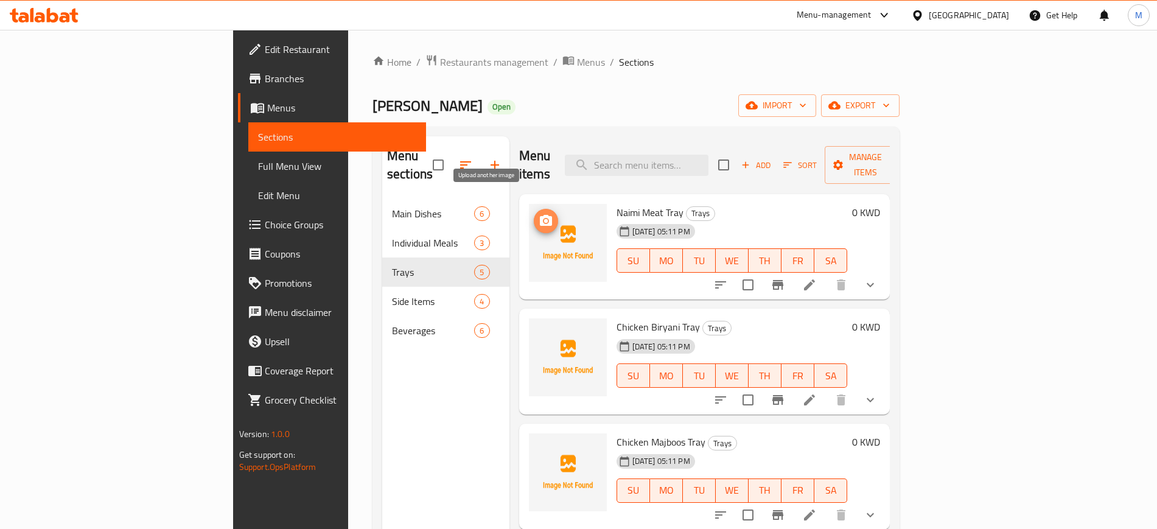
click at [534, 214] on span "upload picture" at bounding box center [546, 221] width 24 height 15
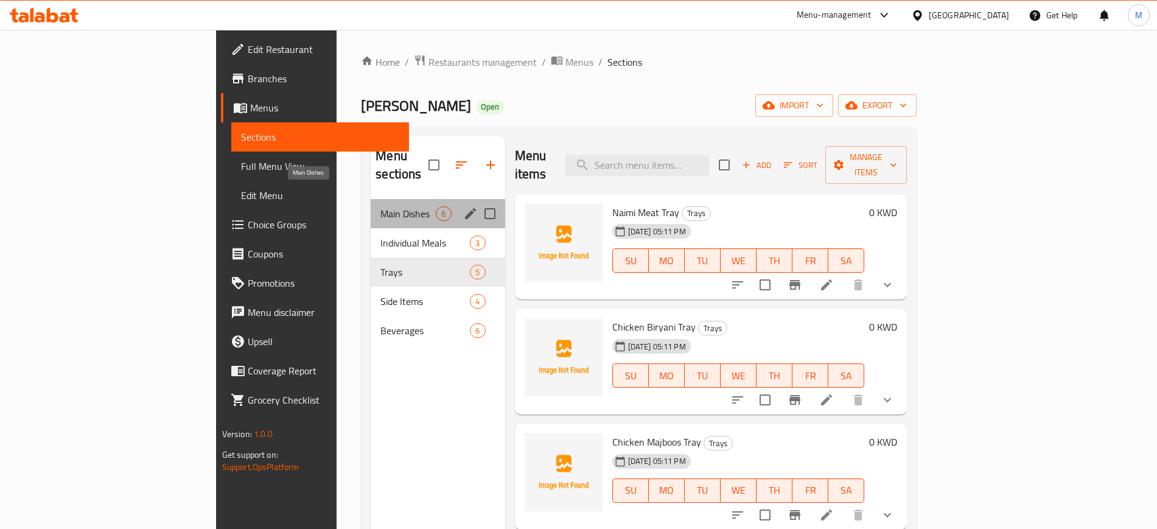
drag, startPoint x: 313, startPoint y: 190, endPoint x: 351, endPoint y: 198, distance: 38.5
click at [380, 206] on span "Main Dishes" at bounding box center [407, 213] width 55 height 15
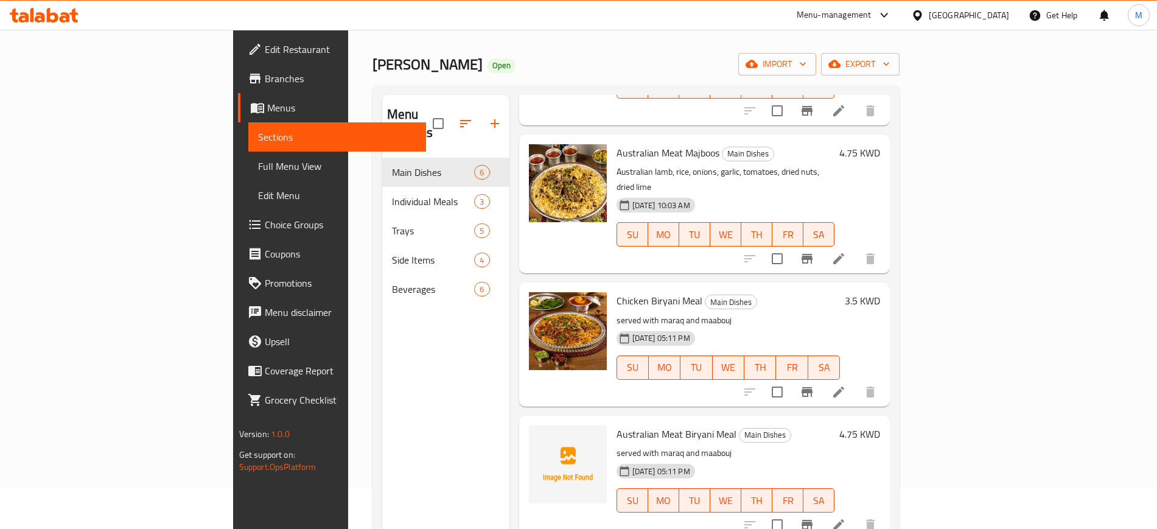
scroll to position [152, 0]
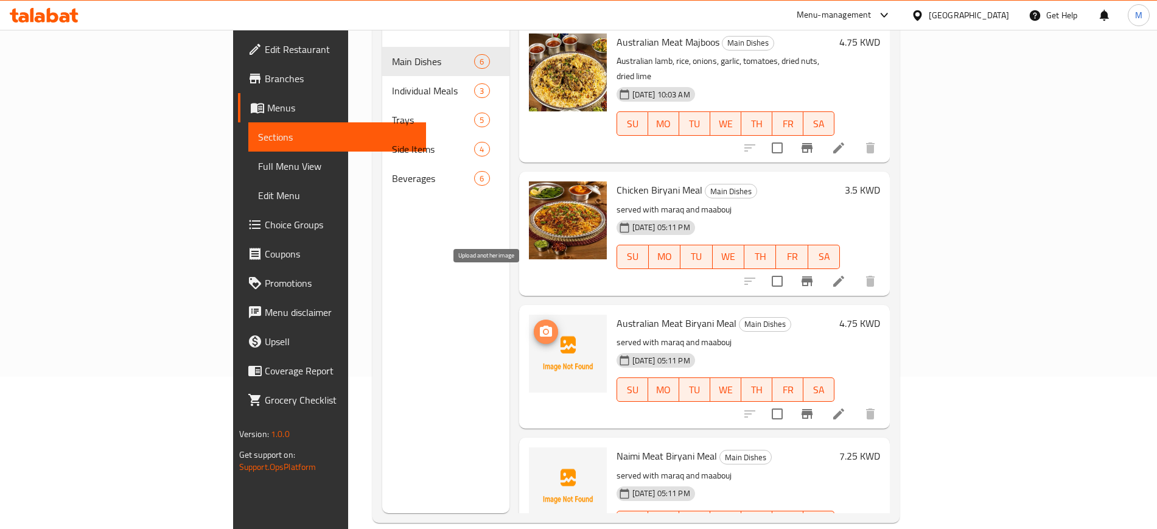
click at [539, 324] on icon "upload picture" at bounding box center [546, 331] width 15 height 15
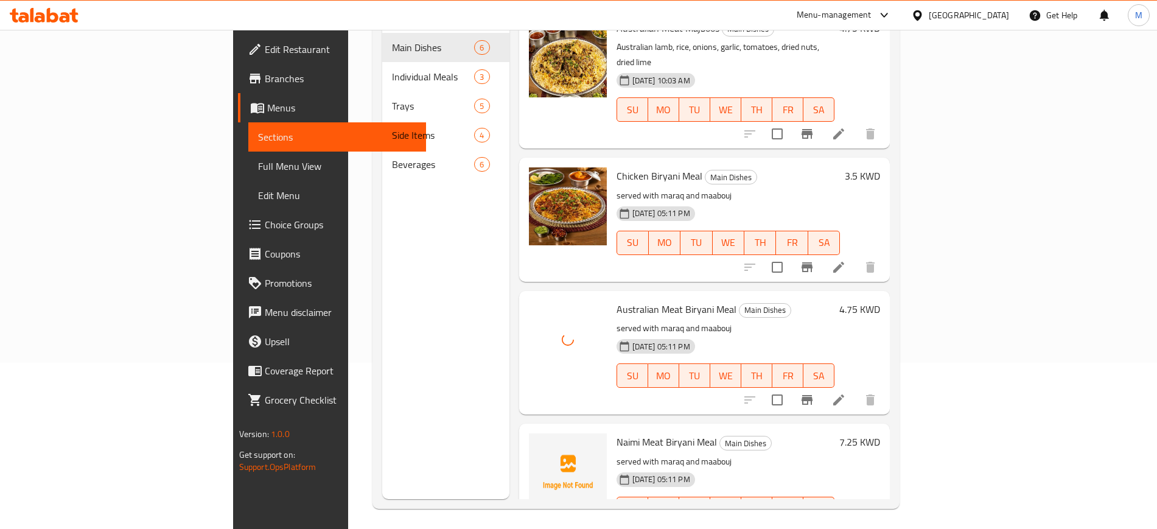
scroll to position [170, 0]
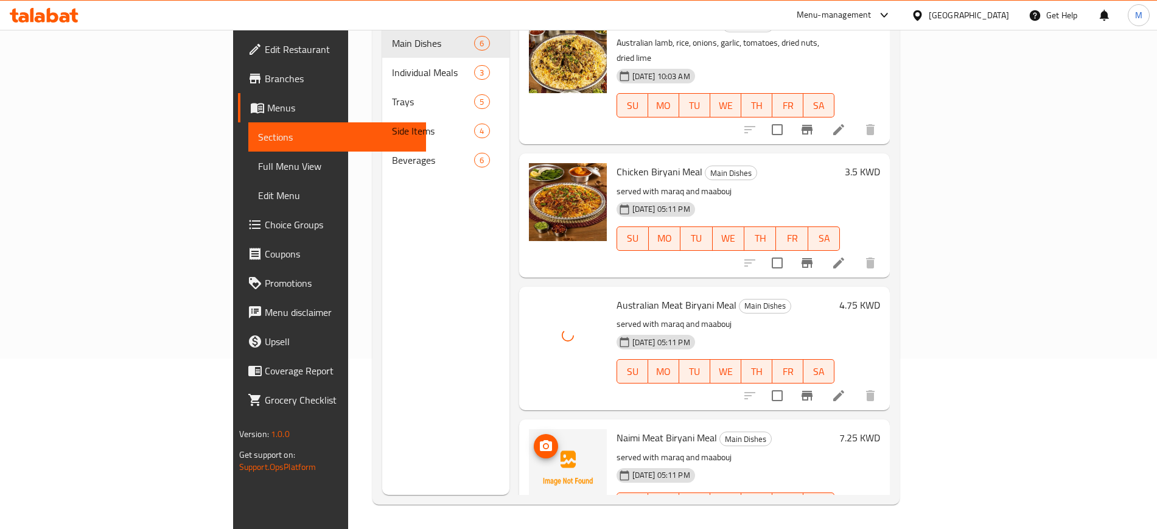
click at [540, 440] on icon "upload picture" at bounding box center [546, 445] width 12 height 11
click at [543, 312] on circle "upload picture" at bounding box center [545, 314] width 4 height 4
click at [540, 440] on icon "upload picture" at bounding box center [546, 445] width 12 height 11
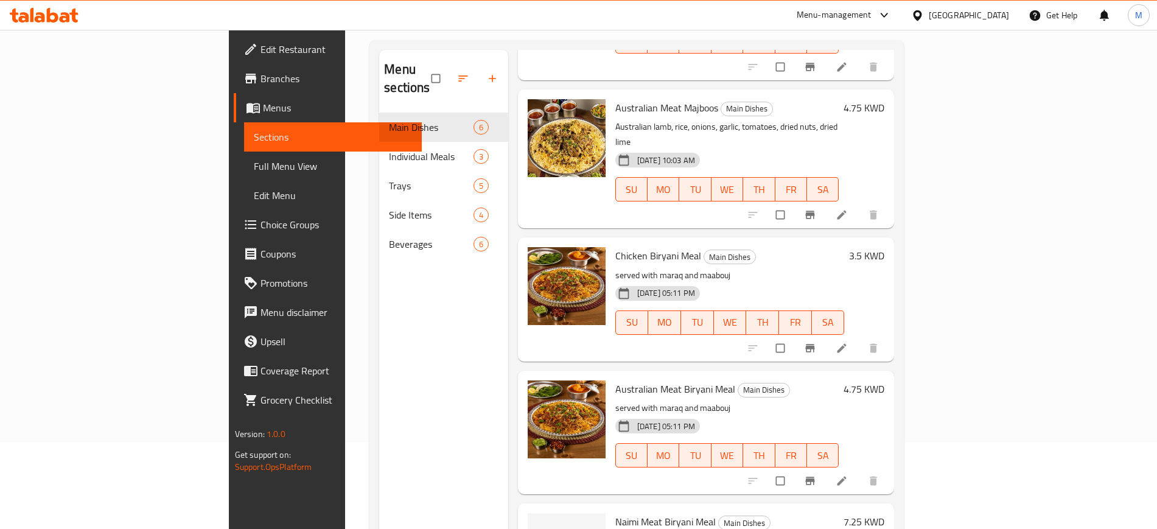
scroll to position [170, 0]
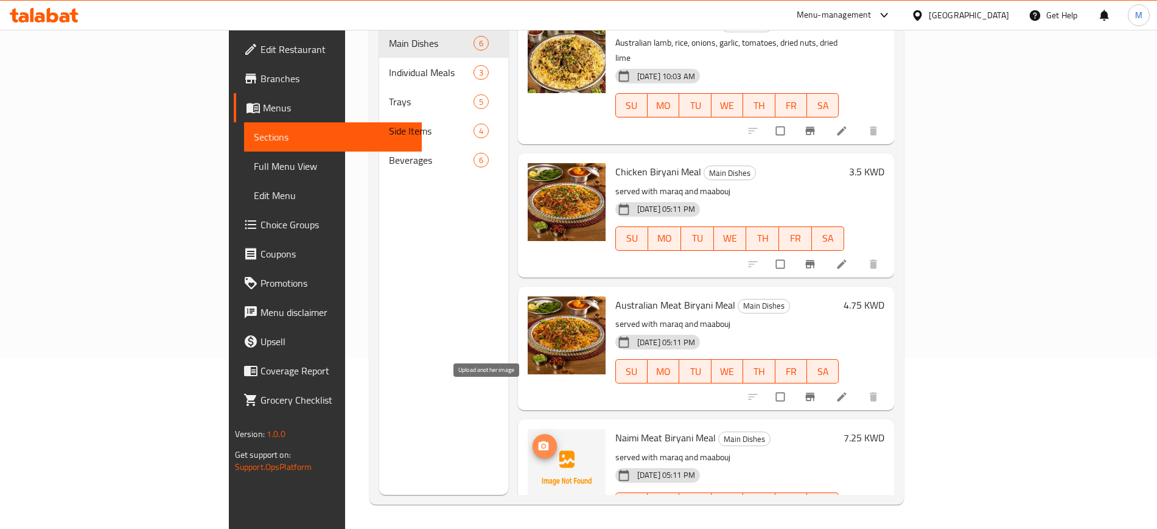
click at [538, 441] on icon "upload picture" at bounding box center [543, 445] width 10 height 9
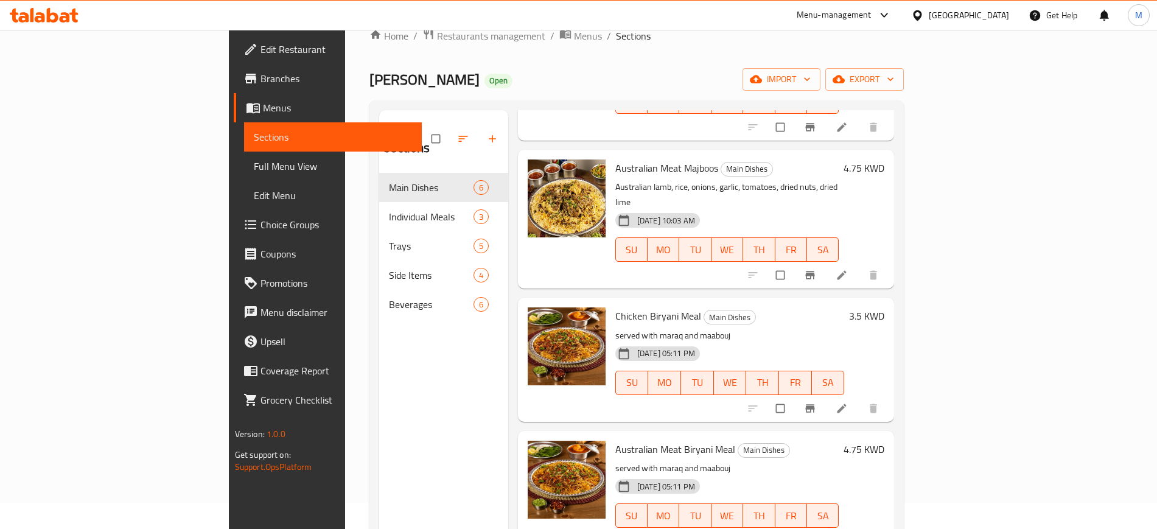
scroll to position [0, 0]
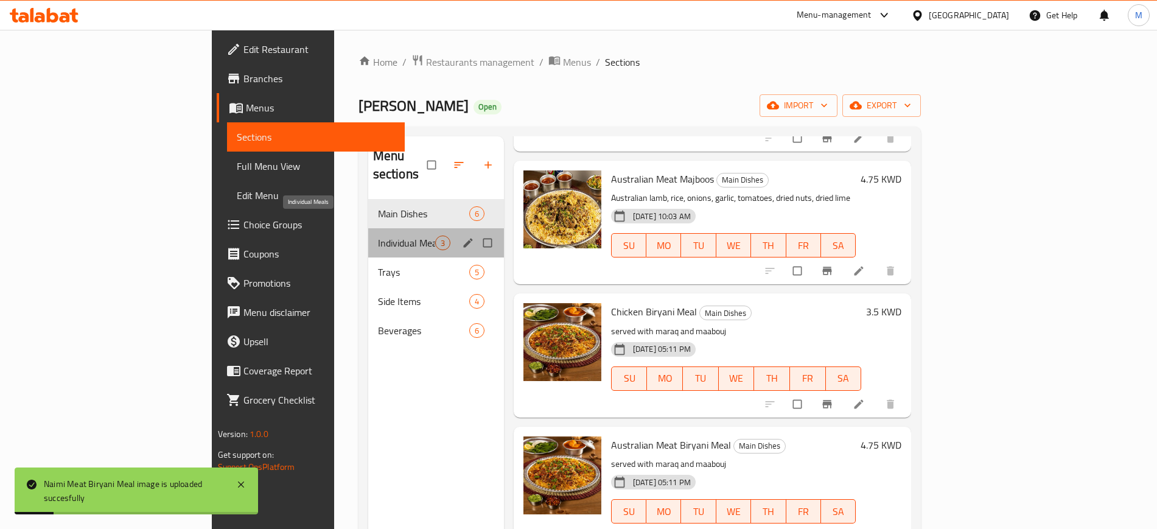
click at [378, 236] on span "Individual Meals" at bounding box center [406, 243] width 57 height 15
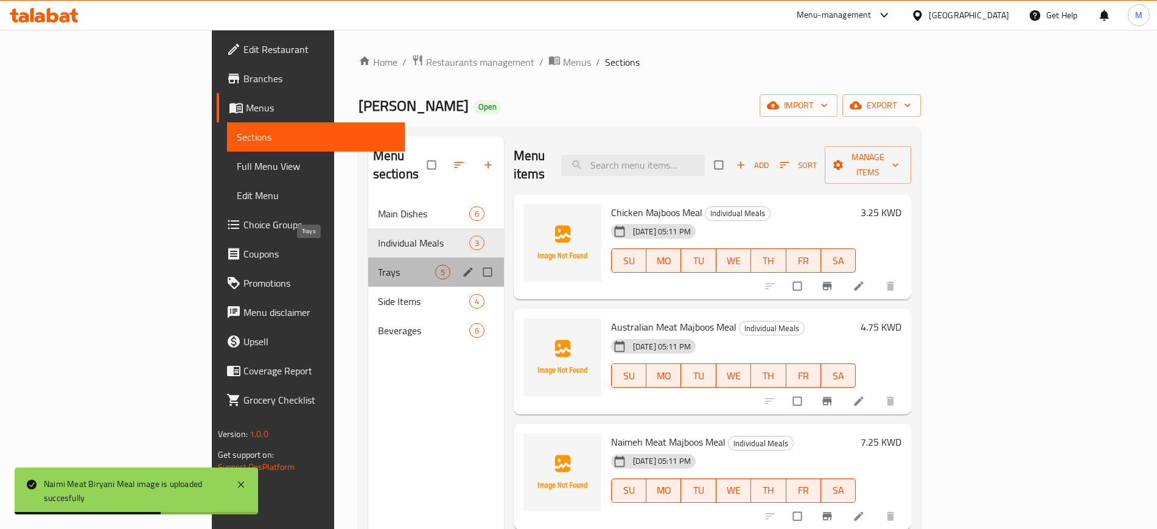
click at [378, 265] on span "Trays" at bounding box center [406, 272] width 57 height 15
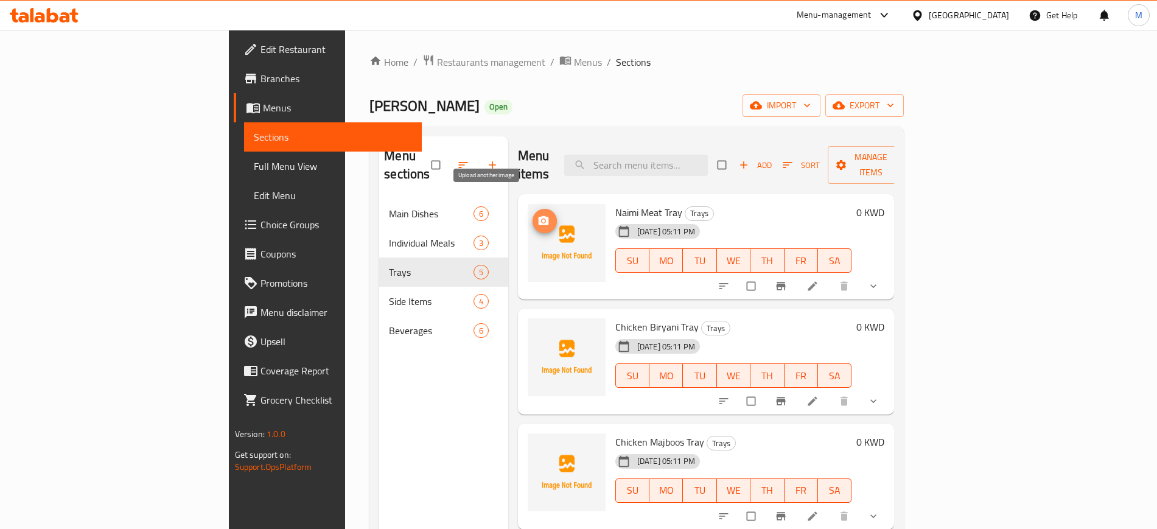
click at [537, 215] on icon "upload picture" at bounding box center [543, 221] width 12 height 12
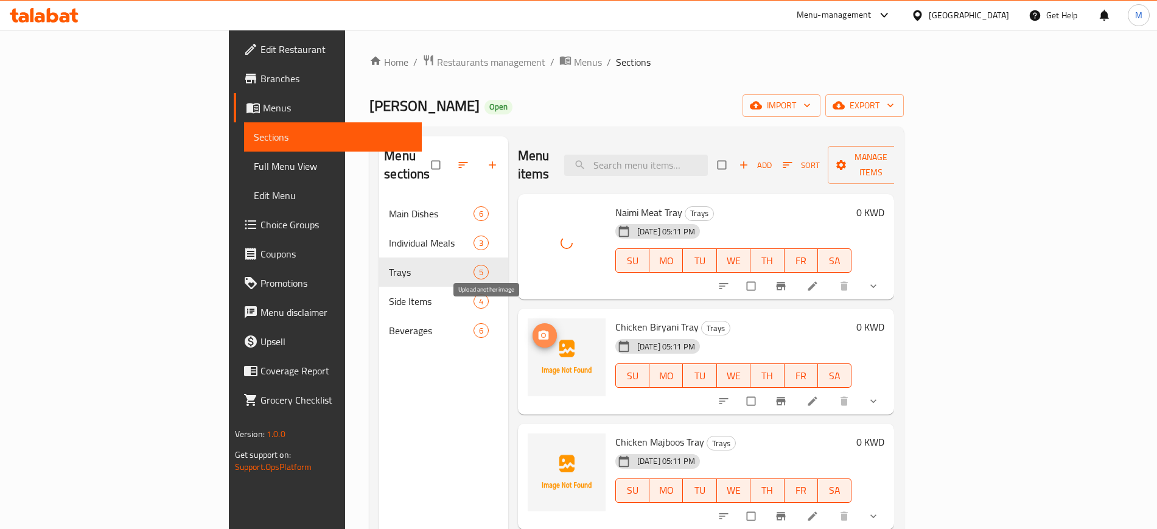
click at [532, 329] on span "upload picture" at bounding box center [544, 335] width 24 height 12
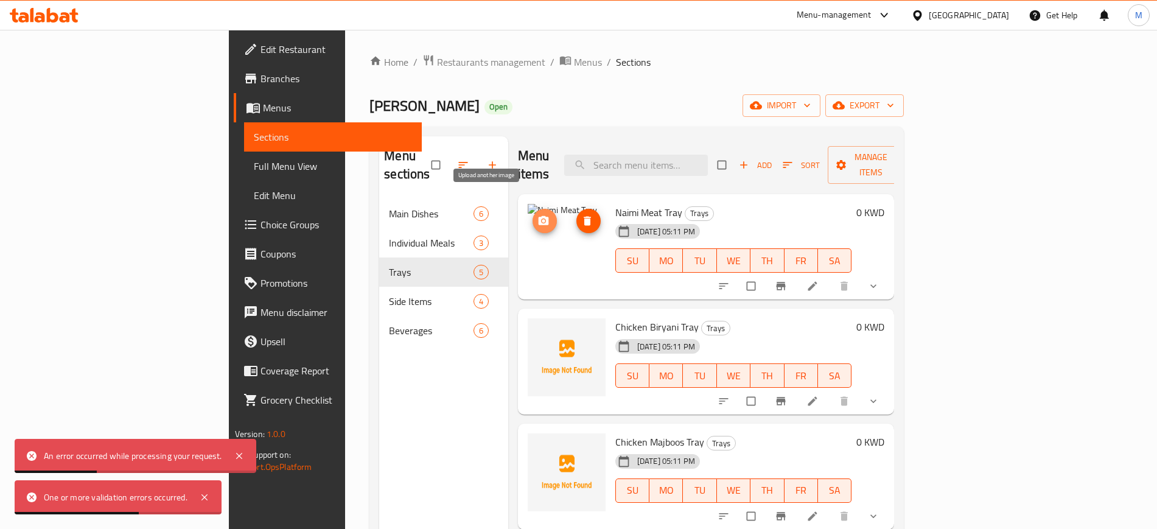
click at [538, 216] on icon "upload picture" at bounding box center [543, 220] width 10 height 9
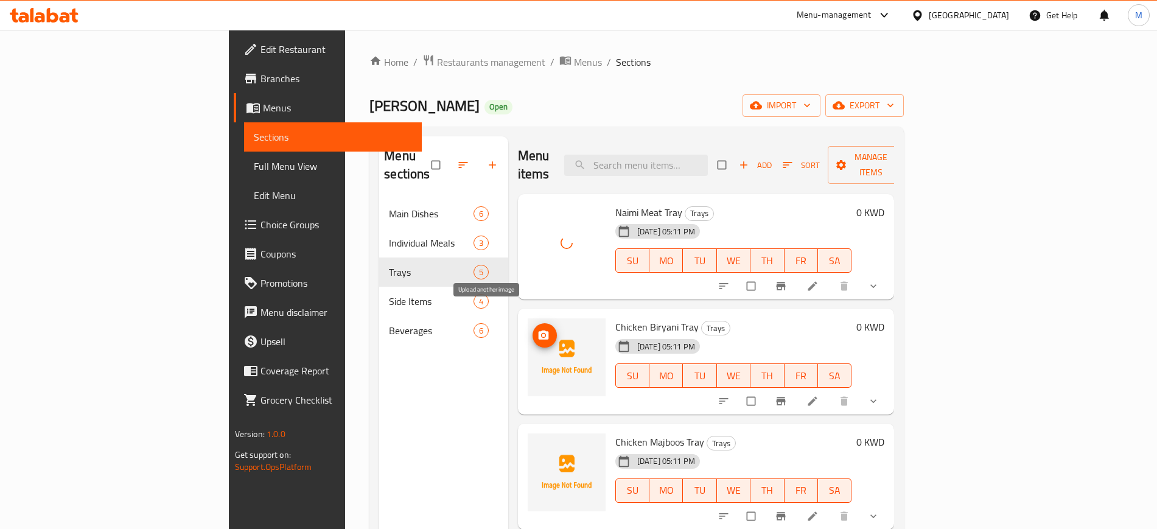
click at [538, 330] on icon "upload picture" at bounding box center [543, 334] width 10 height 9
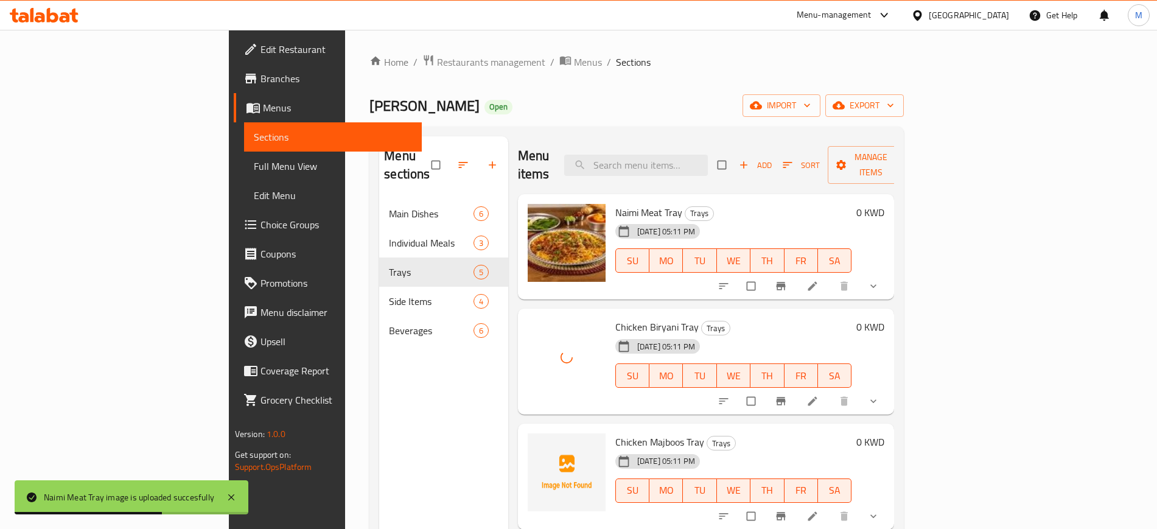
scroll to position [75, 0]
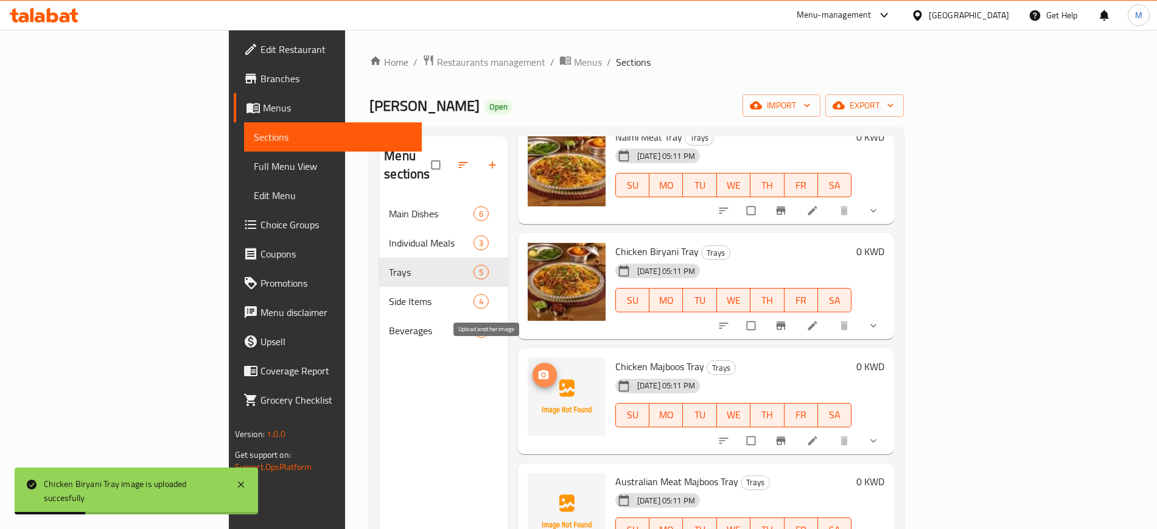
click at [537, 369] on icon "upload picture" at bounding box center [543, 375] width 12 height 12
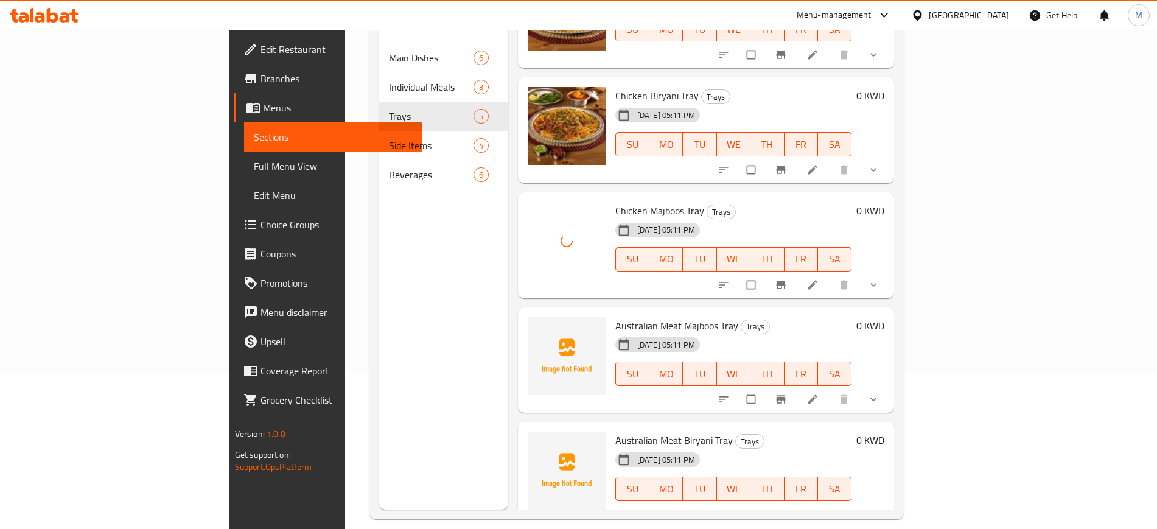
scroll to position [170, 0]
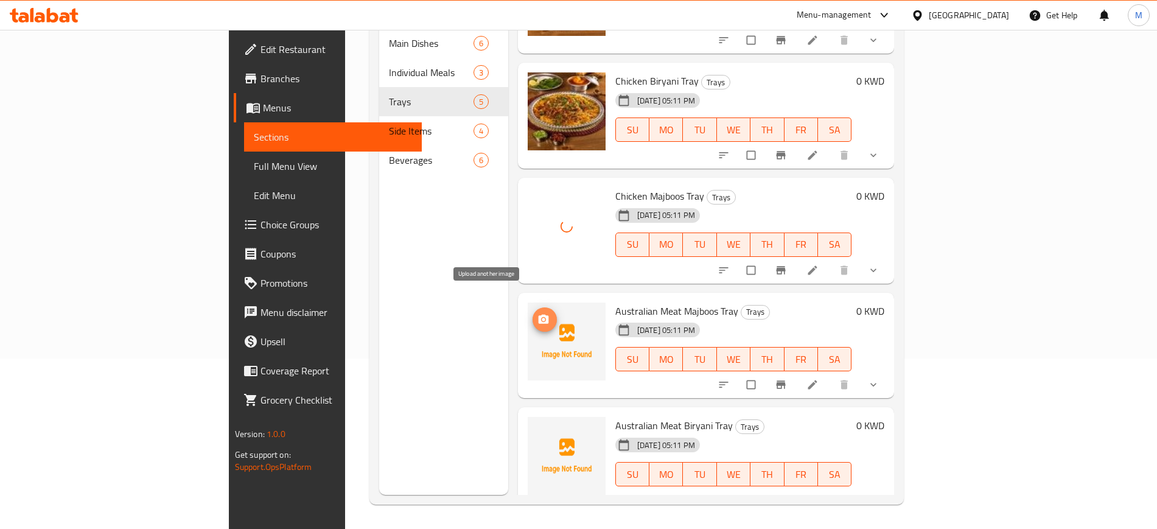
click at [538, 314] on icon "upload picture" at bounding box center [543, 318] width 10 height 9
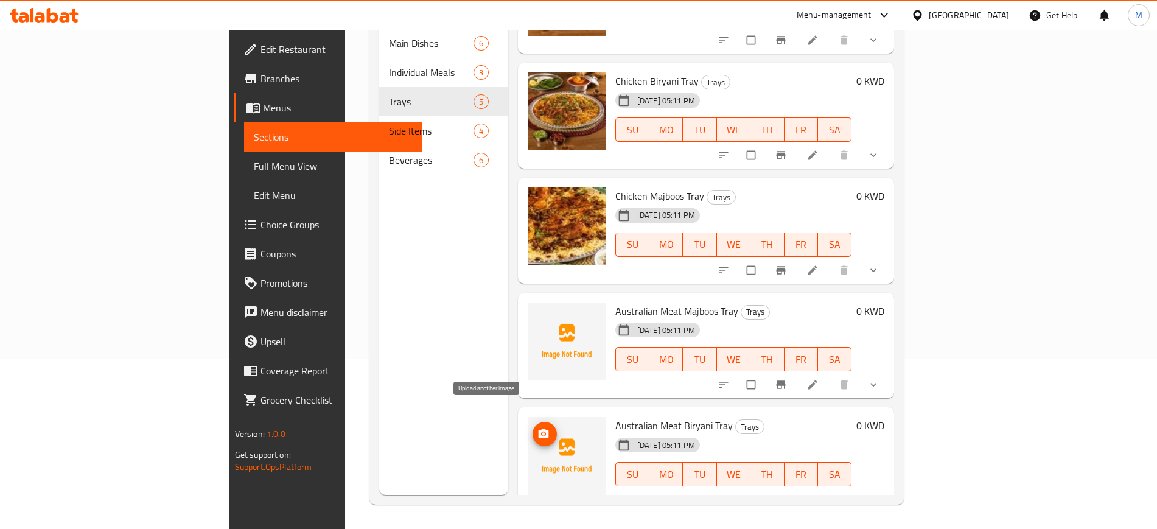
click at [538, 429] on icon "upload picture" at bounding box center [543, 433] width 10 height 9
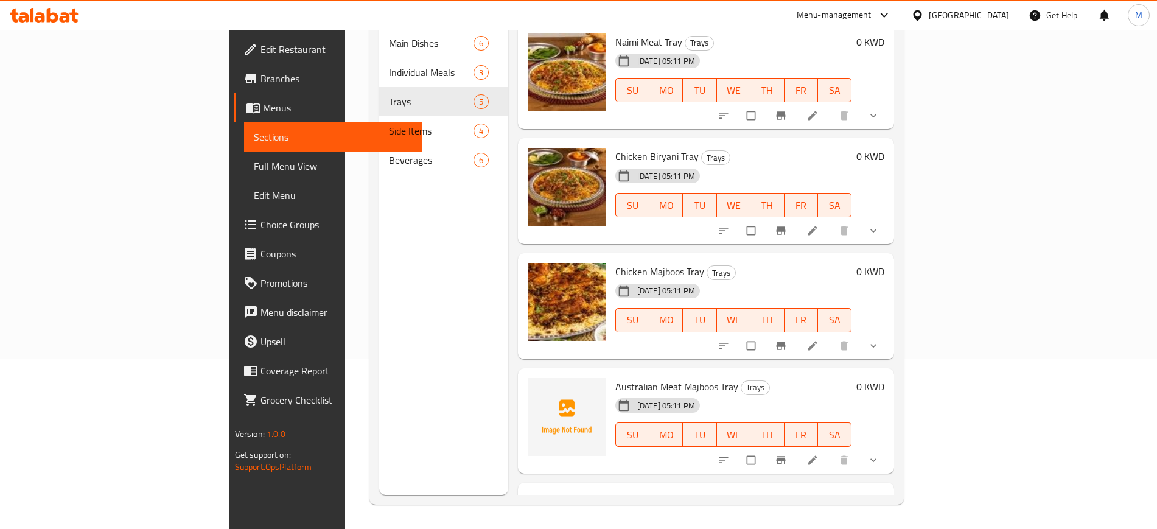
scroll to position [94, 0]
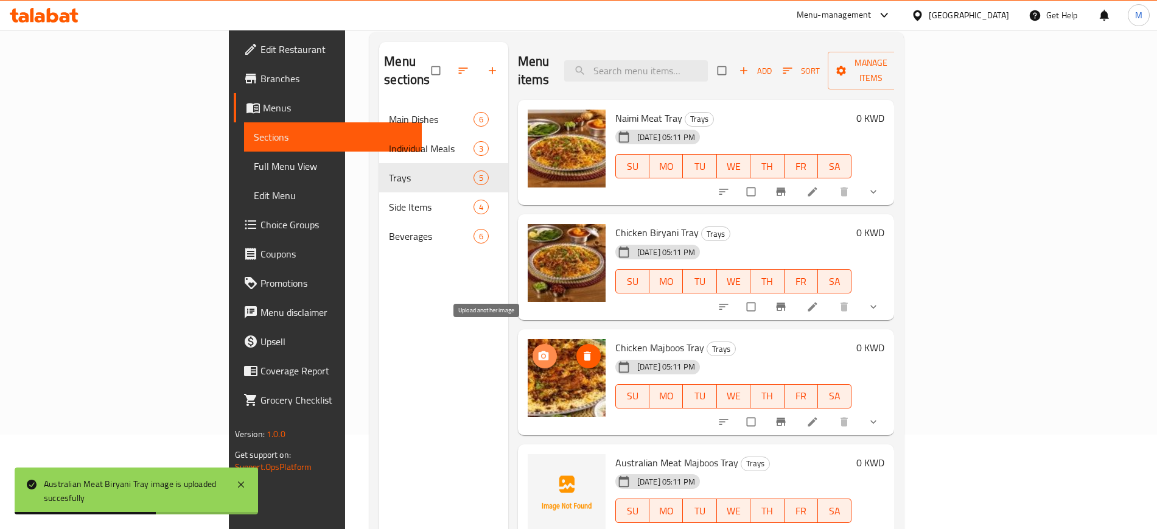
click at [538, 351] on icon "upload picture" at bounding box center [543, 355] width 10 height 9
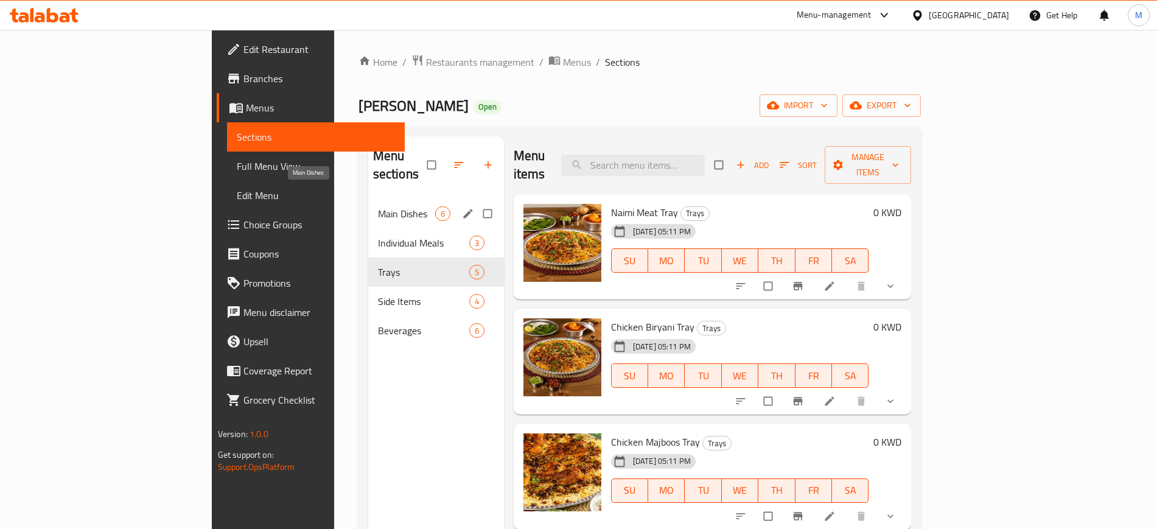
click at [378, 206] on span "Main Dishes" at bounding box center [406, 213] width 57 height 15
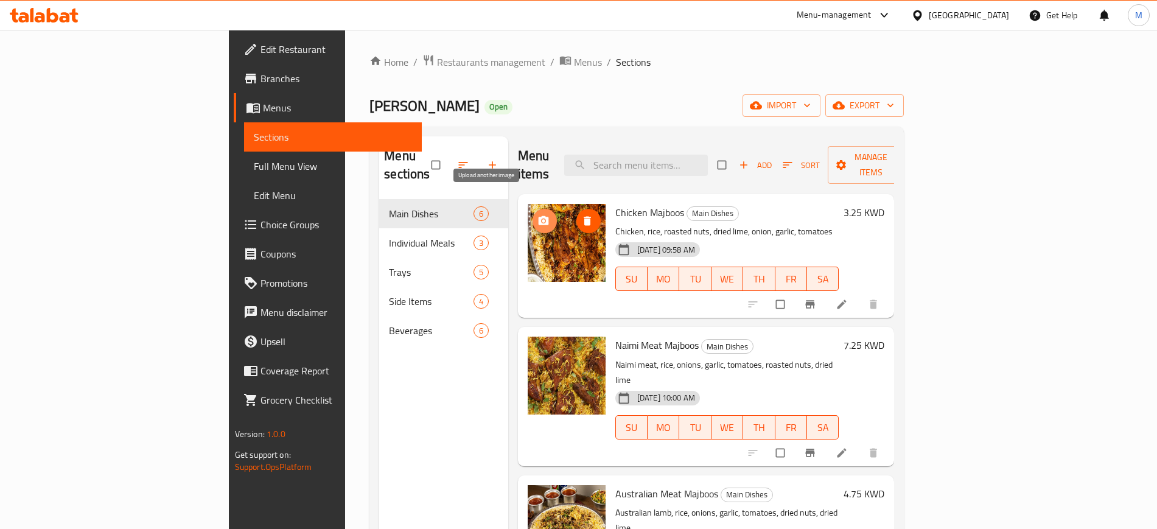
click at [537, 215] on icon "upload picture" at bounding box center [543, 221] width 12 height 12
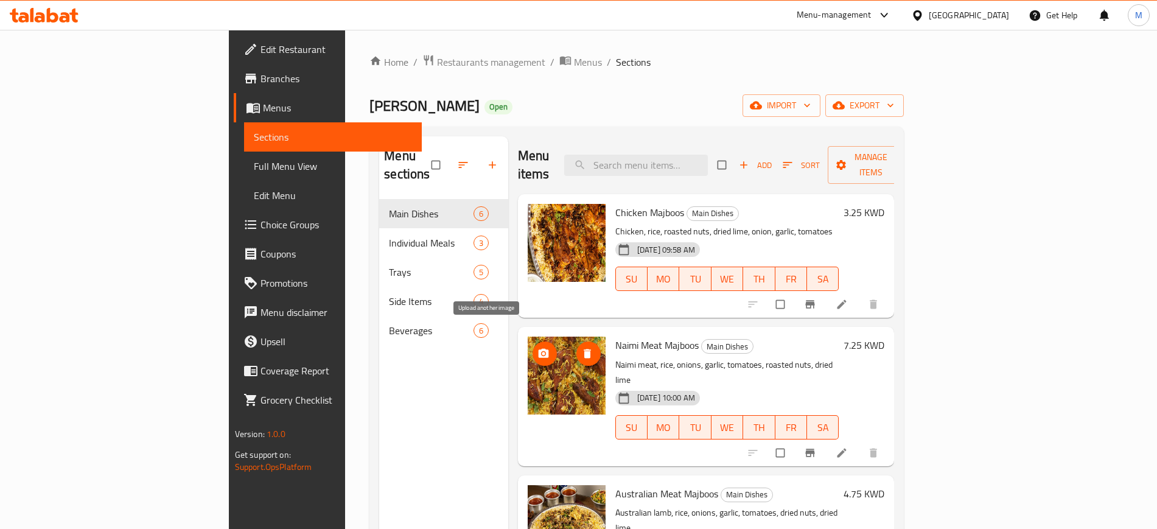
click at [542, 352] on circle "upload picture" at bounding box center [543, 353] width 3 height 3
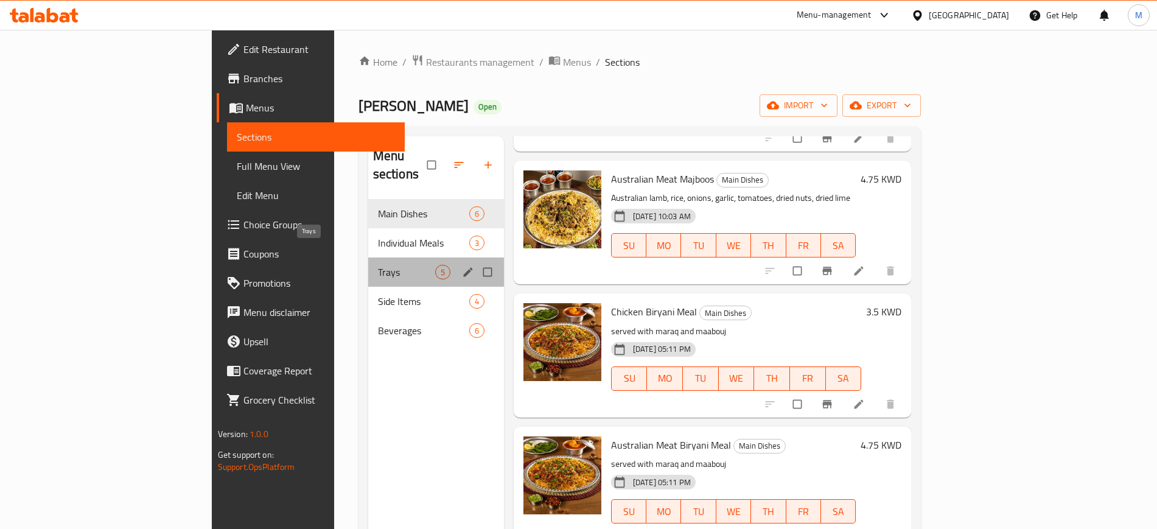
click at [378, 265] on span "Trays" at bounding box center [406, 272] width 57 height 15
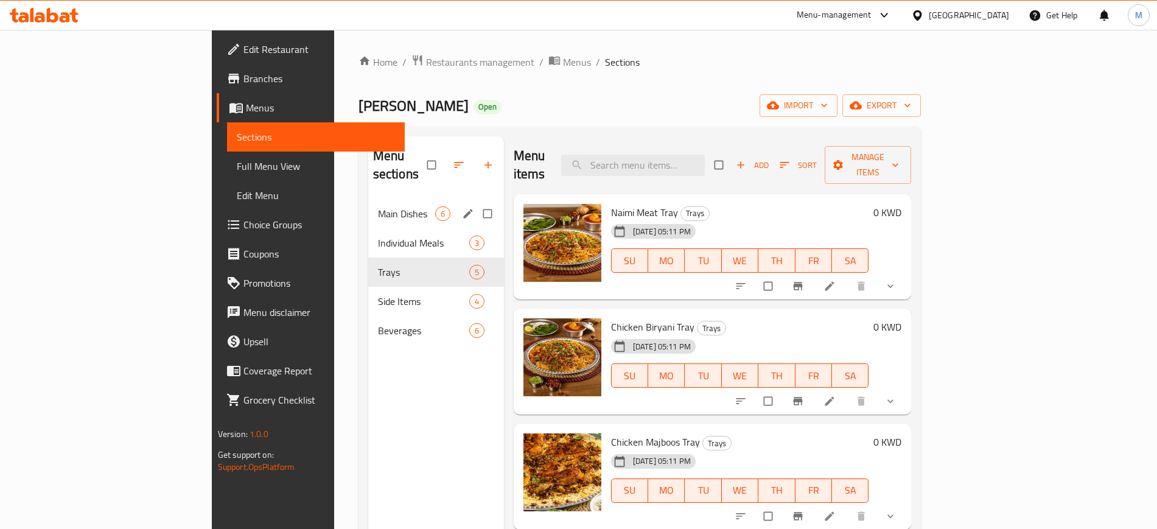
click at [368, 204] on div "Main Dishes 6" at bounding box center [436, 213] width 136 height 29
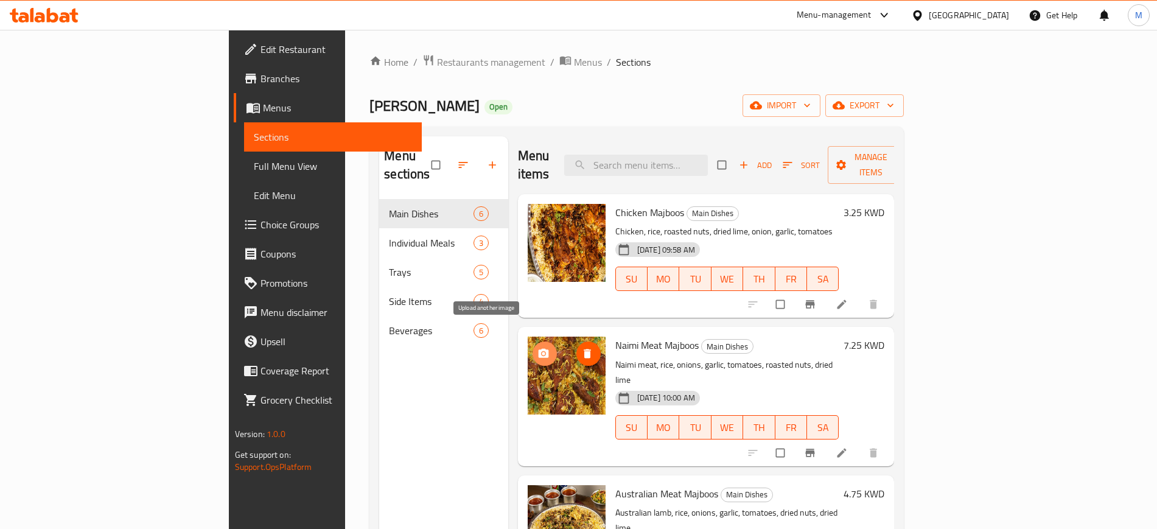
click at [538, 349] on icon "upload picture" at bounding box center [543, 353] width 10 height 9
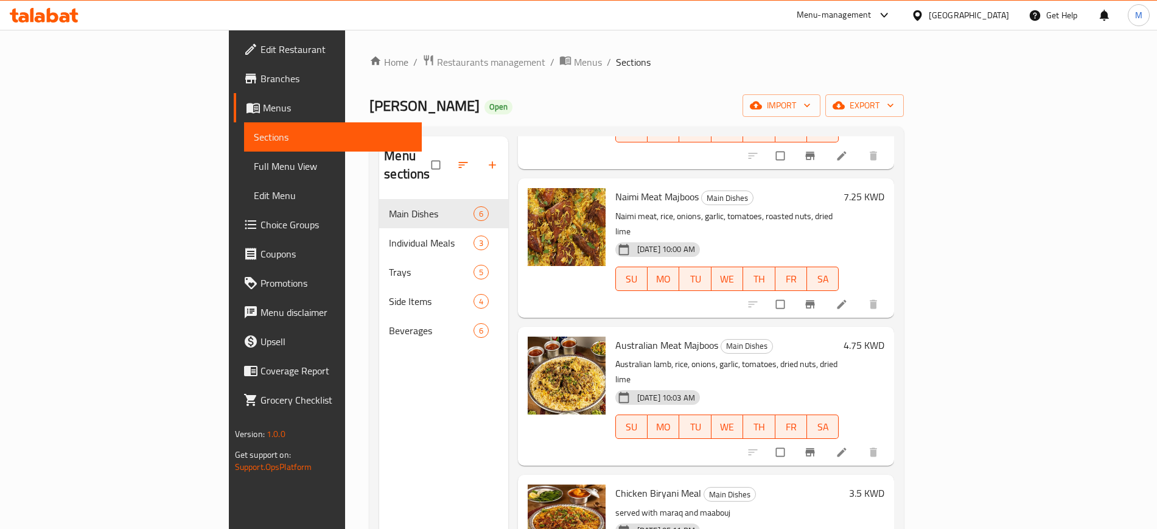
scroll to position [152, 0]
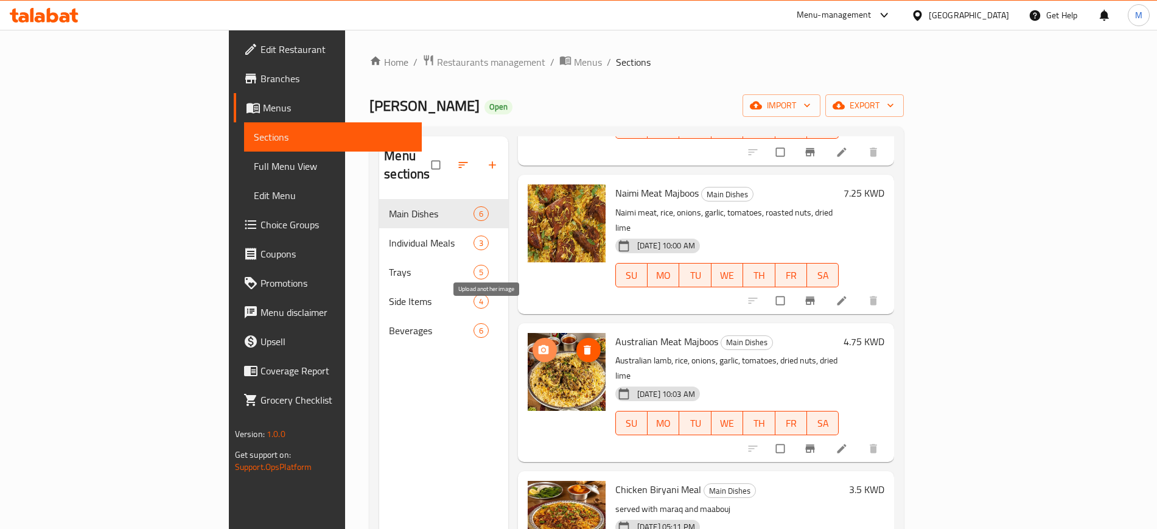
click at [538, 344] on icon "upload picture" at bounding box center [543, 348] width 10 height 9
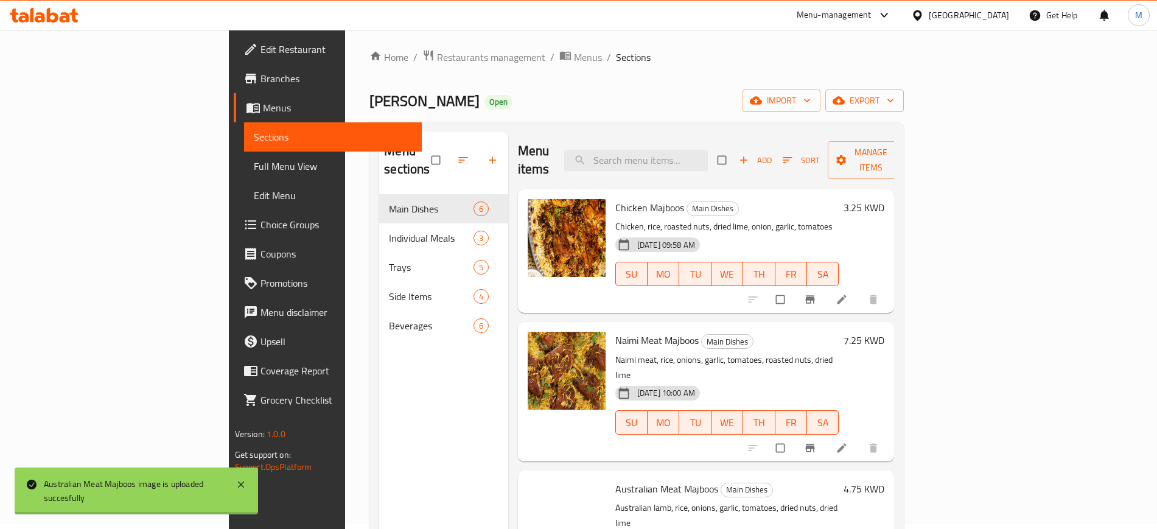
scroll to position [0, 0]
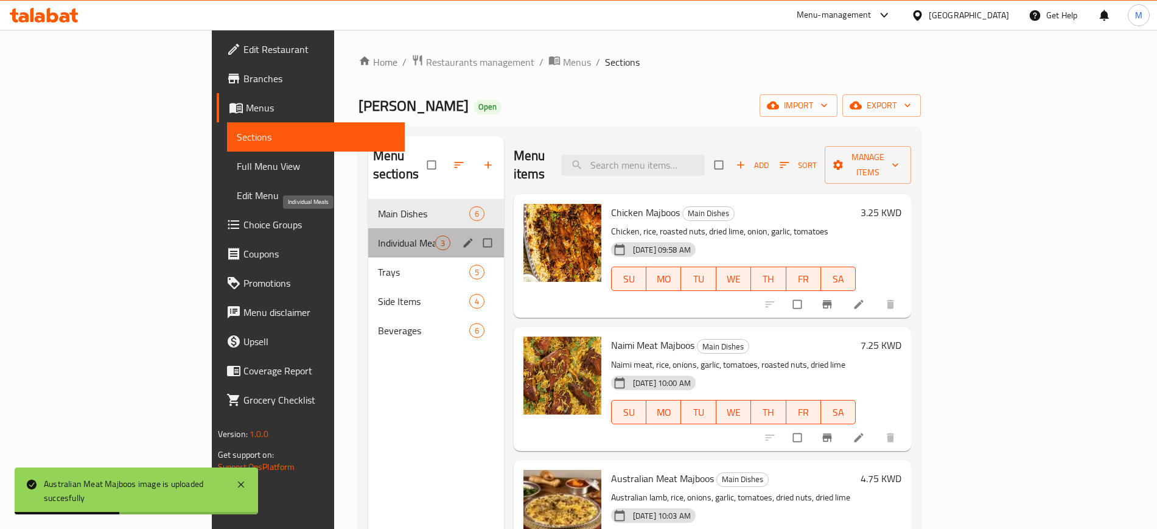
click at [378, 236] on span "Individual Meals" at bounding box center [406, 243] width 57 height 15
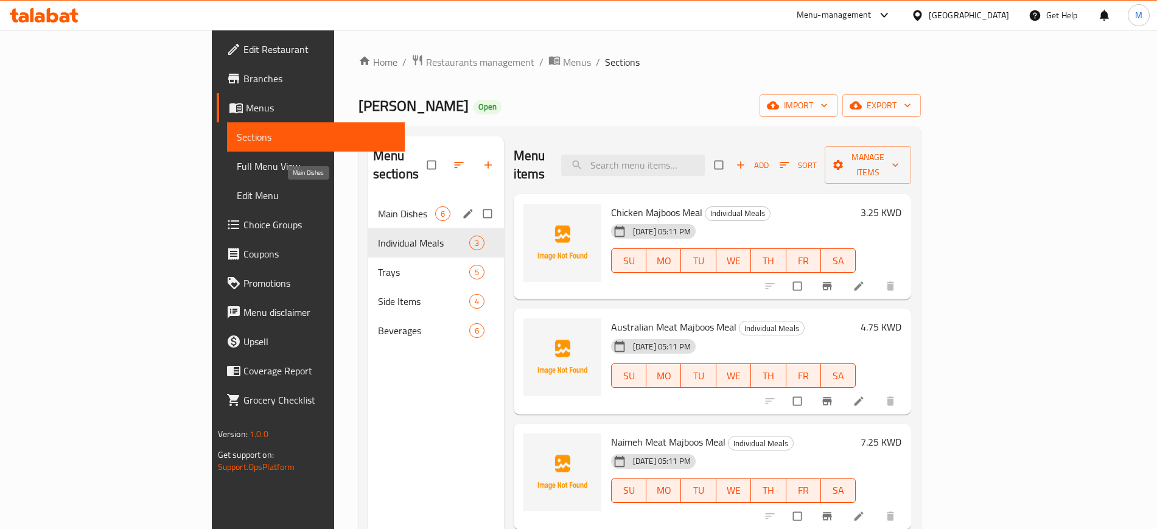
click at [378, 206] on span "Main Dishes" at bounding box center [406, 213] width 57 height 15
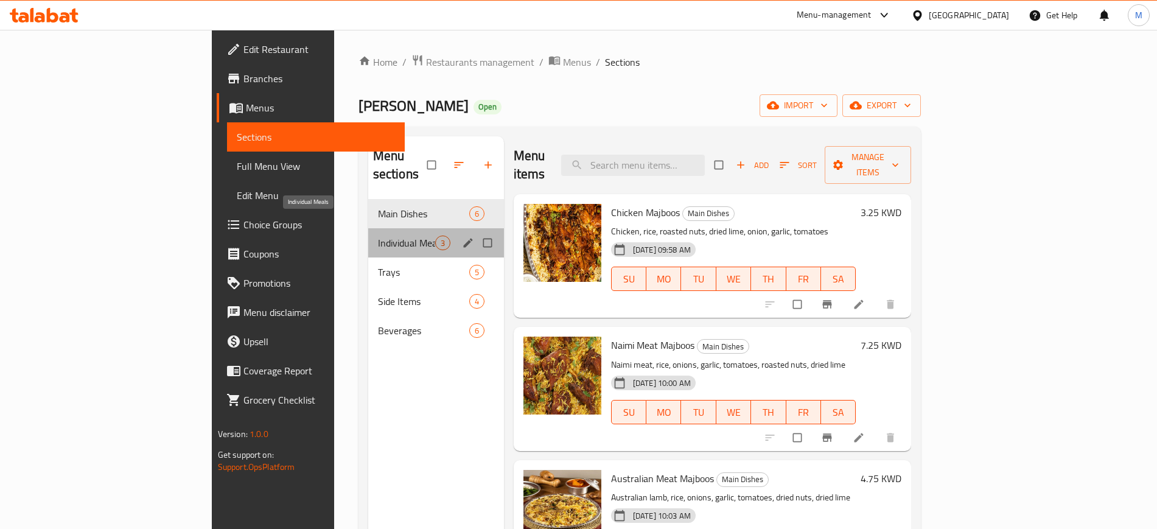
click at [378, 236] on span "Individual Meals" at bounding box center [406, 243] width 57 height 15
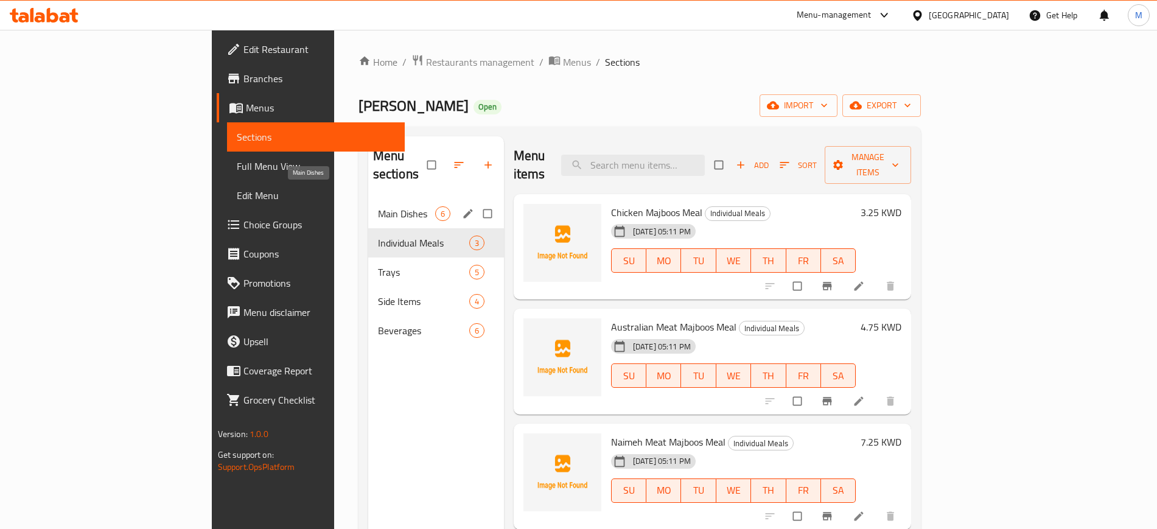
click at [378, 206] on span "Main Dishes" at bounding box center [406, 213] width 57 height 15
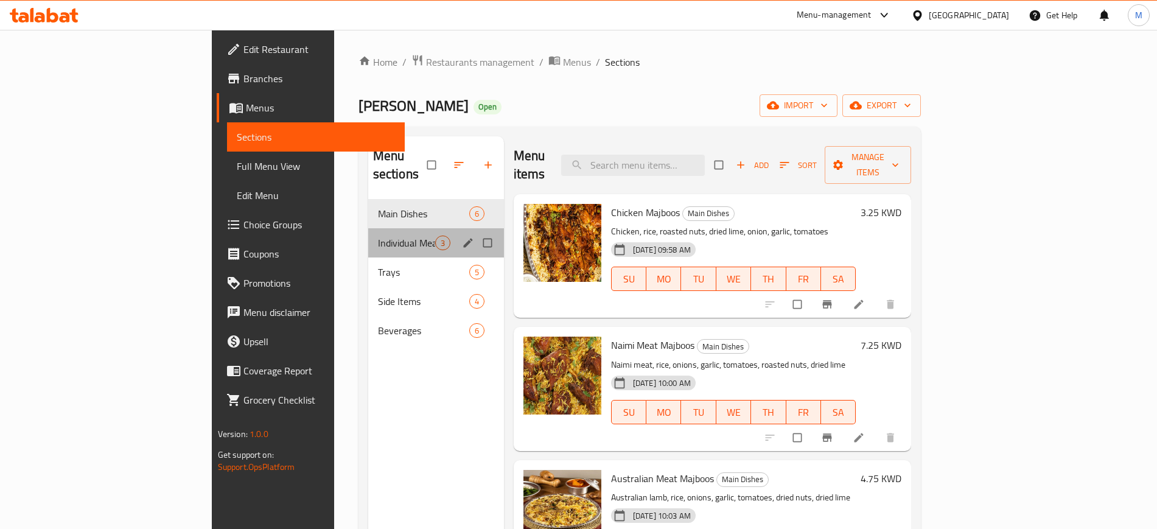
click at [368, 228] on div "Individual Meals 3" at bounding box center [436, 242] width 136 height 29
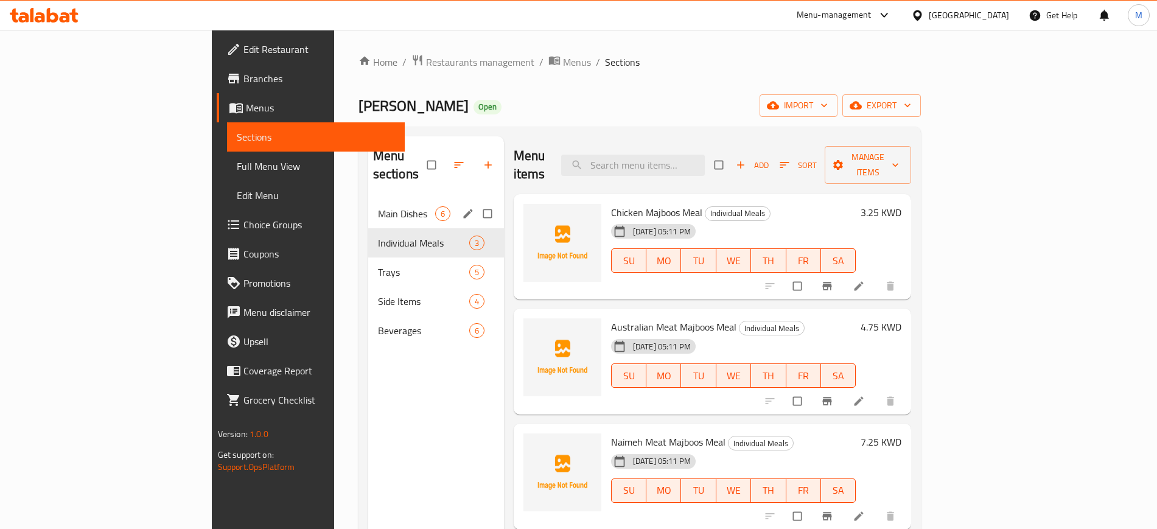
click at [378, 206] on span "Main Dishes" at bounding box center [406, 213] width 57 height 15
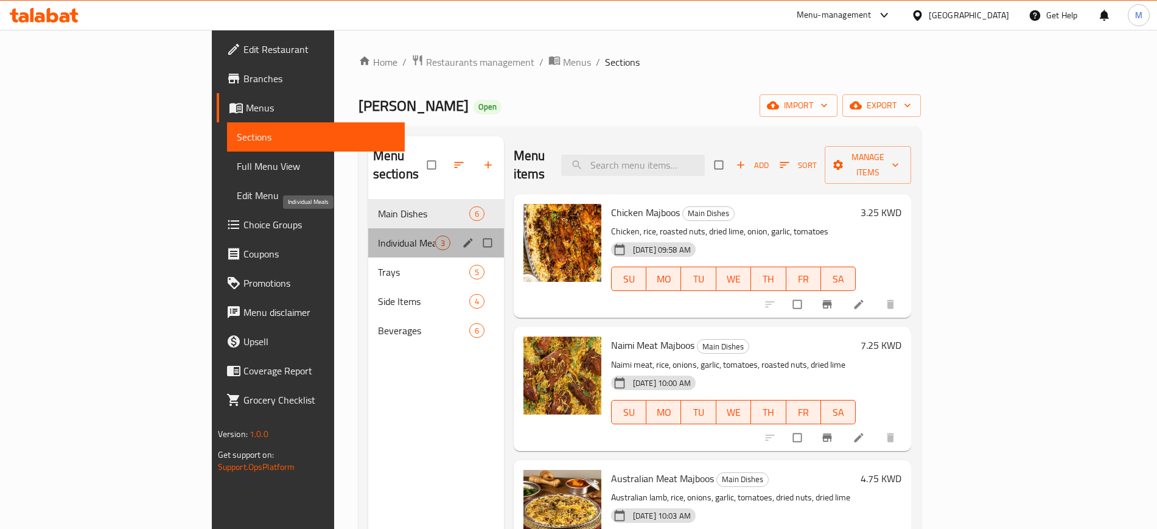
click at [378, 236] on span "Individual Meals" at bounding box center [406, 243] width 57 height 15
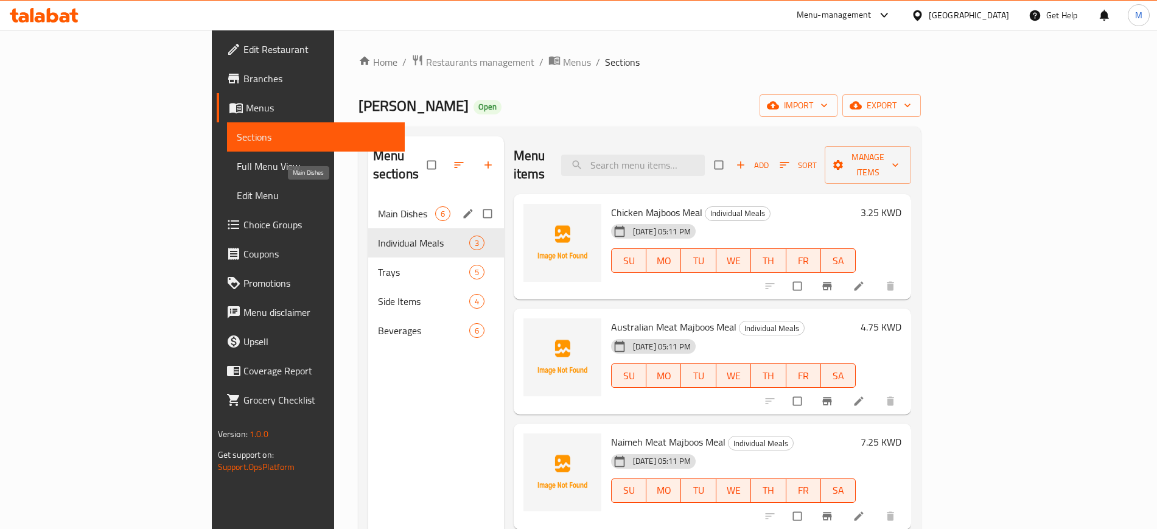
click at [378, 206] on span "Main Dishes" at bounding box center [406, 213] width 57 height 15
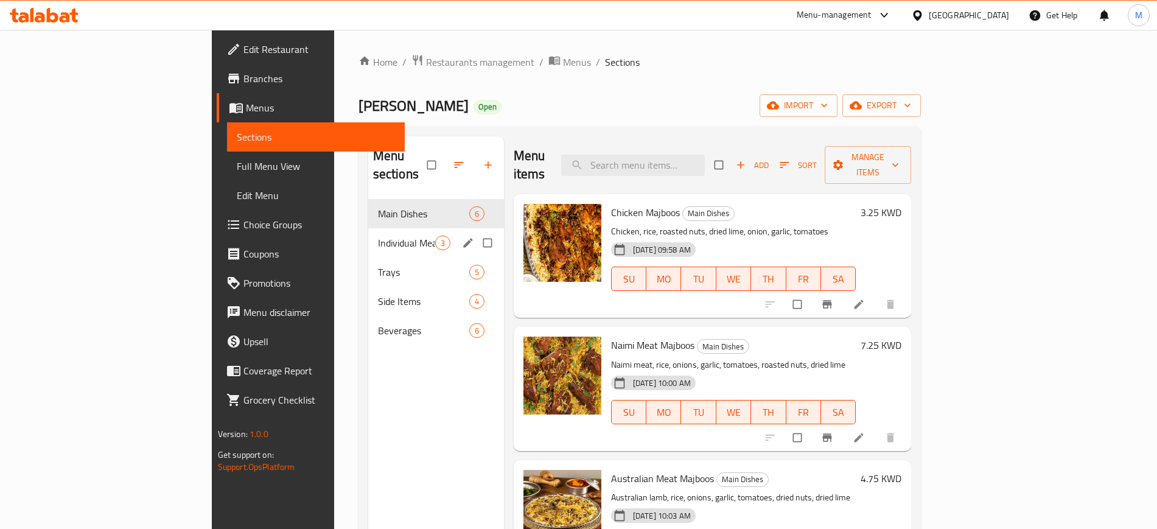
click at [368, 228] on div "Individual Meals 3" at bounding box center [436, 242] width 136 height 29
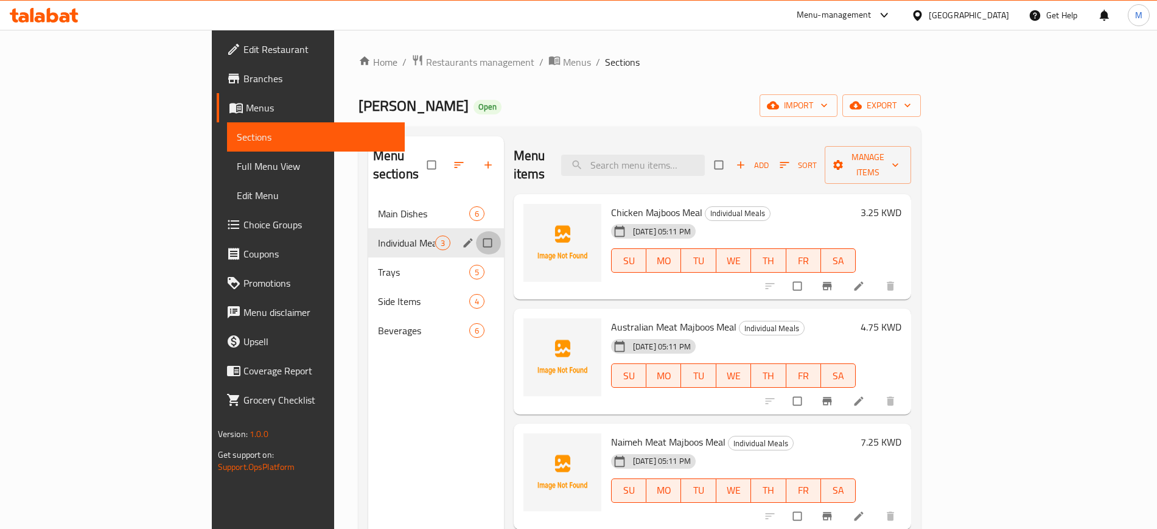
drag, startPoint x: 432, startPoint y: 226, endPoint x: 431, endPoint y: 206, distance: 20.7
click at [476, 231] on input "Menu sections" at bounding box center [489, 242] width 26 height 23
checkbox input "true"
click at [445, 161] on icon "button" at bounding box center [449, 165] width 9 height 9
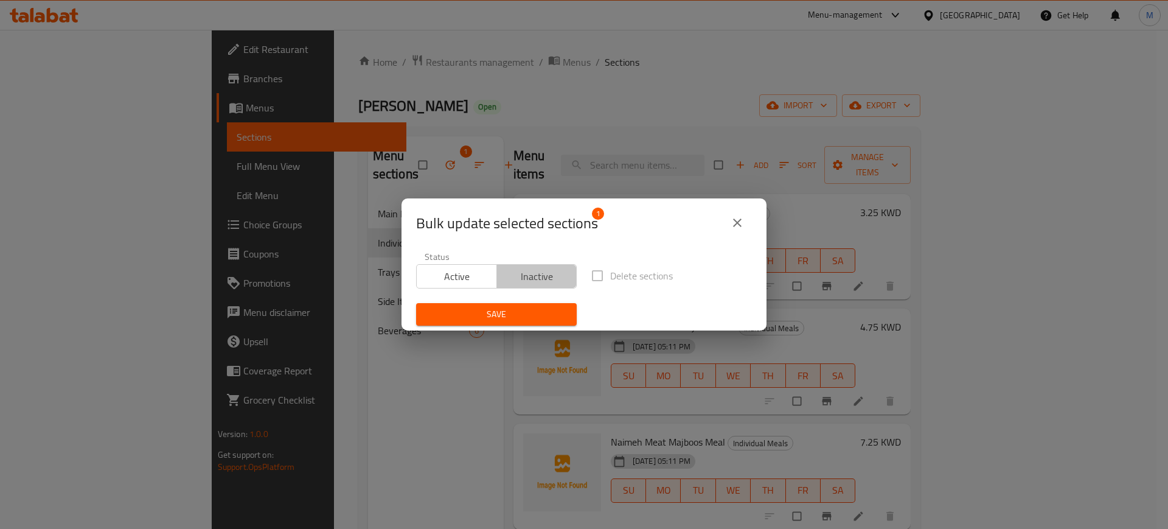
drag, startPoint x: 545, startPoint y: 279, endPoint x: 537, endPoint y: 310, distance: 32.6
click at [545, 280] on span "Inactive" at bounding box center [537, 277] width 71 height 18
click at [536, 310] on span "Save" at bounding box center [496, 314] width 141 height 15
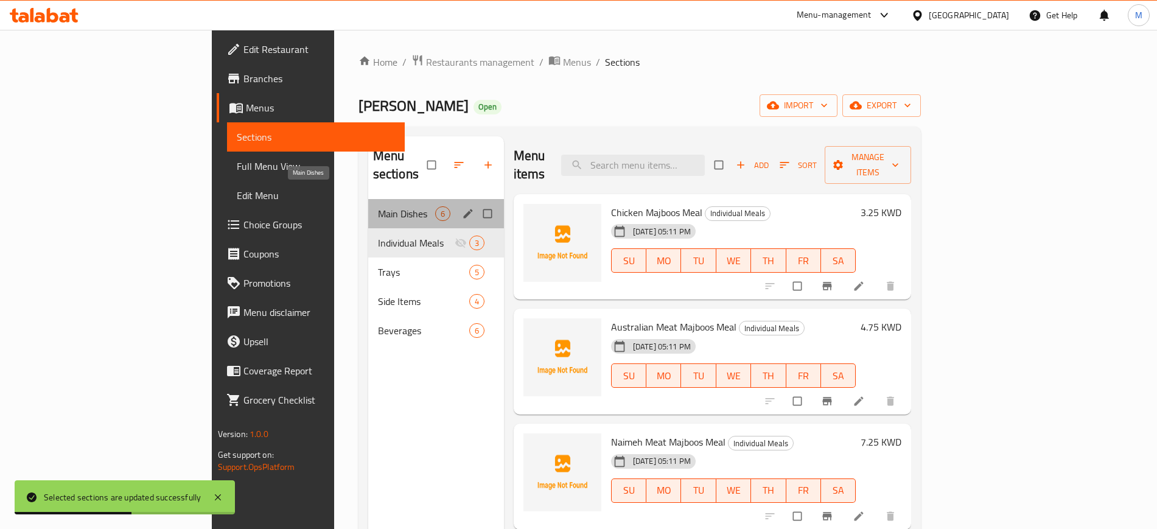
click at [378, 206] on span "Main Dishes" at bounding box center [406, 213] width 57 height 15
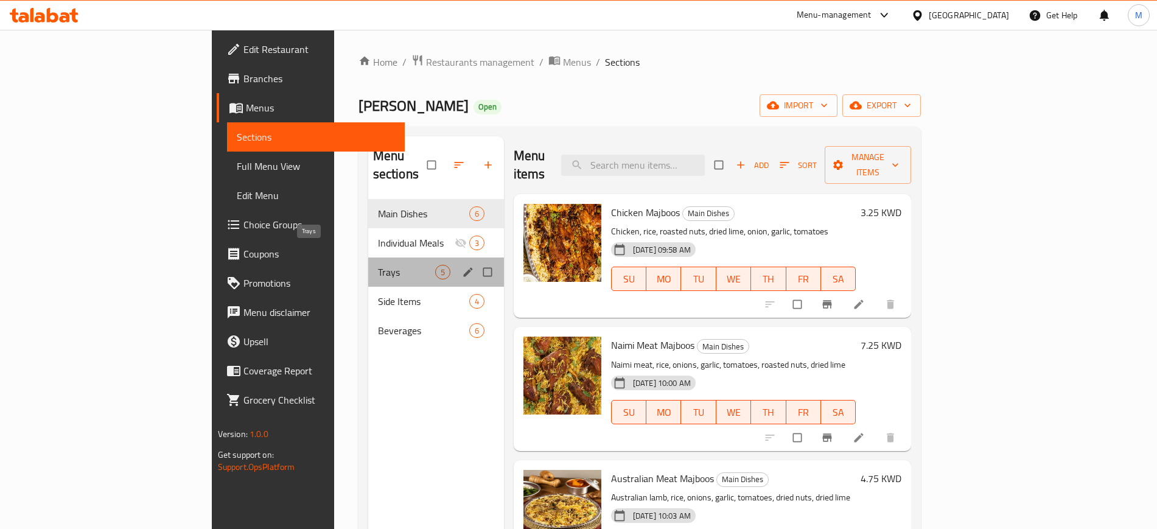
click at [378, 265] on span "Trays" at bounding box center [406, 272] width 57 height 15
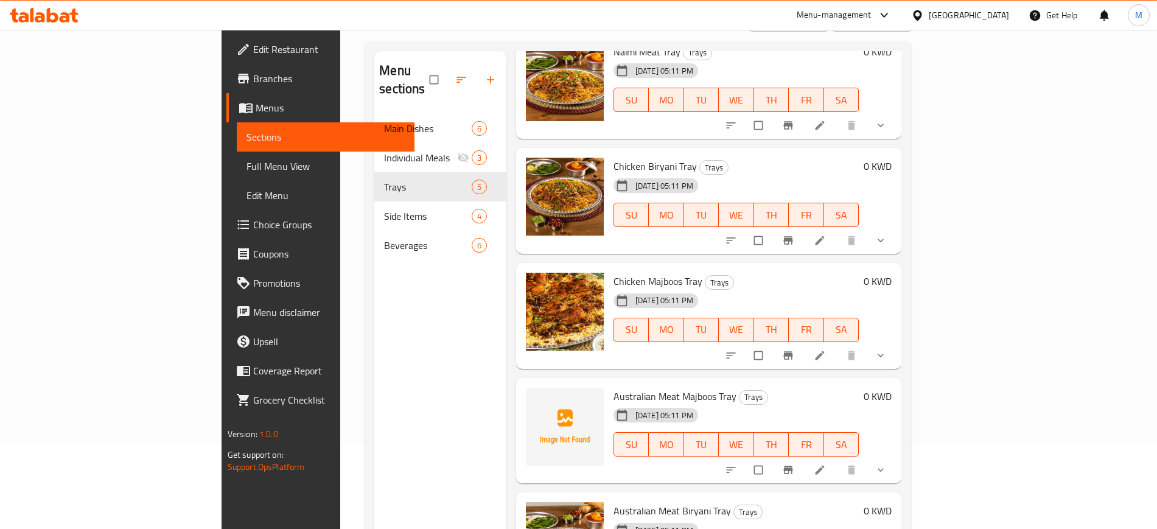
scroll to position [170, 0]
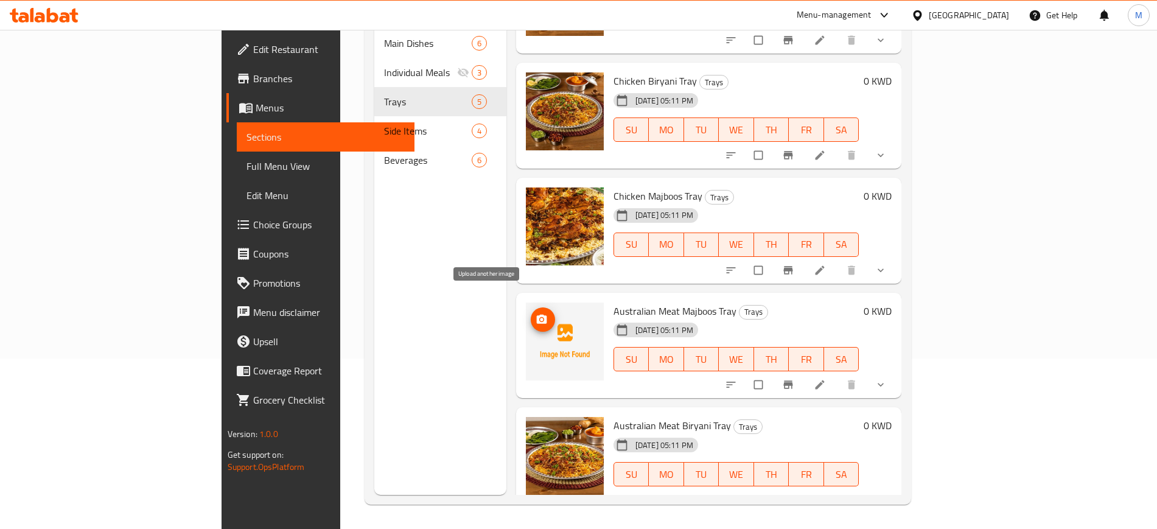
click at [536, 313] on icon "upload picture" at bounding box center [542, 319] width 12 height 12
click at [536, 314] on icon "upload picture" at bounding box center [541, 318] width 10 height 9
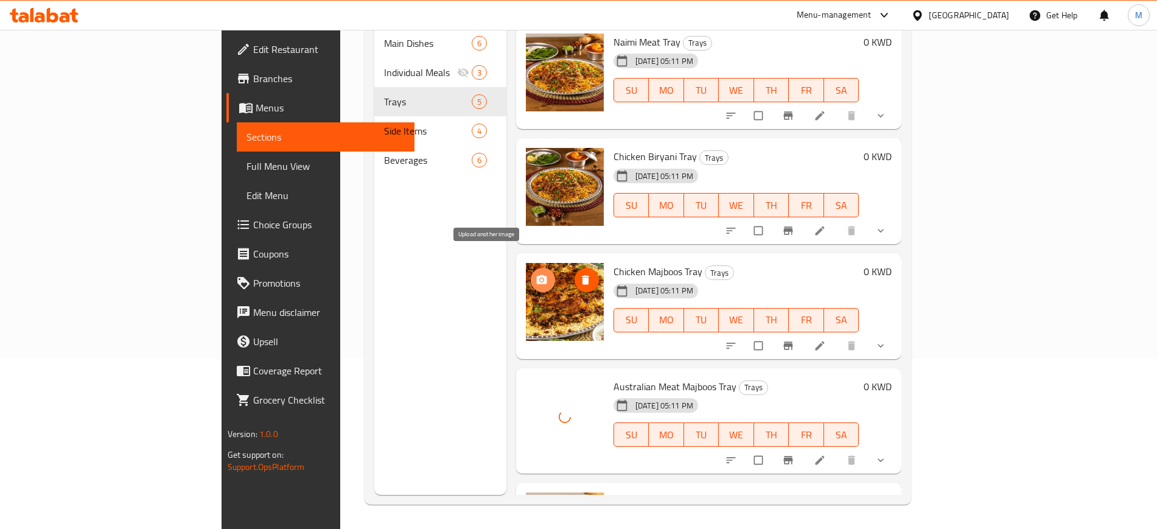
click at [536, 275] on icon "upload picture" at bounding box center [541, 279] width 10 height 9
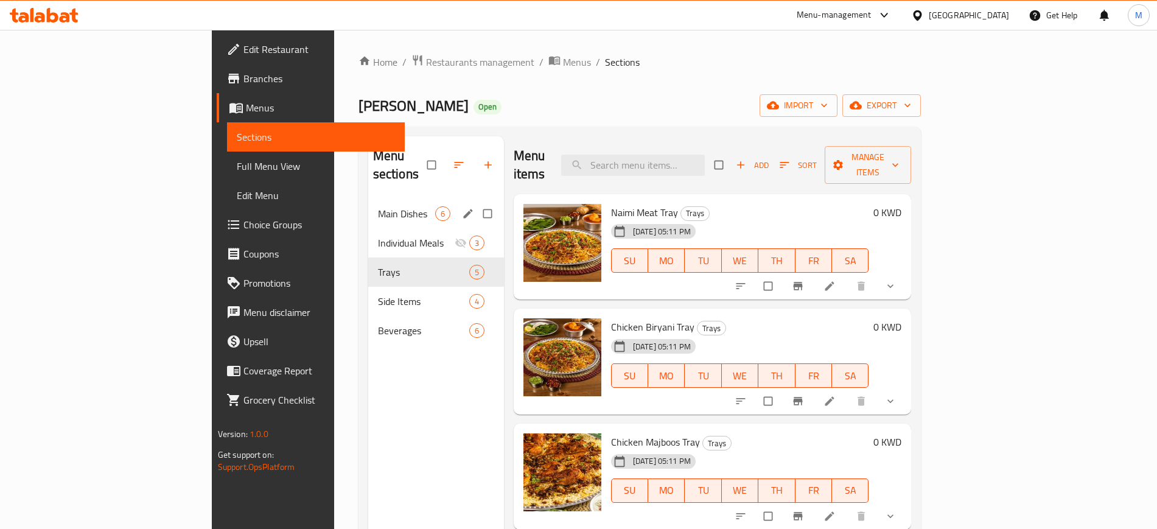
click at [378, 206] on span "Main Dishes" at bounding box center [406, 213] width 57 height 15
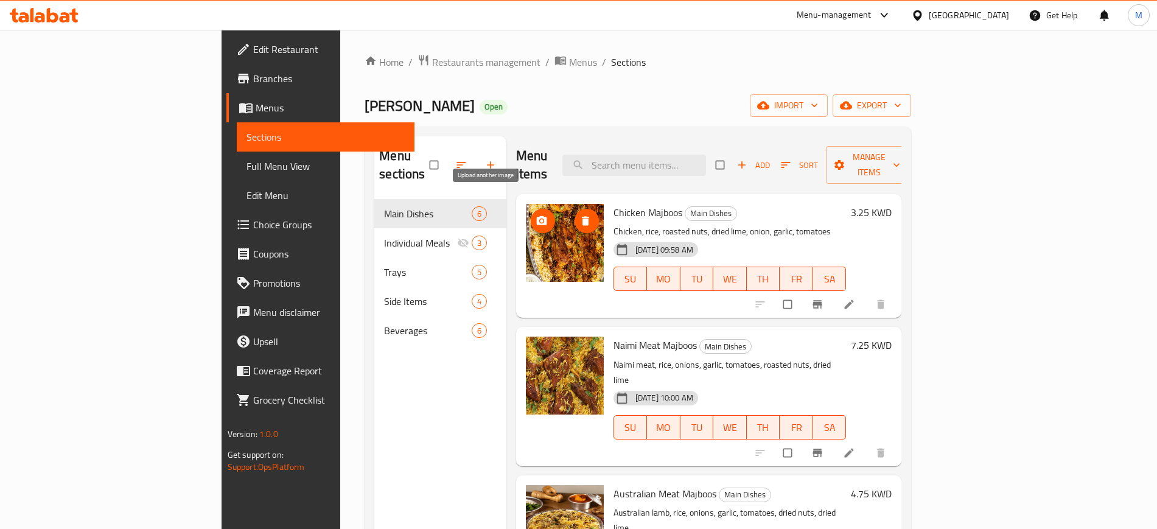
click at [531, 209] on button "upload picture" at bounding box center [543, 221] width 24 height 24
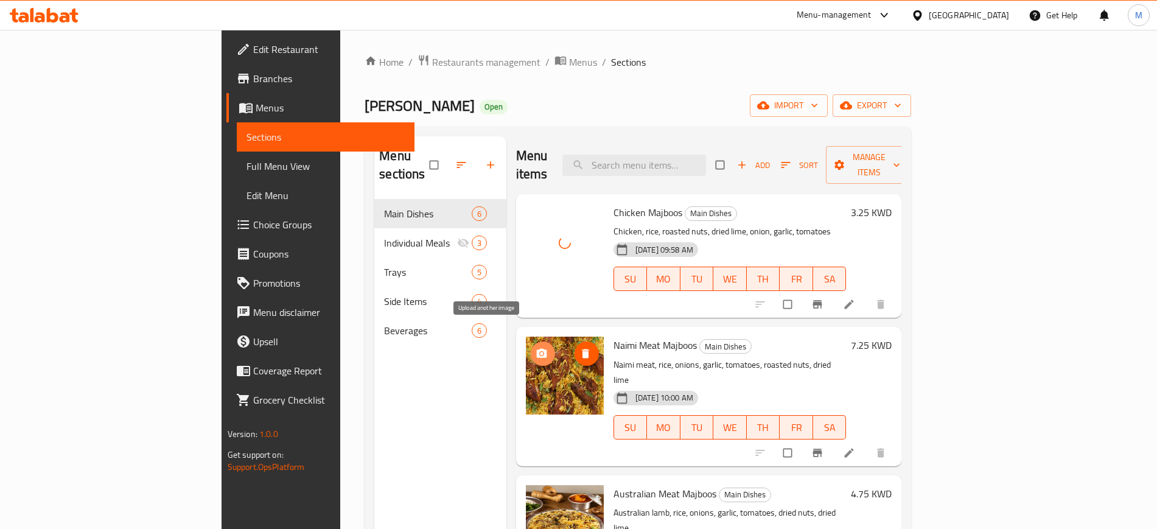
click at [536, 347] on icon "upload picture" at bounding box center [542, 353] width 12 height 12
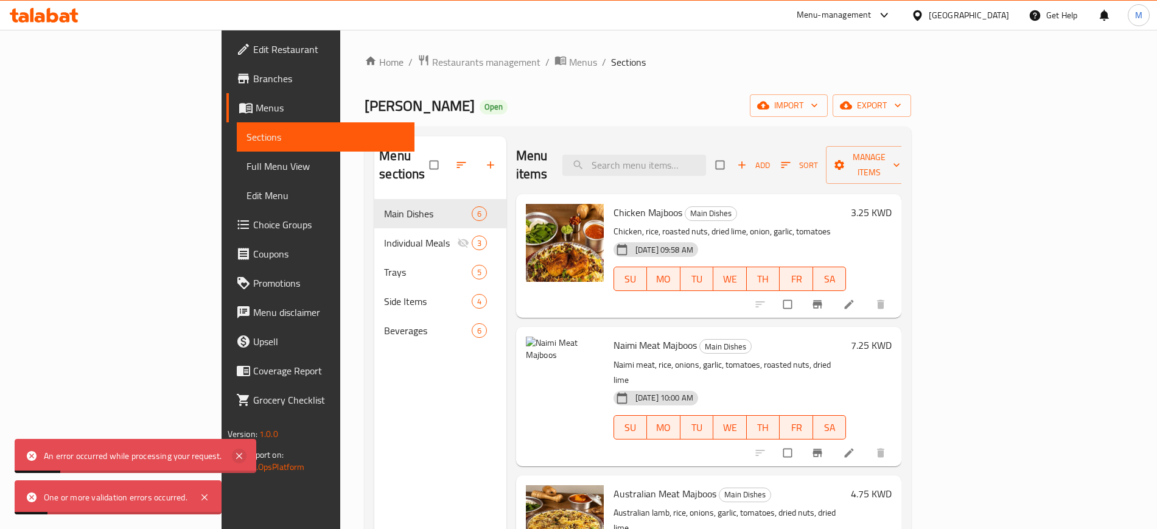
click at [246, 451] on icon at bounding box center [239, 455] width 15 height 15
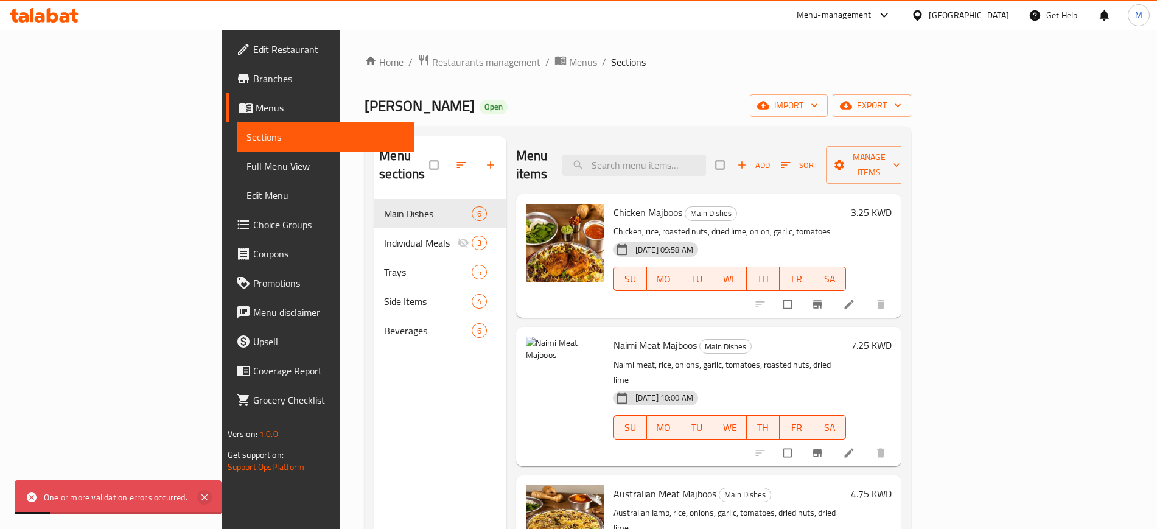
click at [204, 494] on icon at bounding box center [204, 497] width 15 height 15
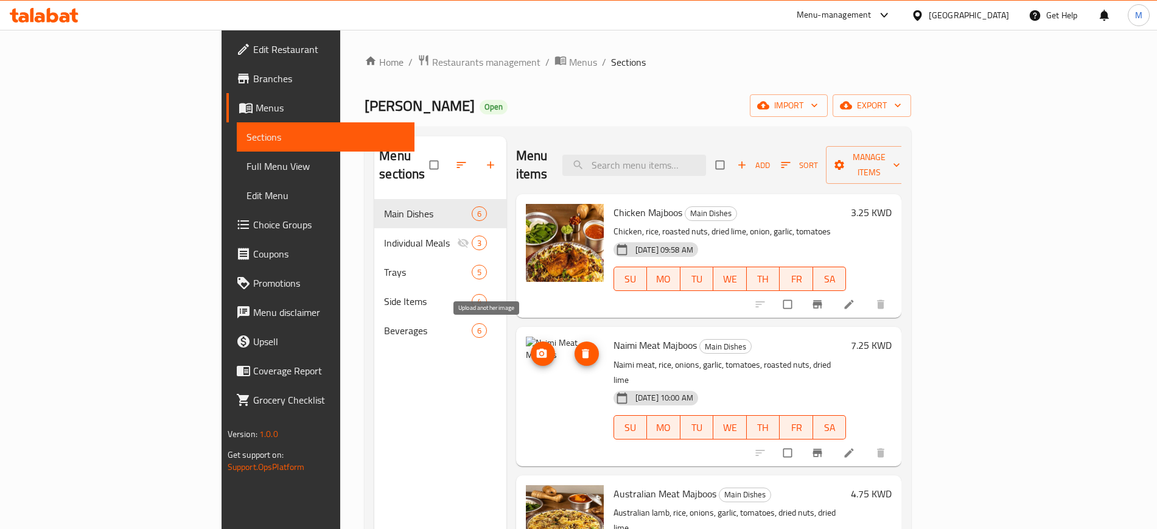
click at [536, 347] on icon "upload picture" at bounding box center [542, 353] width 12 height 12
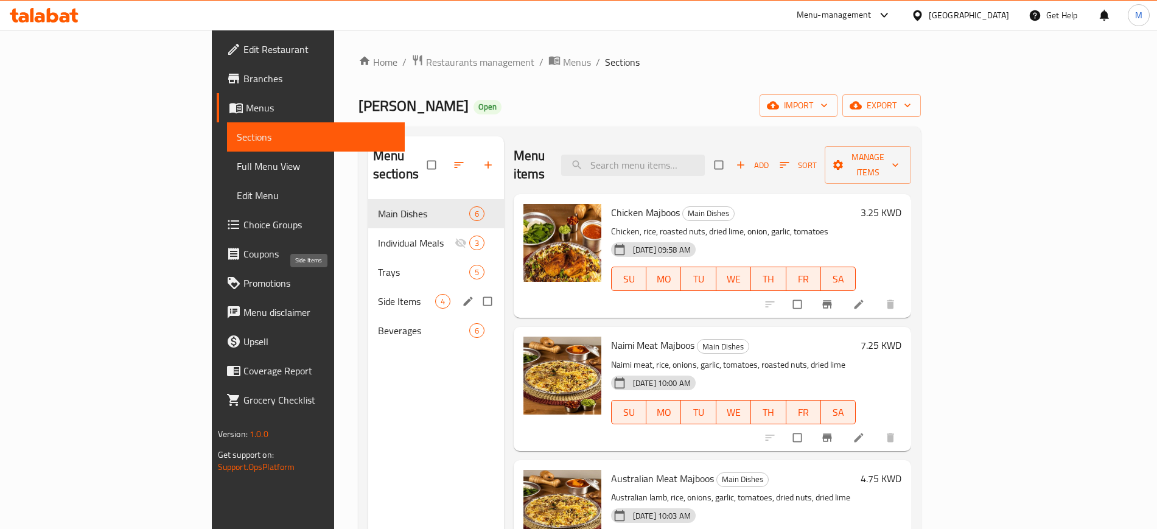
click at [378, 294] on span "Side Items" at bounding box center [406, 301] width 57 height 15
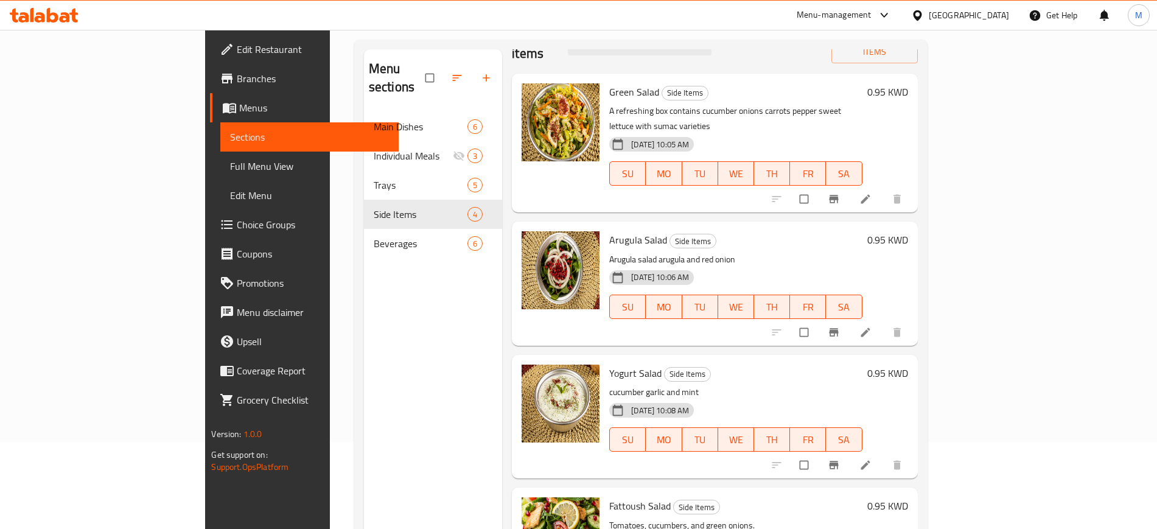
scroll to position [170, 0]
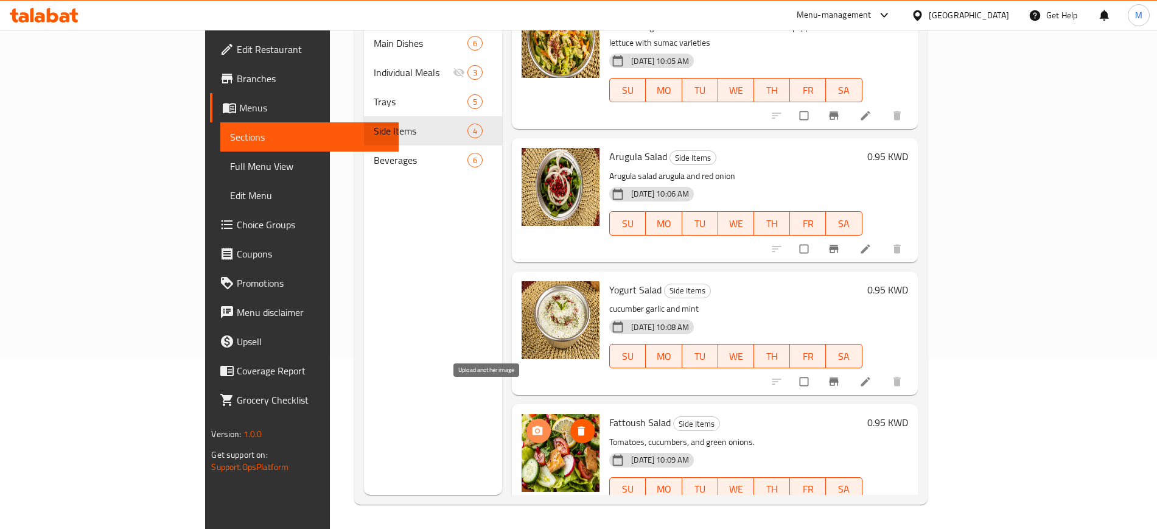
click at [526, 425] on span "upload picture" at bounding box center [538, 431] width 24 height 12
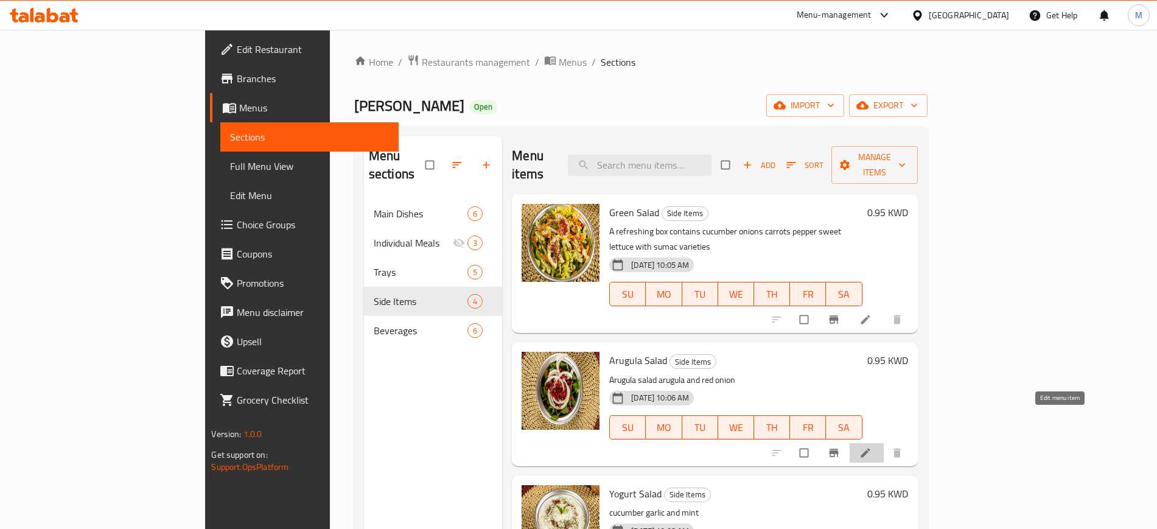
click at [871, 447] on icon at bounding box center [865, 453] width 12 height 12
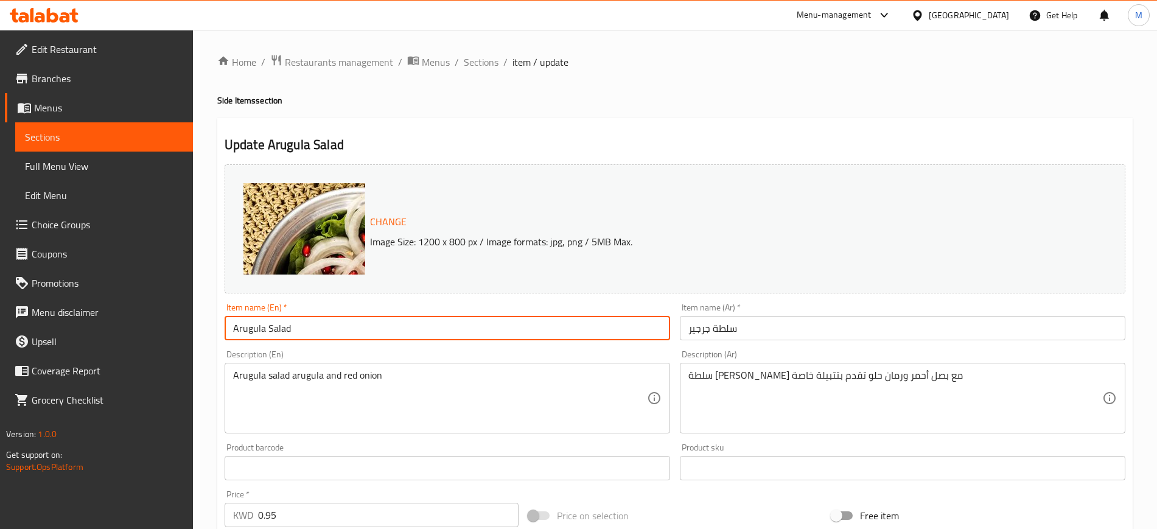
drag, startPoint x: 263, startPoint y: 328, endPoint x: 232, endPoint y: 326, distance: 31.1
click at [232, 324] on input "Arugula Salad" at bounding box center [447, 328] width 445 height 24
type input "Rocca Salad"
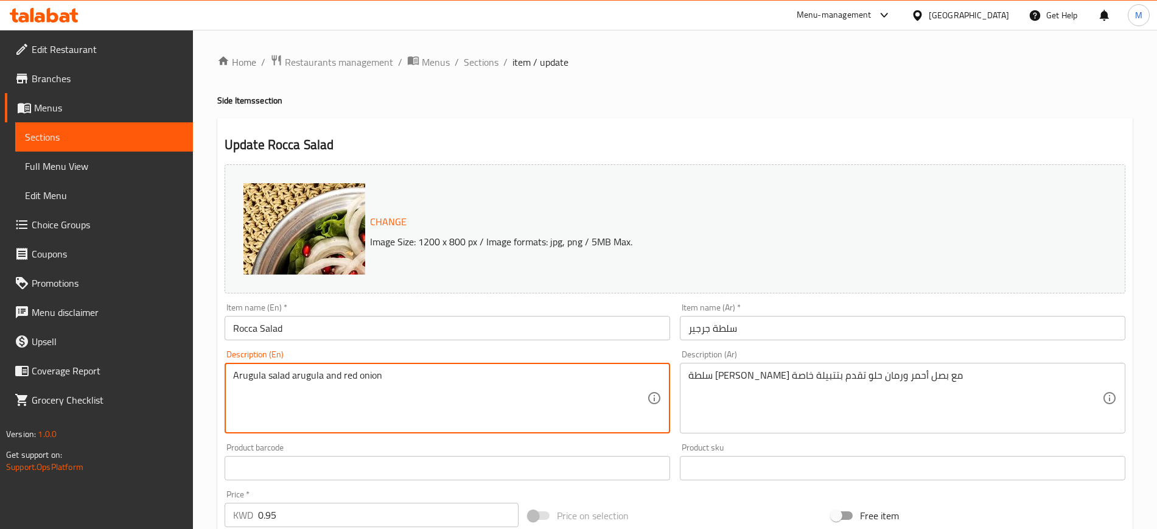
drag, startPoint x: 319, startPoint y: 377, endPoint x: 209, endPoint y: 383, distance: 109.7
click at [279, 372] on textarea "Rocca, and red onion" at bounding box center [440, 398] width 414 height 58
click at [324, 382] on textarea "Rocca, red onion" at bounding box center [440, 398] width 414 height 58
click at [456, 327] on input "Rocca Salad" at bounding box center [447, 328] width 445 height 24
type textarea "Rocca, red onions and pomegranate seeds with special dressing"
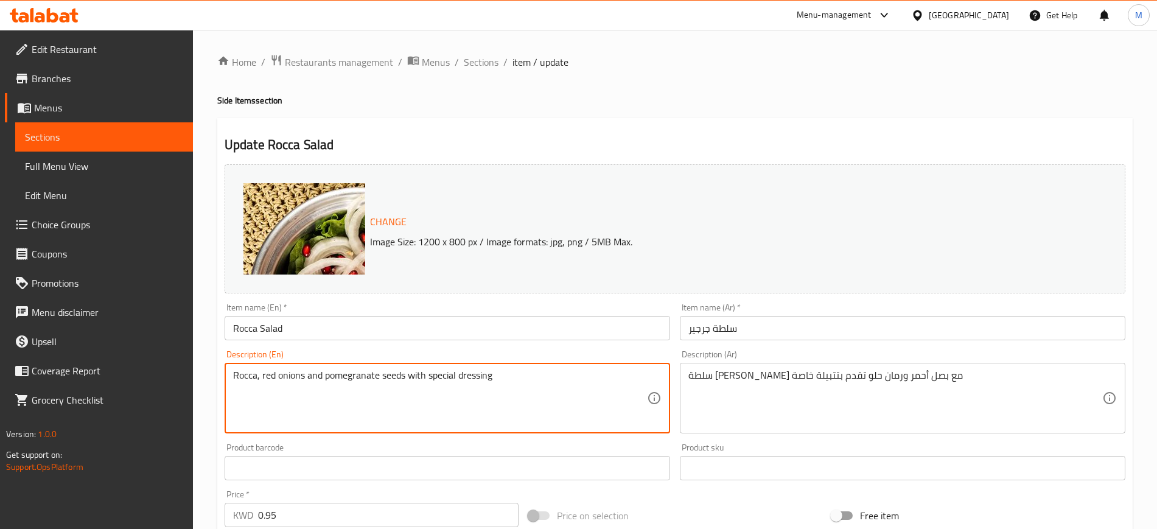
click at [491, 309] on div "Item name (En)   * Rocca Salad Item name (En) *" at bounding box center [447, 321] width 445 height 37
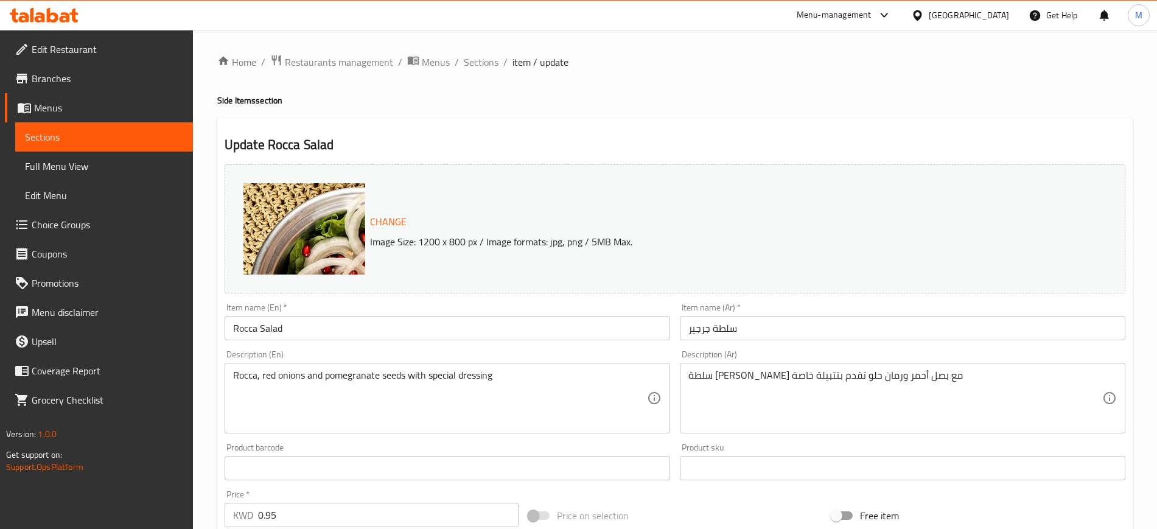
click at [482, 332] on input "Rocca Salad" at bounding box center [447, 328] width 445 height 24
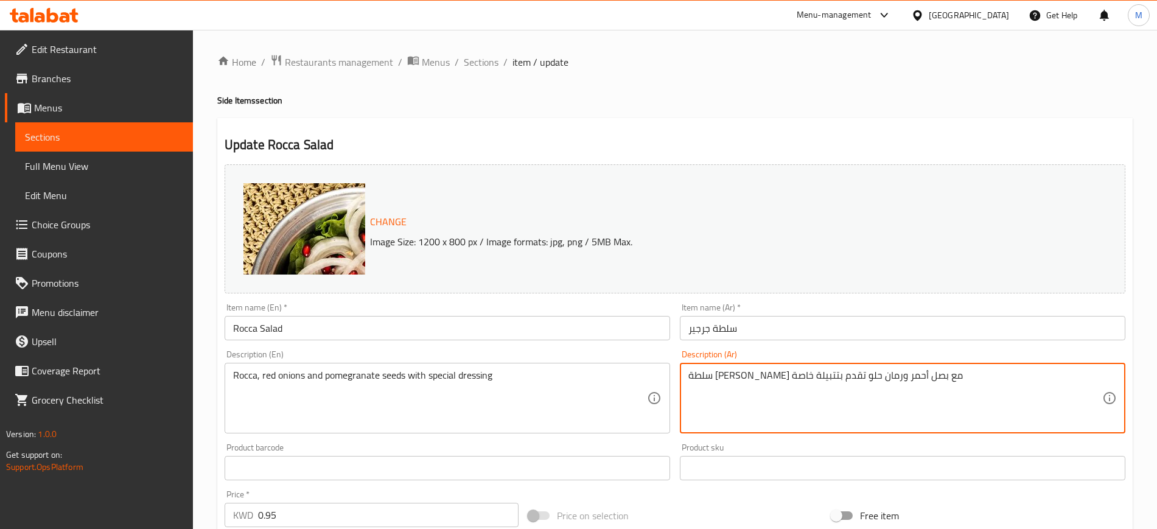
drag, startPoint x: 806, startPoint y: 378, endPoint x: 819, endPoint y: 381, distance: 13.1
type textarea "سلطة [PERSON_NAME] مع بصل أبيض [PERSON_NAME] تقدم بتتبيلة خاصة"
click at [803, 317] on input "سلطة جرجير" at bounding box center [902, 328] width 445 height 24
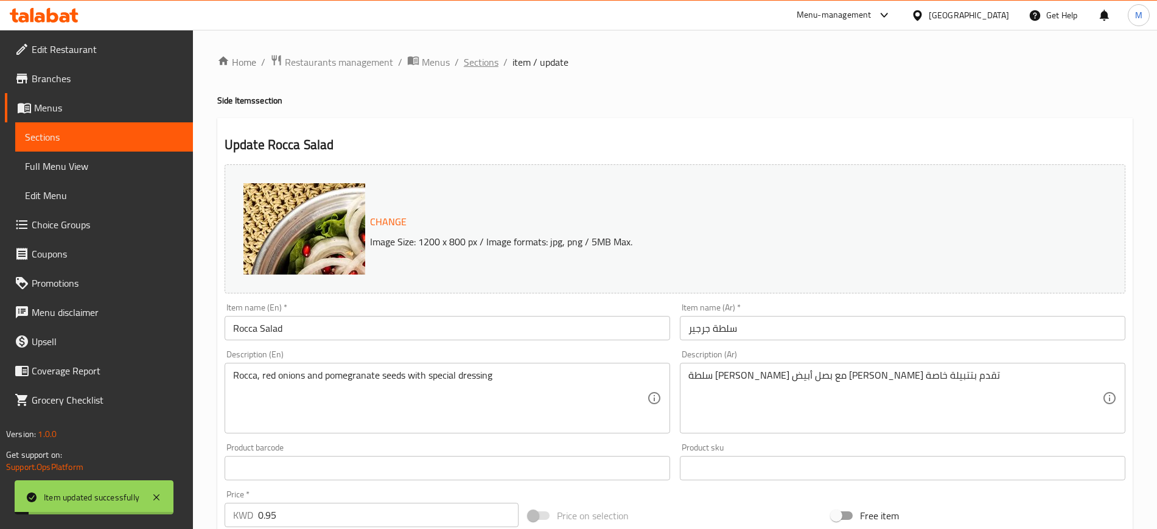
click at [478, 66] on span "Sections" at bounding box center [481, 62] width 35 height 15
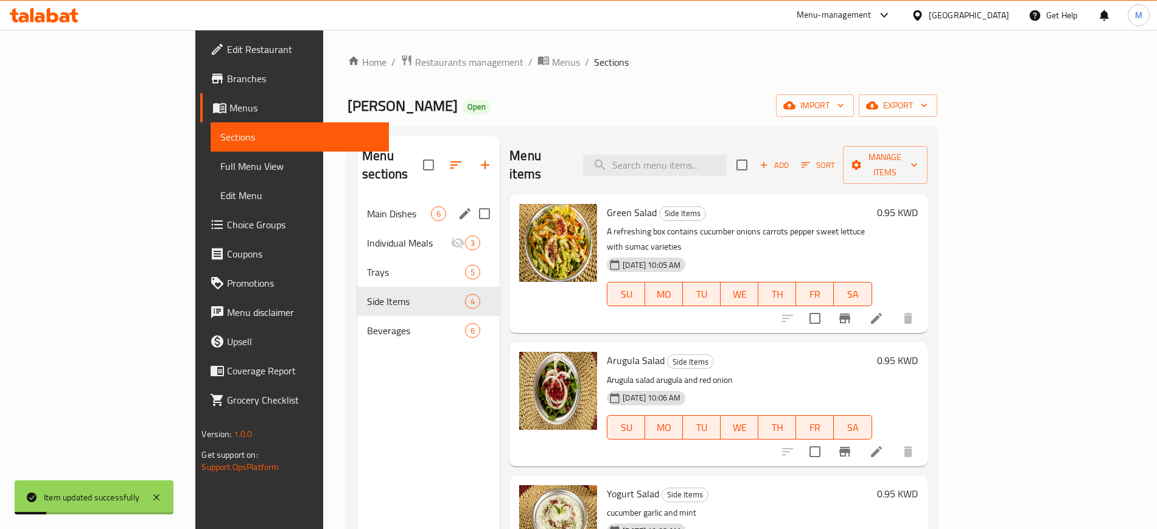
click at [357, 203] on div "Main Dishes 6" at bounding box center [428, 213] width 142 height 29
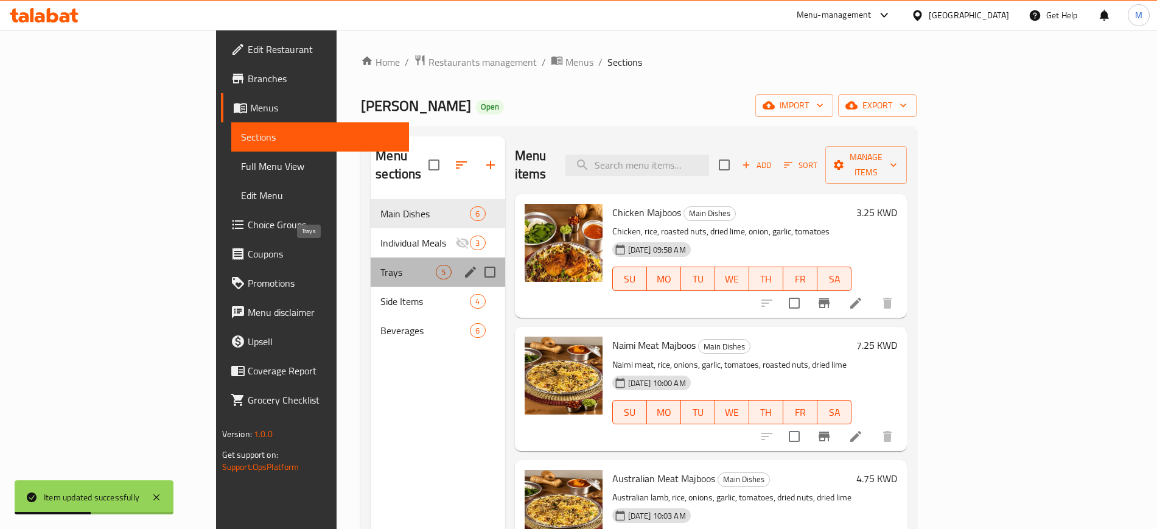
click at [380, 265] on span "Trays" at bounding box center [407, 272] width 55 height 15
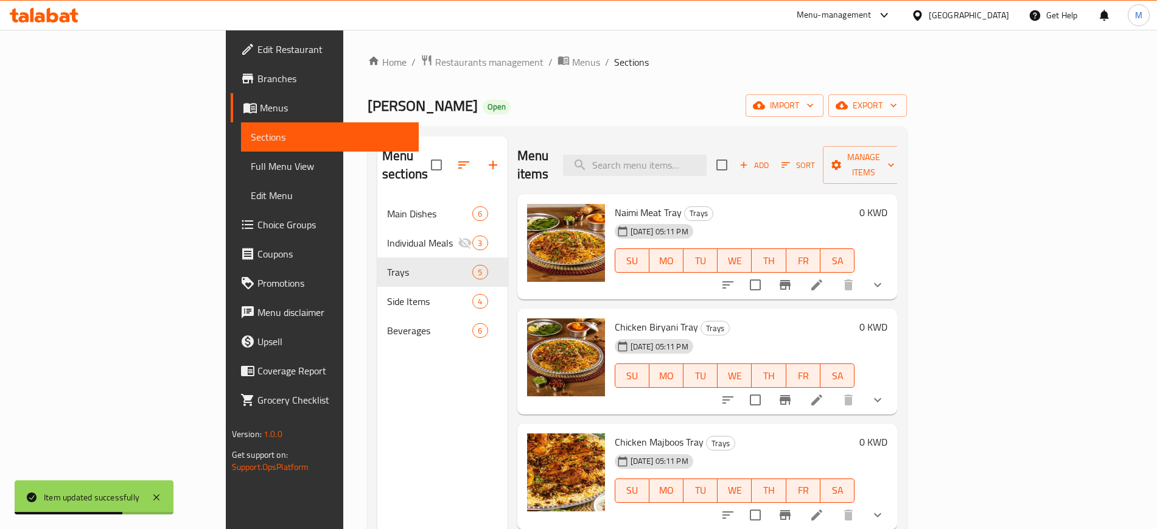
click at [49, 15] on icon at bounding box center [53, 15] width 12 height 15
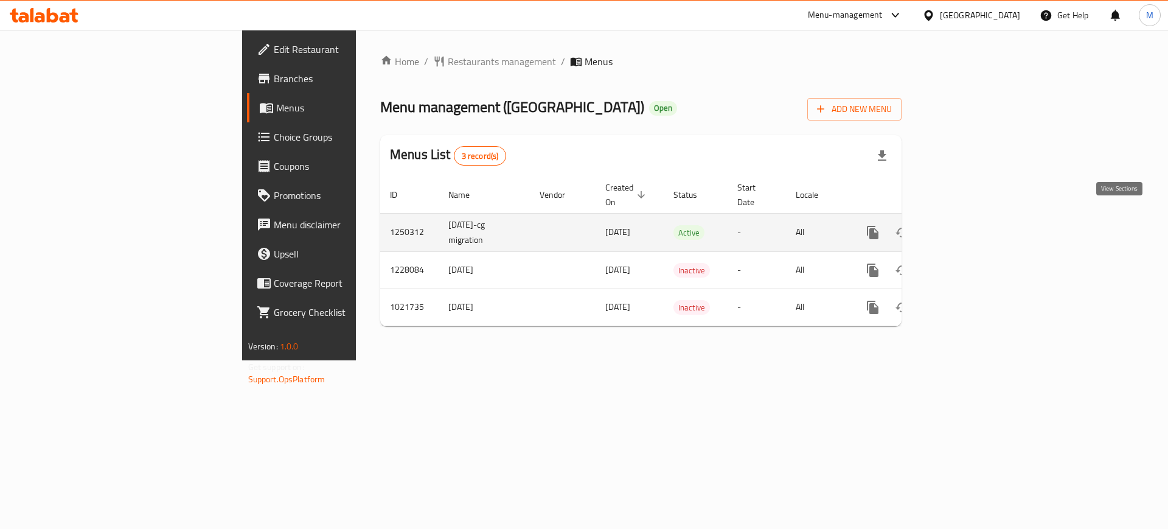
click at [968, 225] on icon "enhanced table" at bounding box center [961, 232] width 15 height 15
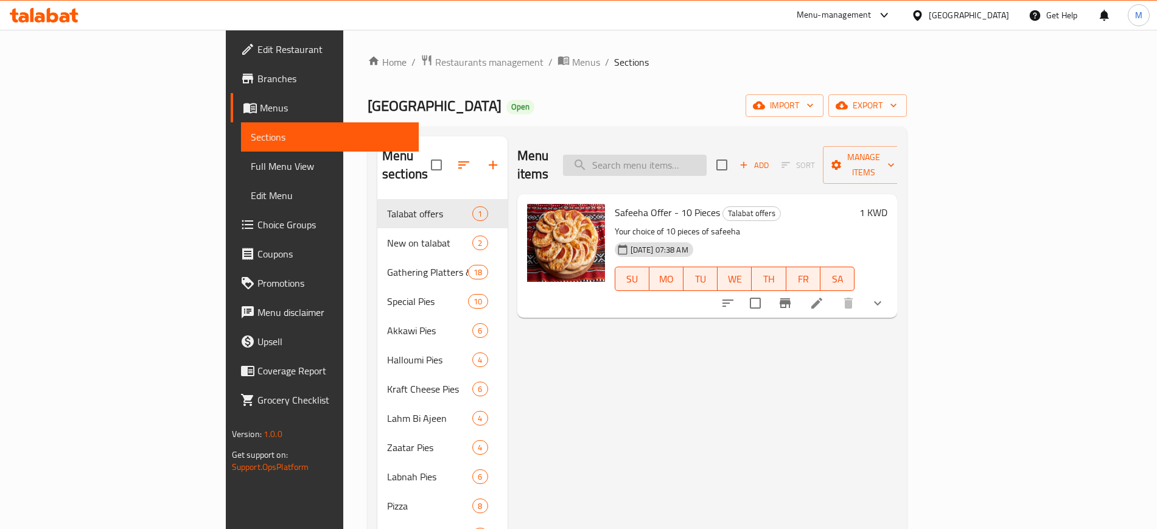
click at [707, 156] on input "search" at bounding box center [635, 165] width 144 height 21
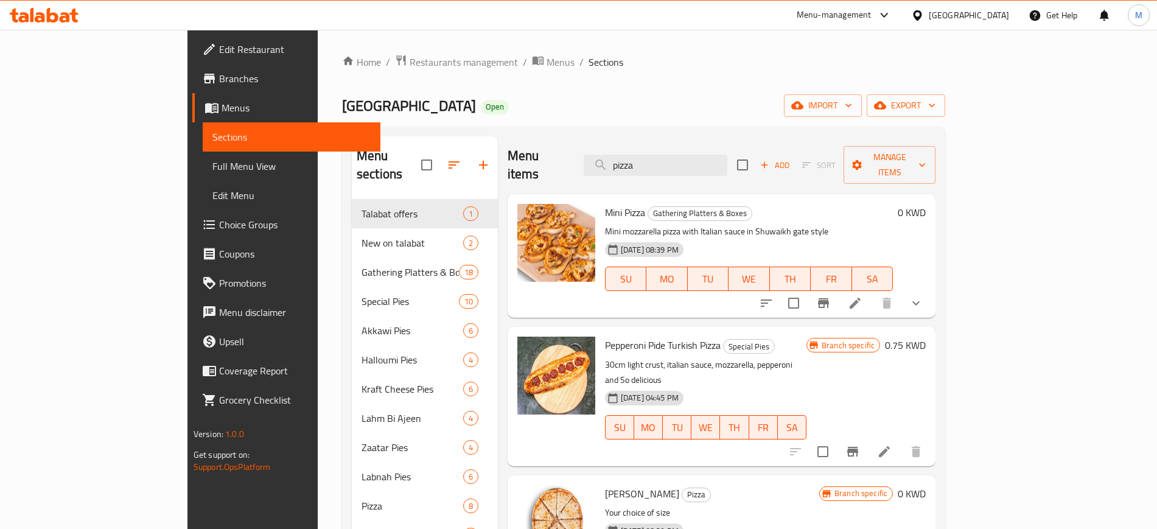
type input "pizza"
click at [40, 16] on icon at bounding box center [40, 17] width 10 height 10
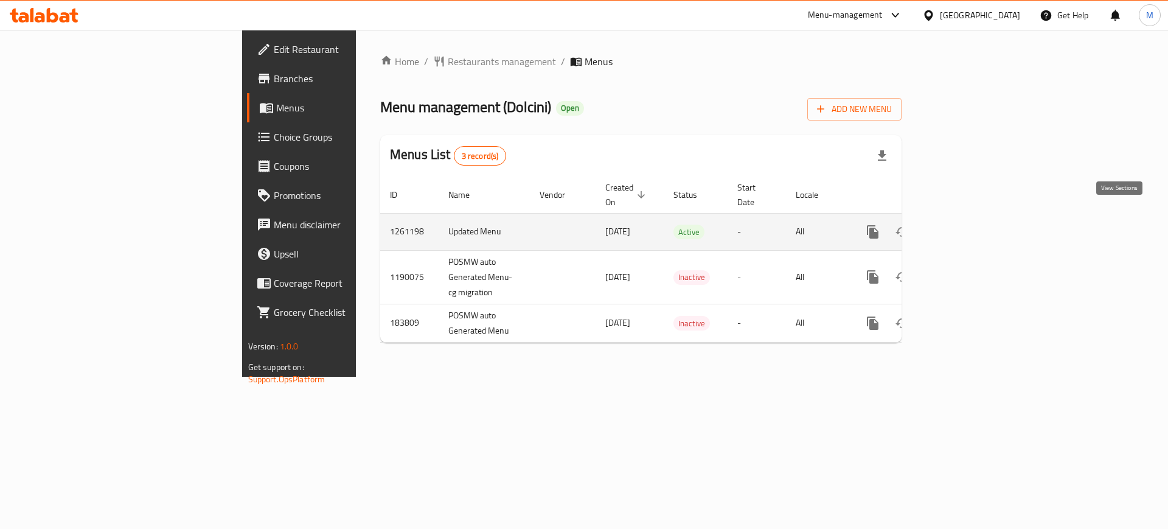
click at [968, 225] on icon "enhanced table" at bounding box center [961, 232] width 15 height 15
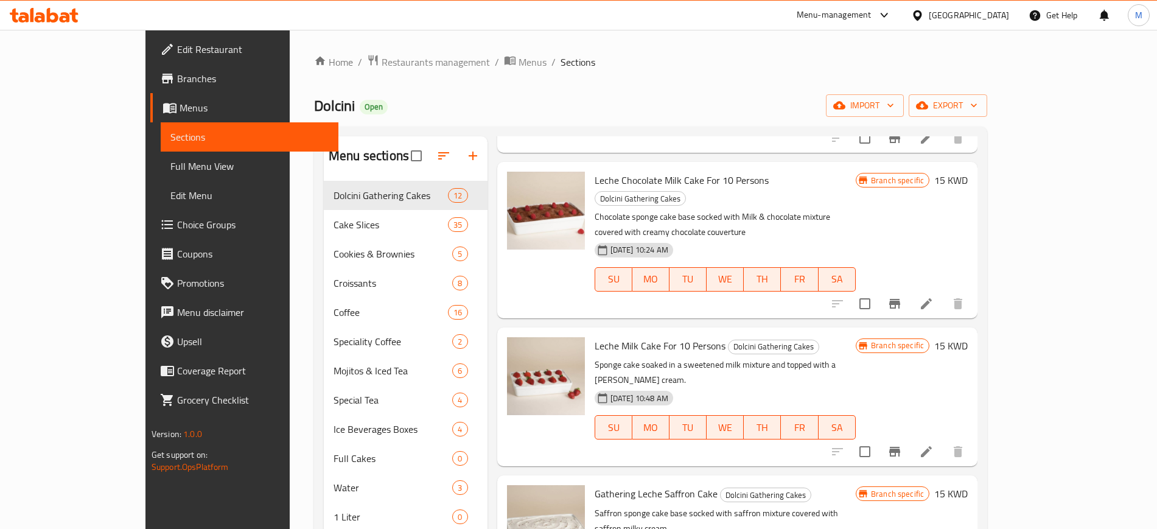
scroll to position [1079, 0]
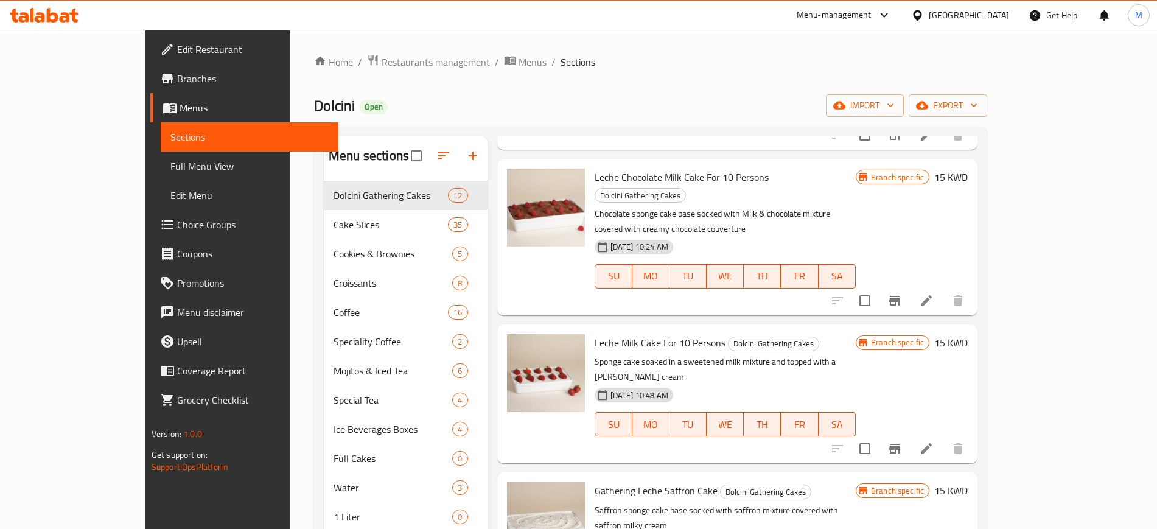
click at [27, 15] on icon at bounding box center [23, 17] width 10 height 10
